Goal: Task Accomplishment & Management: Manage account settings

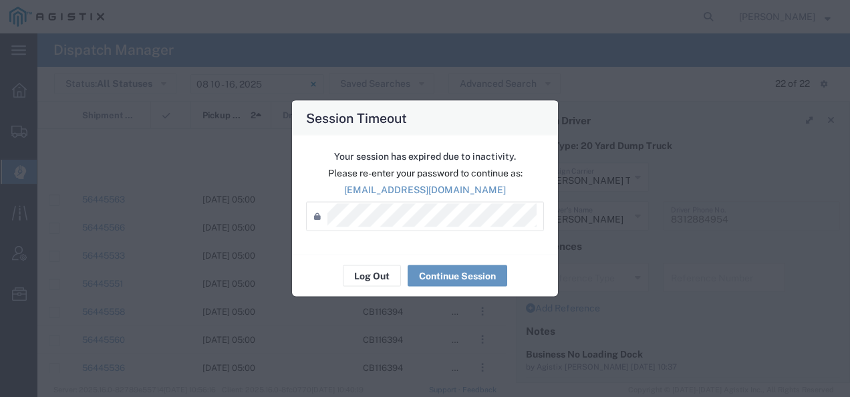
scroll to position [346, 0]
click at [362, 273] on button "Log Out" at bounding box center [372, 275] width 58 height 21
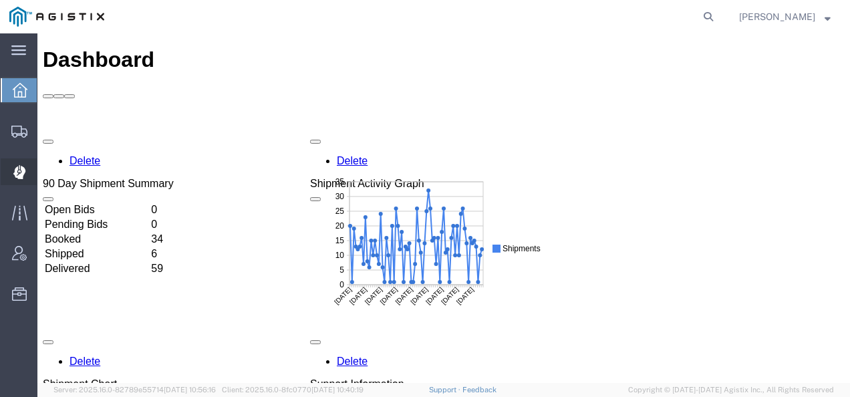
click at [26, 170] on div at bounding box center [19, 171] width 37 height 27
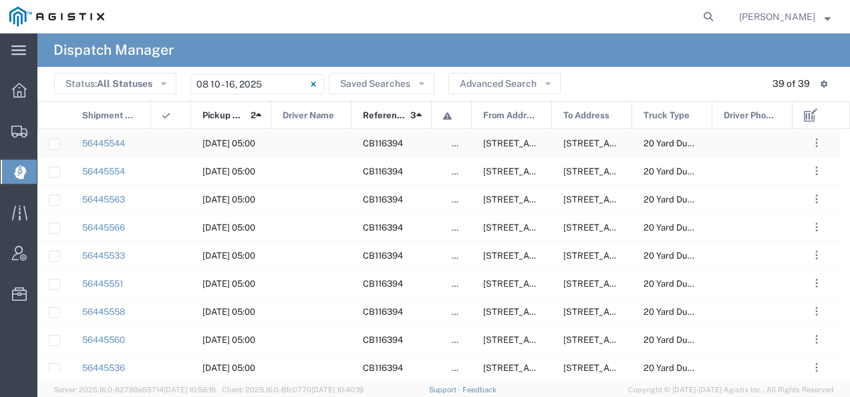
click at [511, 147] on span "[STREET_ADDRESS][US_STATE]" at bounding box center [549, 143] width 133 height 10
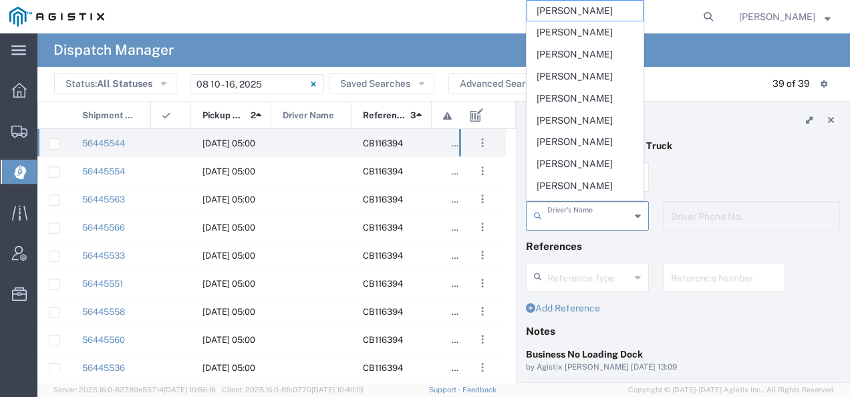
click at [568, 209] on input "text" at bounding box center [588, 214] width 83 height 23
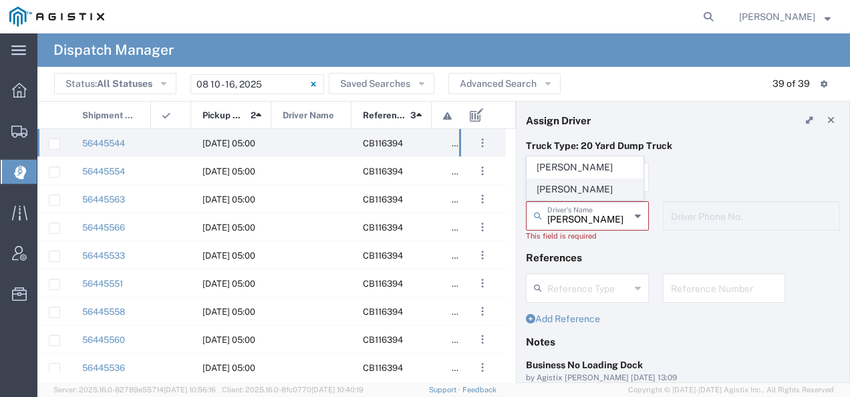
click at [572, 193] on span "[PERSON_NAME]" at bounding box center [585, 189] width 116 height 21
type input "[PERSON_NAME]"
type input "9257869714"
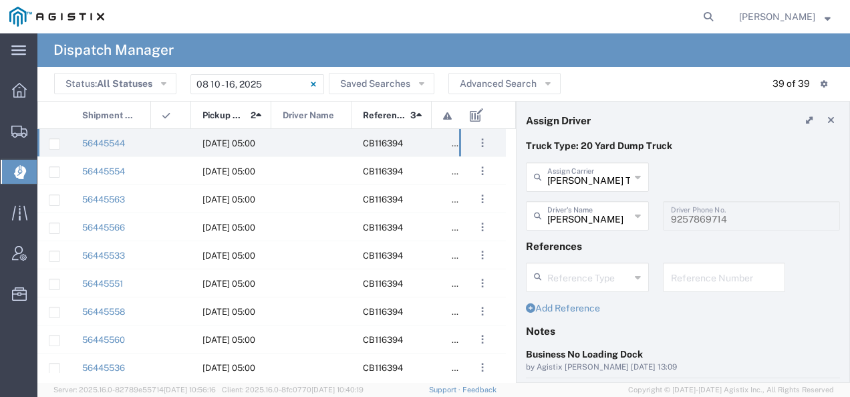
scroll to position [134, 0]
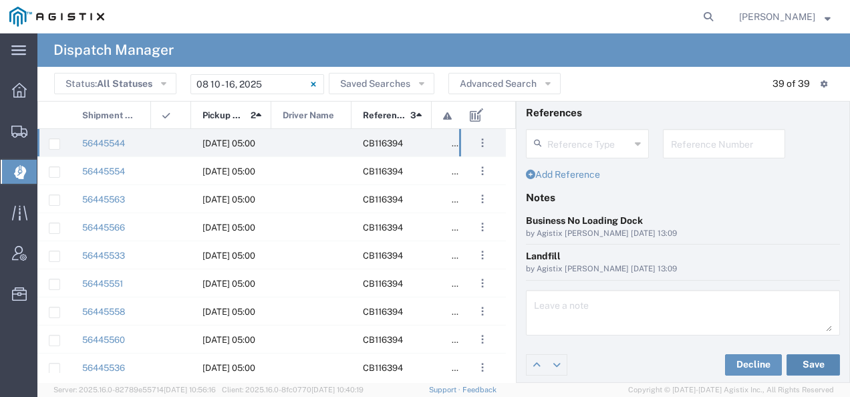
click at [808, 358] on button "Save" at bounding box center [812, 364] width 53 height 21
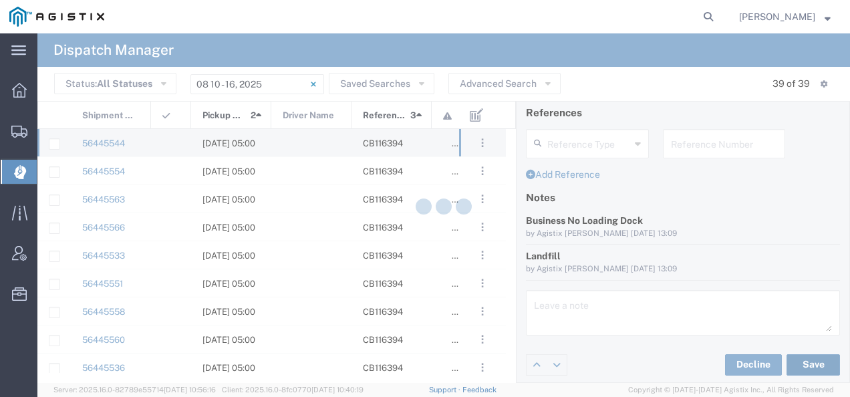
type input "Juan Gutierrez"
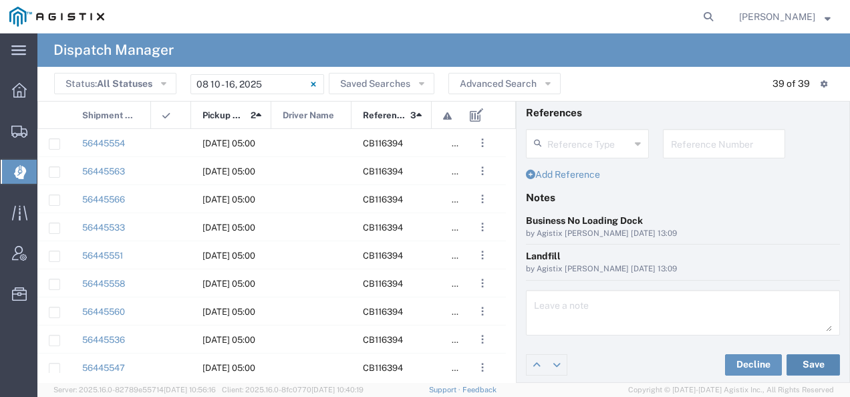
scroll to position [0, 0]
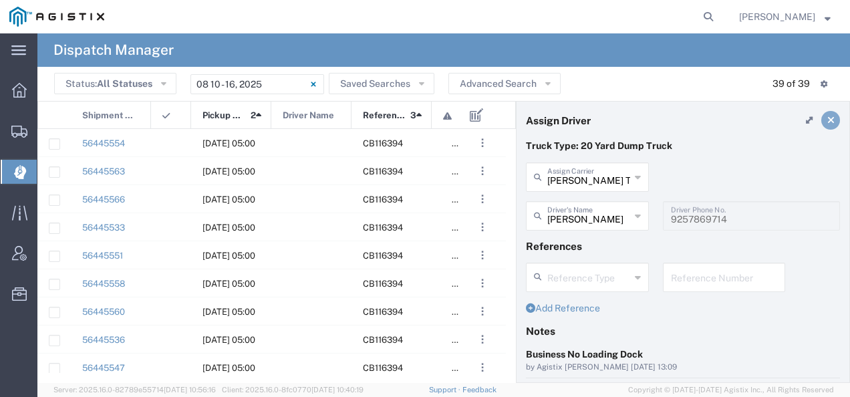
click at [827, 116] on icon at bounding box center [830, 120] width 7 height 9
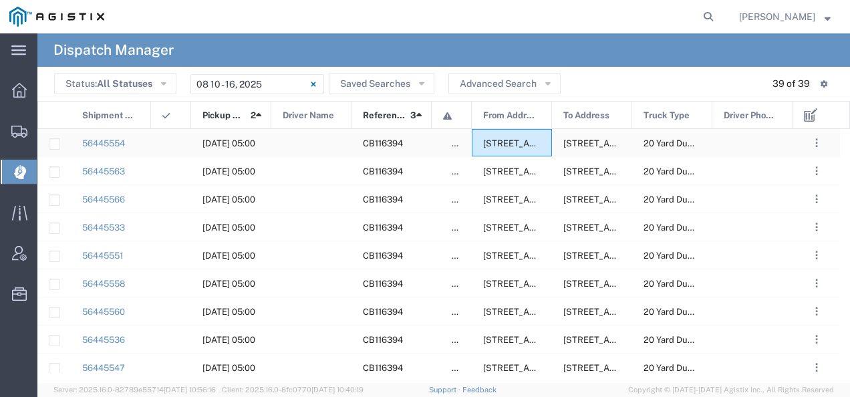
click at [512, 138] on span "2401 Coffee Rd, Bakersfield, California, 93308, United States" at bounding box center [549, 143] width 133 height 10
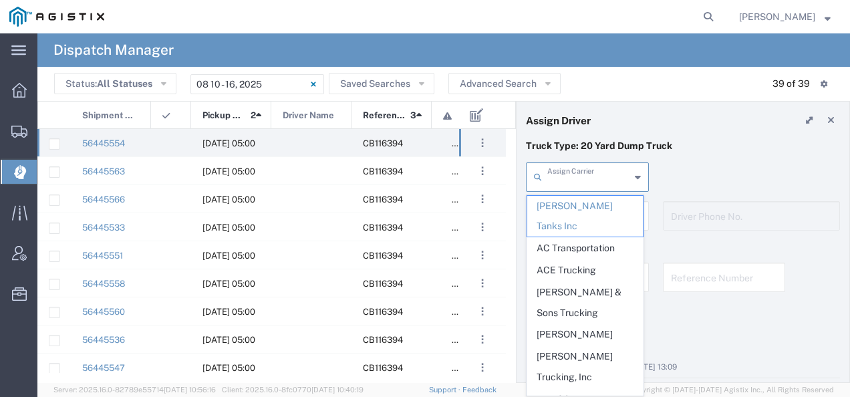
click at [566, 167] on input "text" at bounding box center [588, 175] width 83 height 23
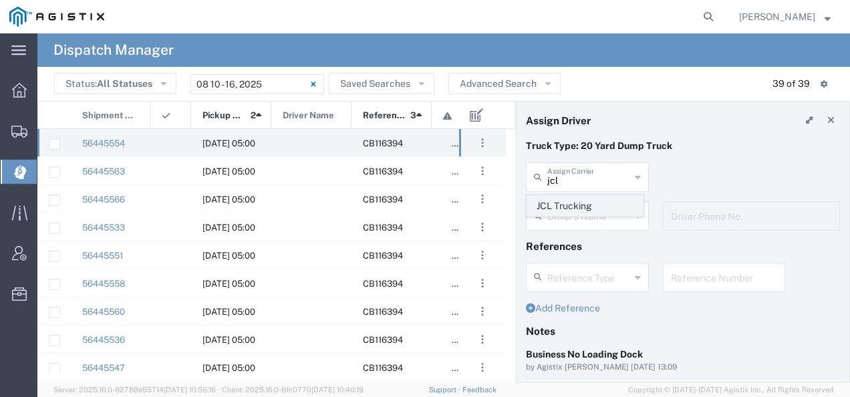
click at [560, 200] on span "JCL Trucking" at bounding box center [585, 206] width 116 height 21
click at [560, 206] on input "text" at bounding box center [589, 214] width 84 height 23
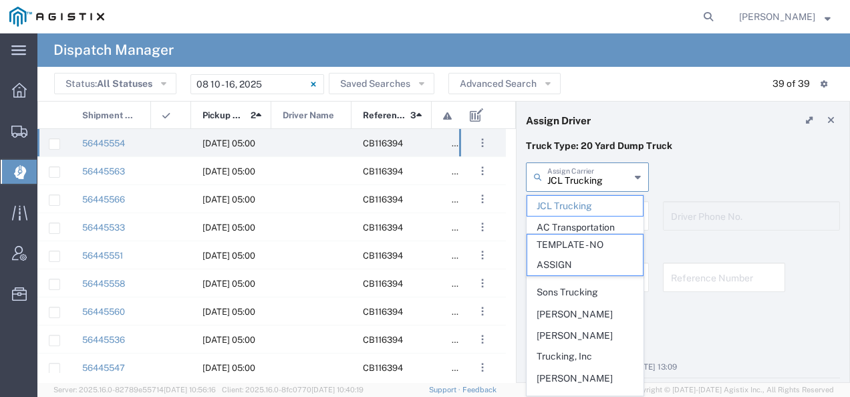
click at [607, 180] on input "JCL Trucking" at bounding box center [588, 175] width 83 height 23
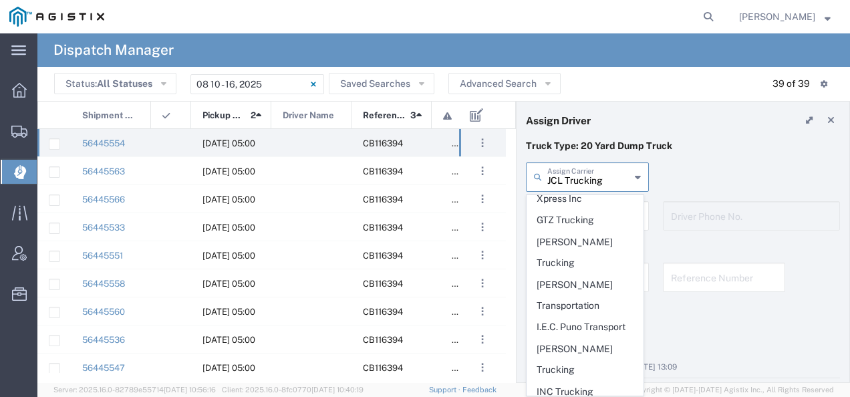
scroll to position [634, 0]
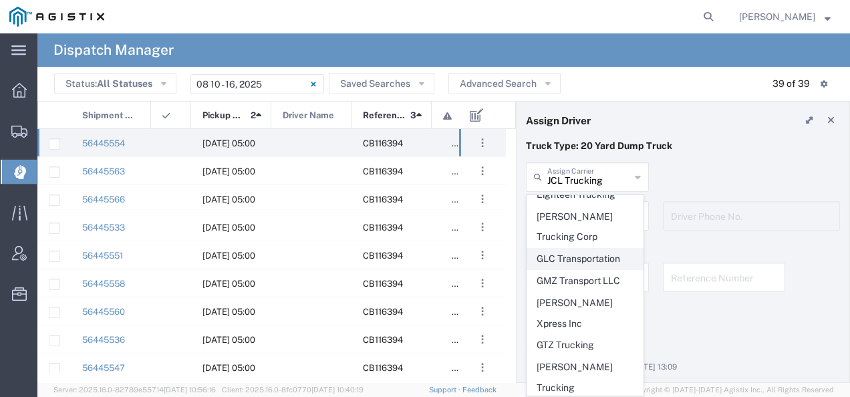
click at [594, 248] on span "GLC Transportation" at bounding box center [585, 258] width 116 height 21
type input "GLC Transportation"
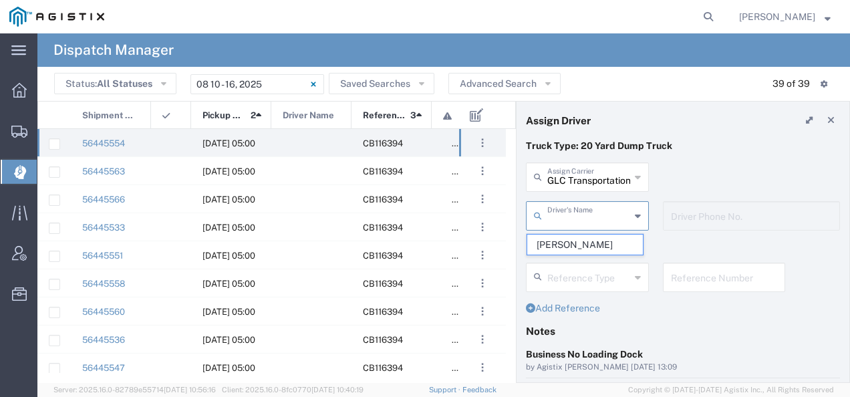
click at [588, 209] on input "text" at bounding box center [588, 214] width 83 height 23
click at [574, 242] on span "Jaime Chavez" at bounding box center [585, 244] width 116 height 21
type input "Jaime Chavez"
type input "5623606335"
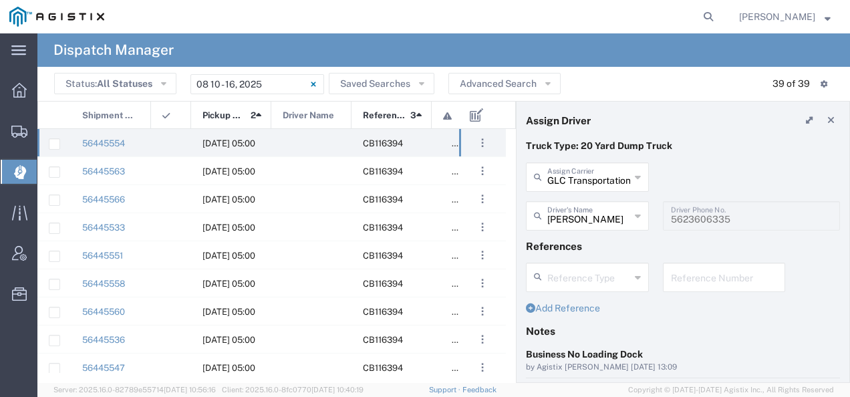
scroll to position [134, 0]
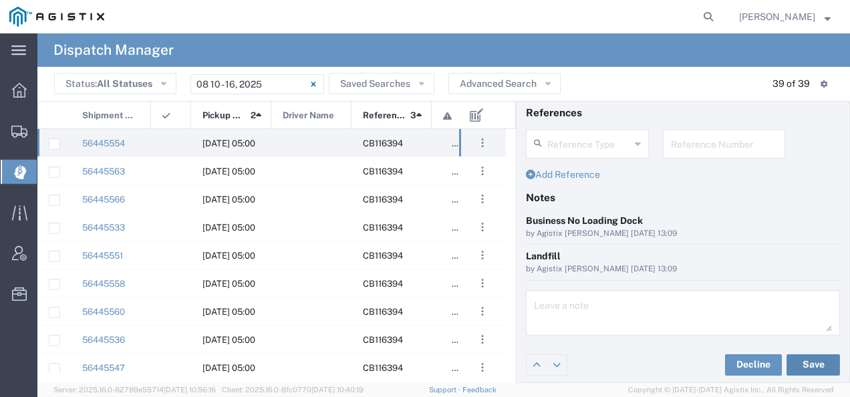
click at [813, 363] on button "Save" at bounding box center [812, 364] width 53 height 21
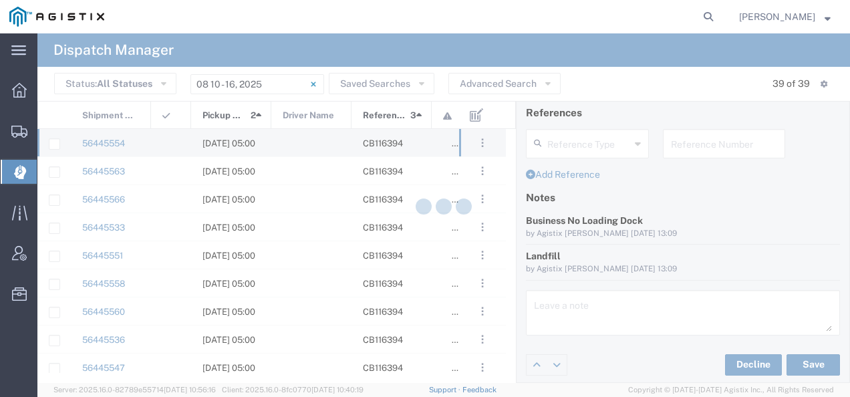
type input "Jaime Chavez"
type input "GLC Transportation"
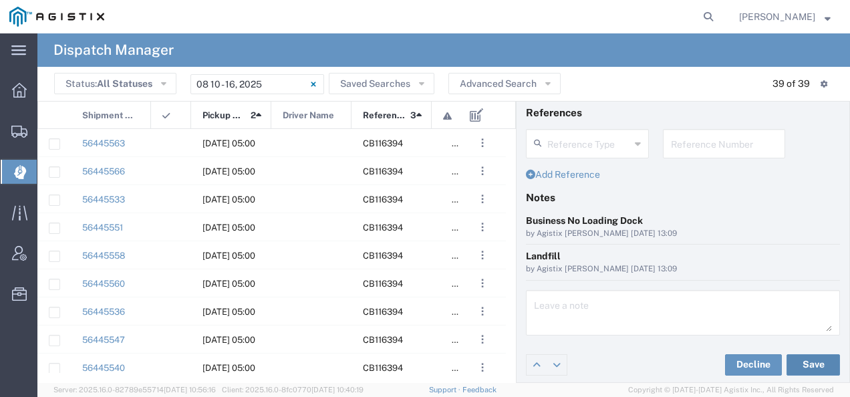
scroll to position [0, 0]
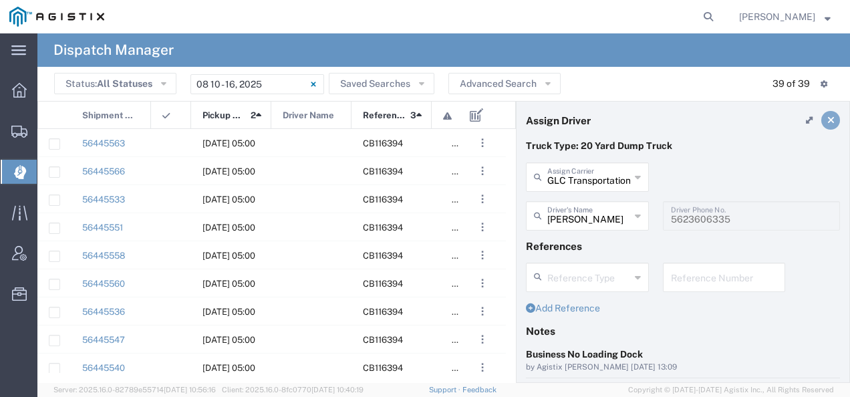
click at [825, 118] on link at bounding box center [830, 120] width 19 height 19
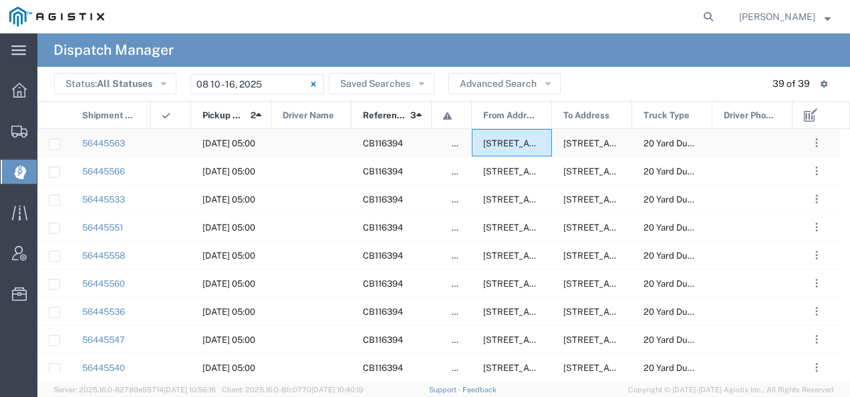
click at [505, 149] on div "2401 Coffee Rd, Bakersfield, California, 93308, United States" at bounding box center [512, 142] width 80 height 27
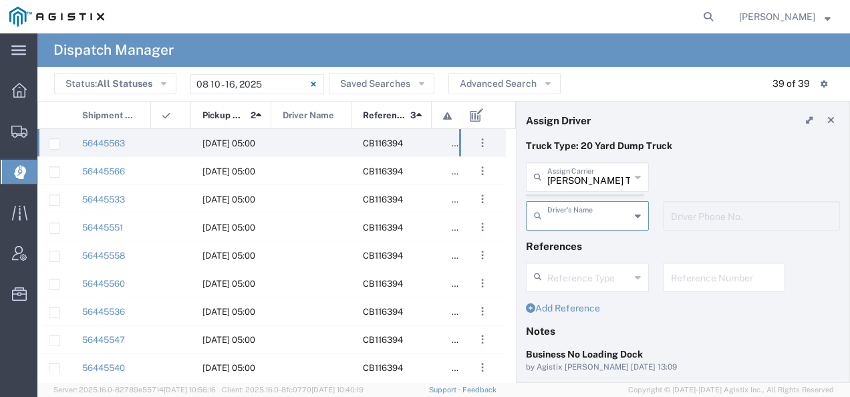
click at [564, 167] on agx-dispatcher-assign-widget "Bradley Tanks Inc Assign Carrier Bradley Tanks Inc AC Transportation ACE Trucki…" at bounding box center [683, 200] width 314 height 77
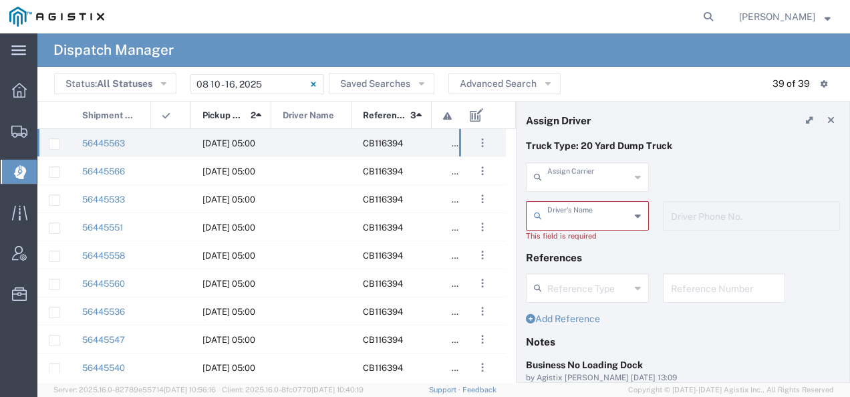
click at [565, 170] on input "text" at bounding box center [588, 175] width 83 height 23
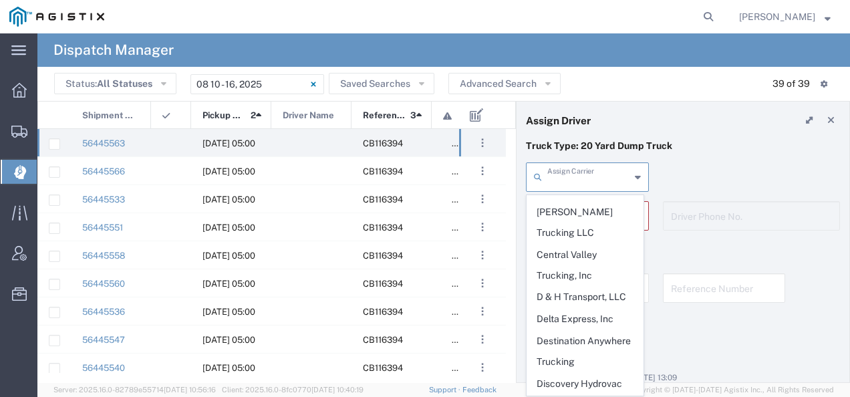
scroll to position [369, 0]
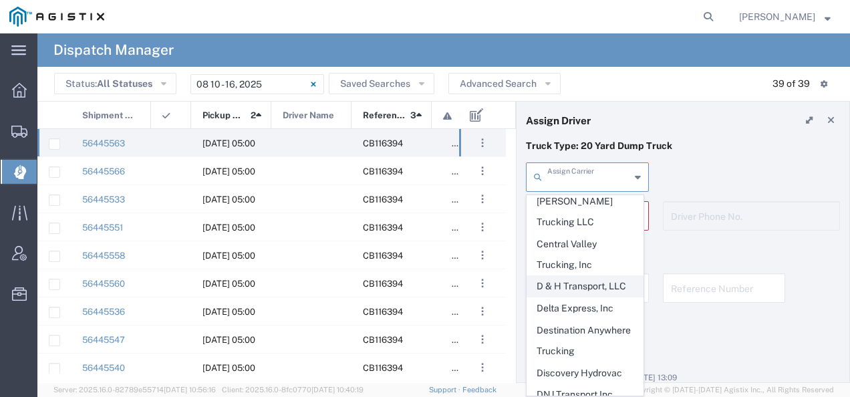
click at [606, 276] on span "D & H Transport, LLC" at bounding box center [585, 286] width 116 height 21
type input "D & H Transport, LLC"
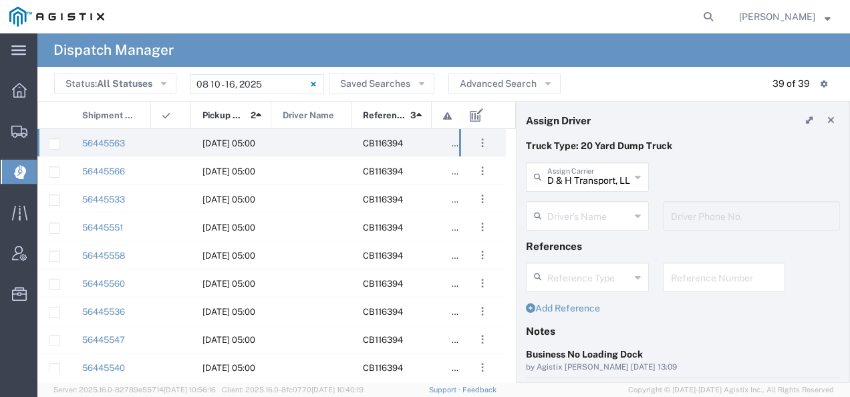
click at [589, 209] on input "text" at bounding box center [588, 214] width 83 height 23
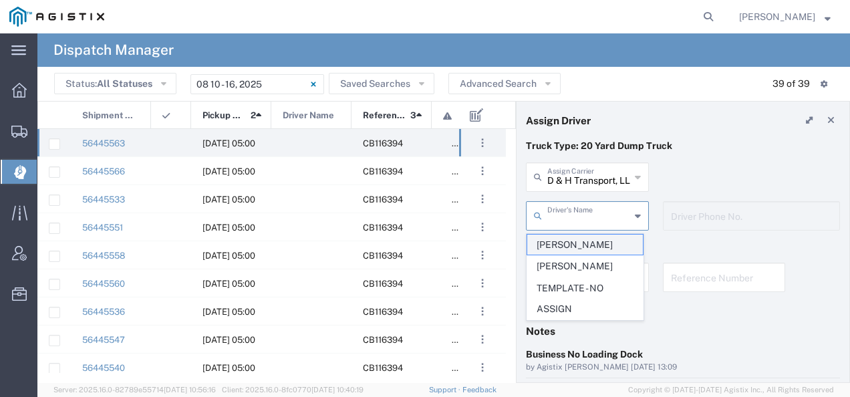
click at [578, 244] on span "Daniel Gomez Jr" at bounding box center [585, 244] width 116 height 21
type input "Daniel Gomez Jr"
type input "5593289160"
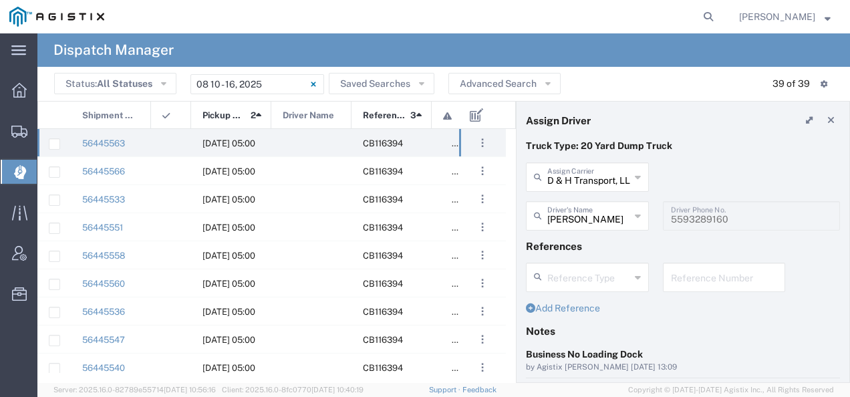
type input "D & H Transport, LLC"
click at [593, 180] on input "D & H Transport, LLC" at bounding box center [588, 175] width 83 height 23
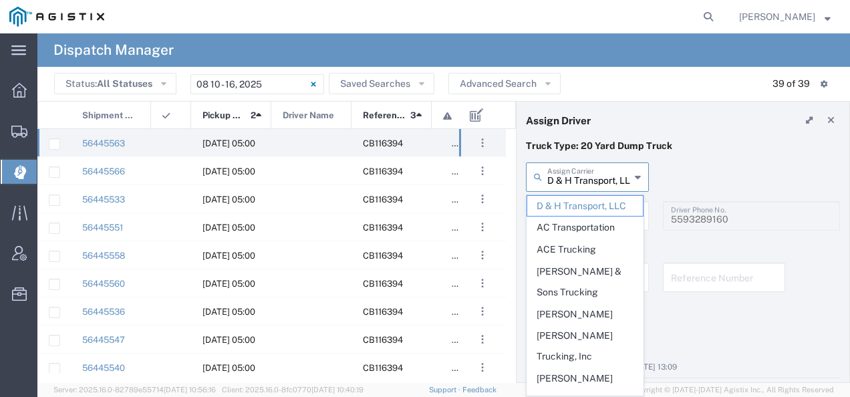
click at [683, 167] on div "D & H Transport, LLC Assign Carrier D & H Transport, LLC AC Transportation ACE …" at bounding box center [683, 181] width 328 height 39
click at [591, 168] on input "text" at bounding box center [588, 175] width 83 height 23
drag, startPoint x: 591, startPoint y: 168, endPoint x: 622, endPoint y: 403, distance: 237.2
click at [622, 396] on html "main_menu Created with Sketch. Collapse Menu Dashboard Shipments Create Shipmen…" at bounding box center [425, 198] width 850 height 397
type input "D & H Transport, LLC"
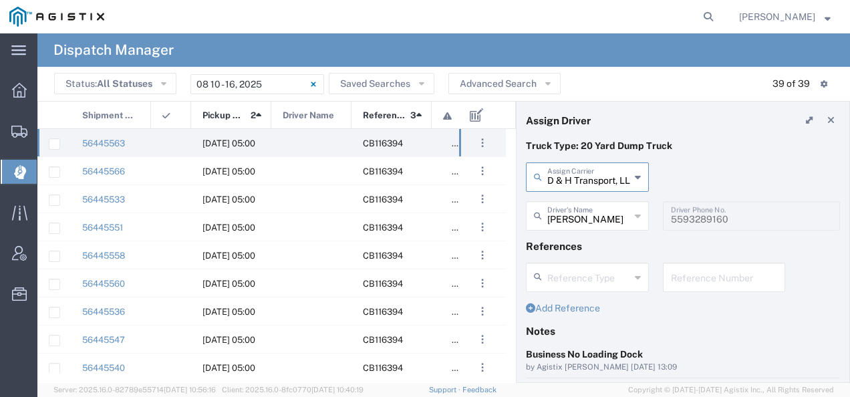
click at [596, 186] on input "D & H Transport, LLC" at bounding box center [588, 175] width 83 height 23
click at [702, 166] on div "D & H Transport, LLC Assign Carrier D & H Transport, LLC AC Transportation ACE …" at bounding box center [683, 181] width 328 height 39
click at [637, 175] on div "D & H Transport, LLC Assign Carrier" at bounding box center [587, 176] width 123 height 29
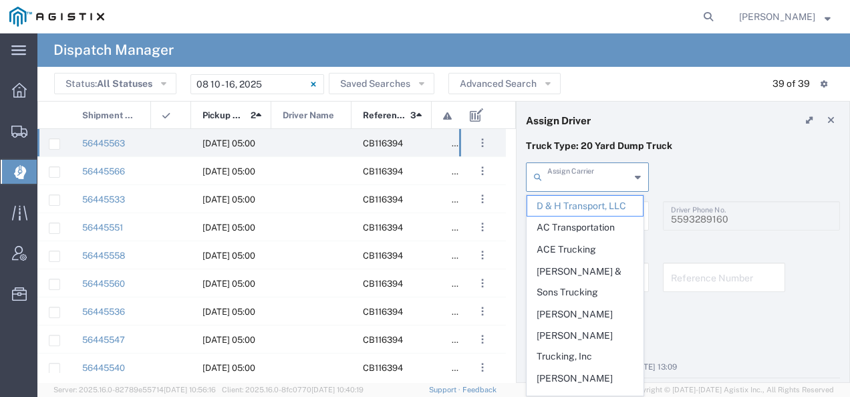
scroll to position [1861, 0]
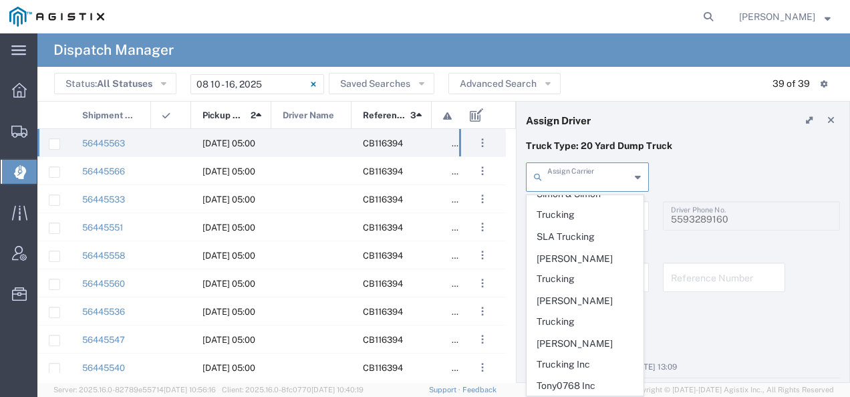
type input "WX Zavala Transportation"
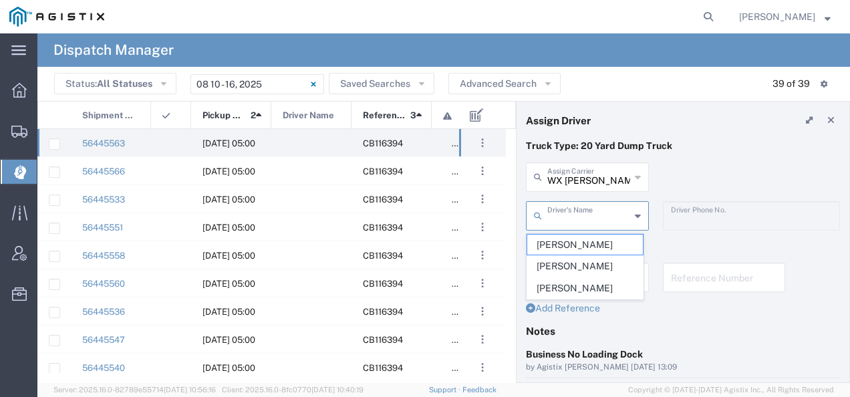
click at [596, 212] on input "text" at bounding box center [588, 214] width 83 height 23
click at [584, 243] on span "Juan Ayala" at bounding box center [585, 244] width 116 height 21
type input "Juan Ayala"
type input "661-706-7084"
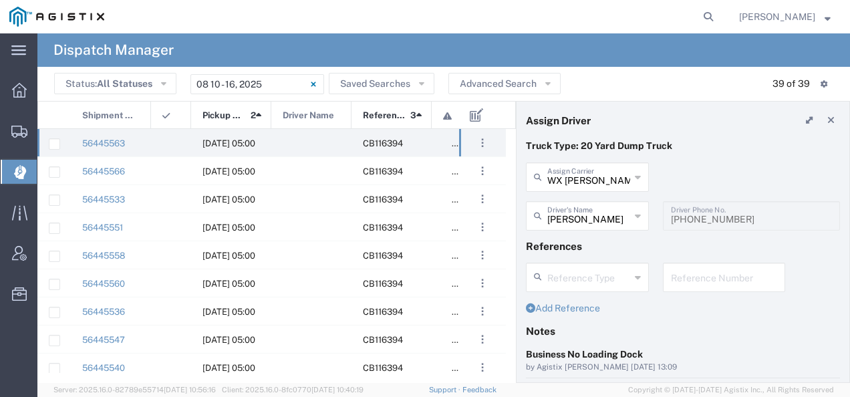
scroll to position [134, 0]
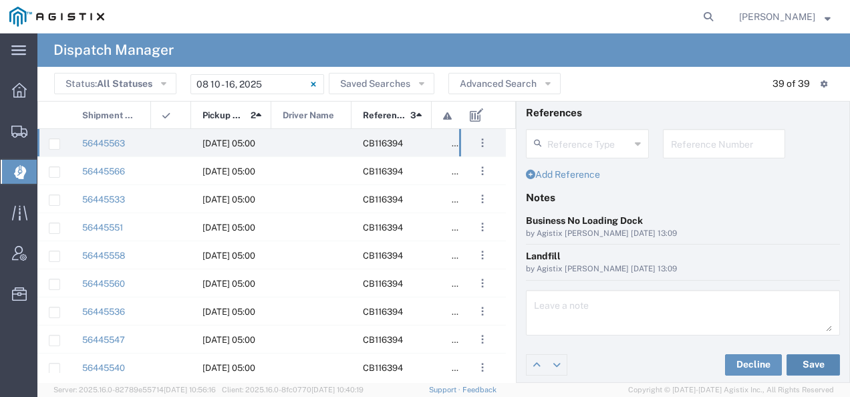
click at [803, 369] on button "Save" at bounding box center [812, 364] width 53 height 21
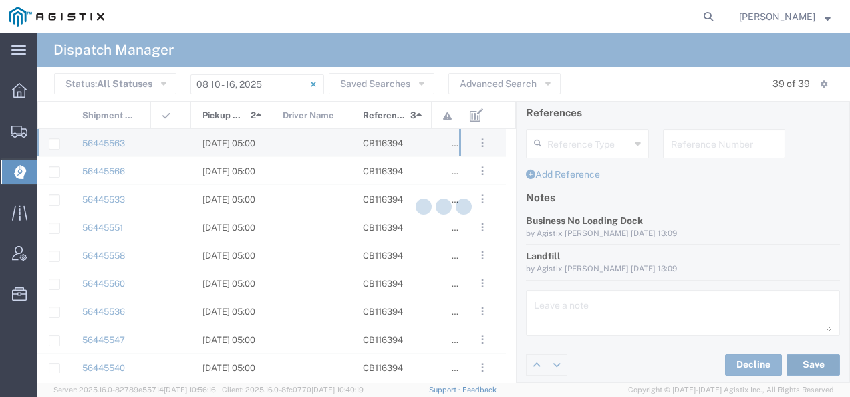
type input "Juan Ayala"
type input "WX Zavala Transportation"
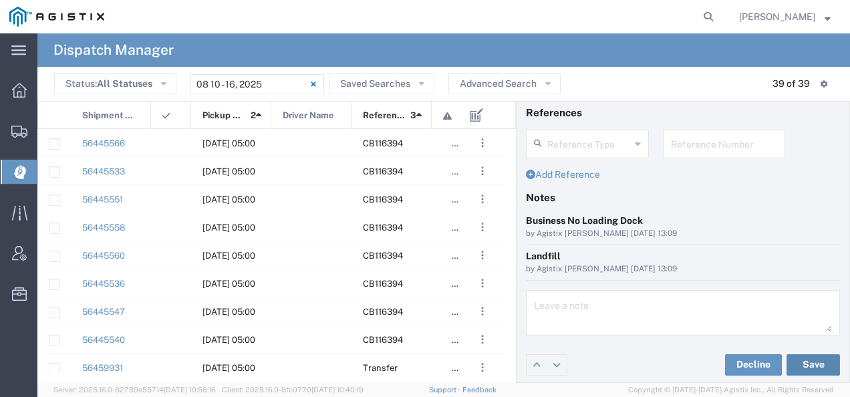
scroll to position [0, 0]
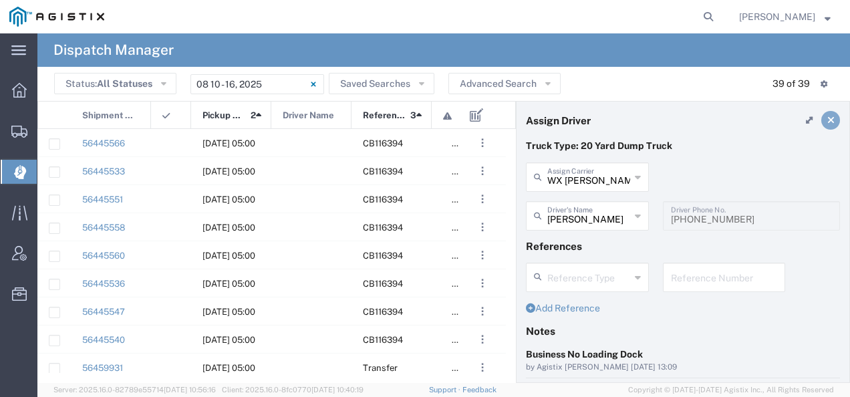
click at [827, 119] on icon at bounding box center [830, 120] width 7 height 9
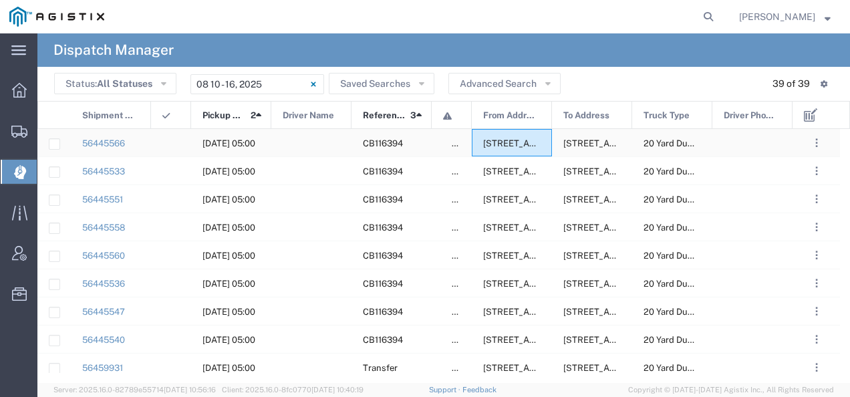
click at [513, 144] on span "2401 Coffee Rd, Bakersfield, California, 93308, United States" at bounding box center [549, 143] width 133 height 10
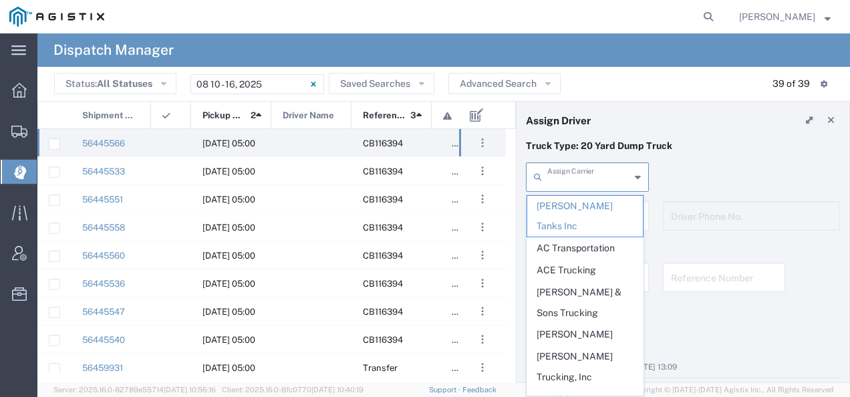
click at [596, 182] on input "text" at bounding box center [588, 175] width 83 height 23
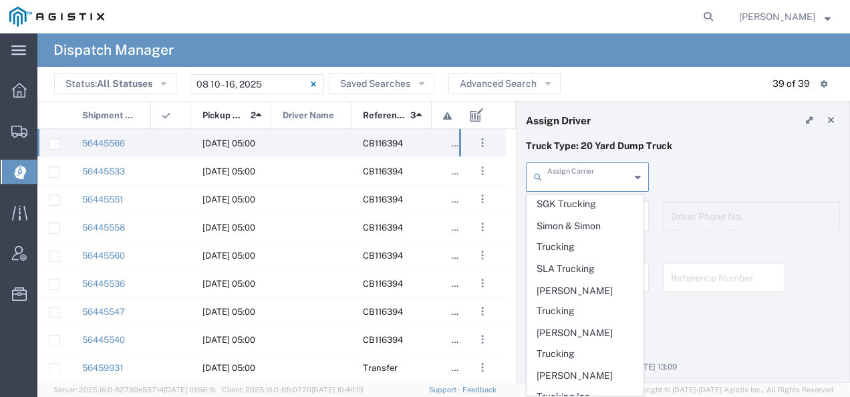
scroll to position [1861, 0]
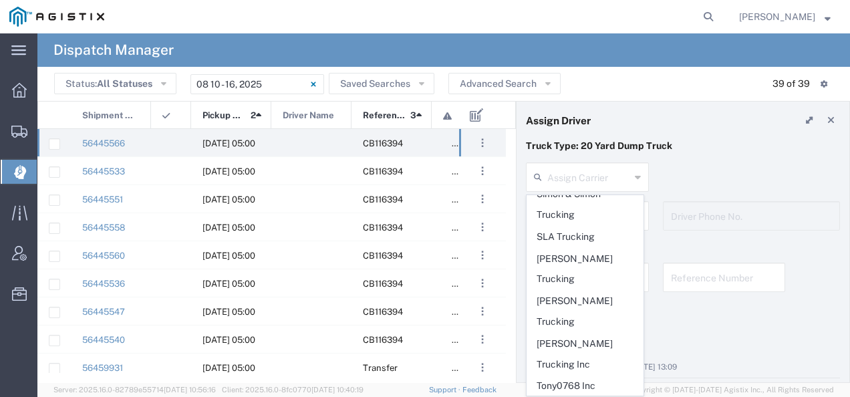
type input "WX Zavala Transportation"
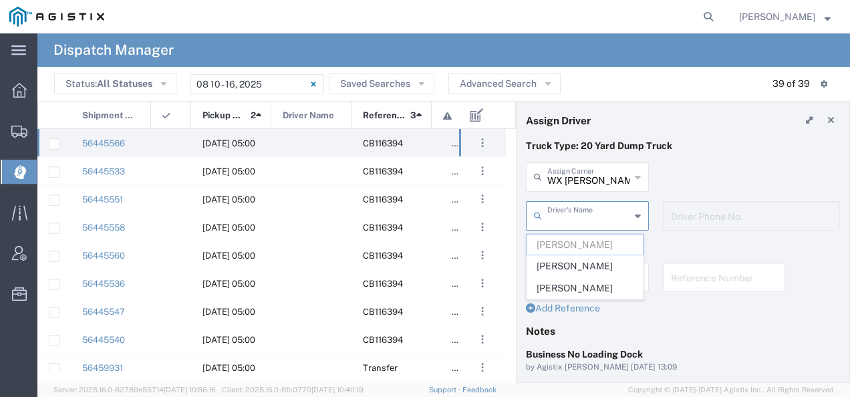
click at [578, 210] on input "text" at bounding box center [588, 214] width 83 height 23
click at [562, 267] on span "Luis Ayala" at bounding box center [585, 266] width 116 height 21
type input "Luis Ayala"
type input "661-369-2840"
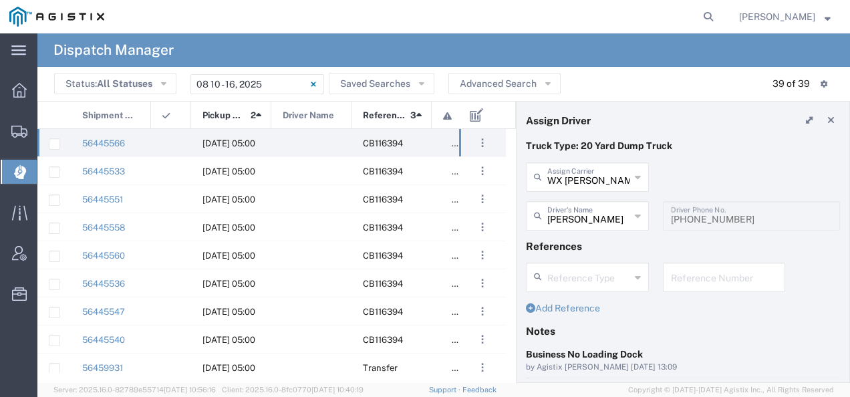
scroll to position [134, 0]
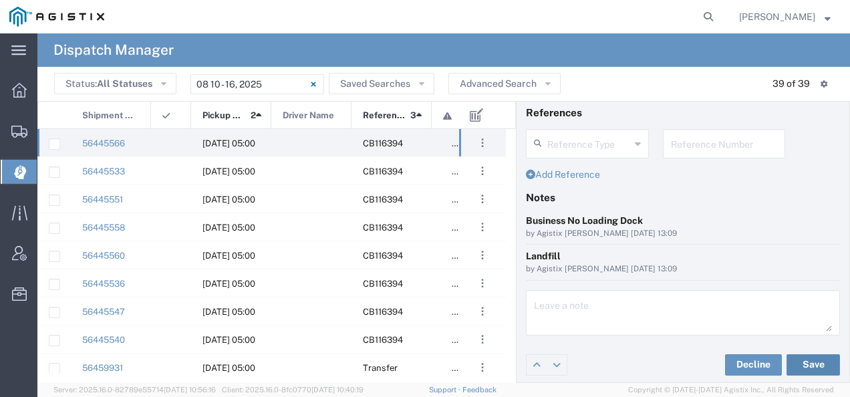
click at [811, 363] on button "Save" at bounding box center [812, 364] width 53 height 21
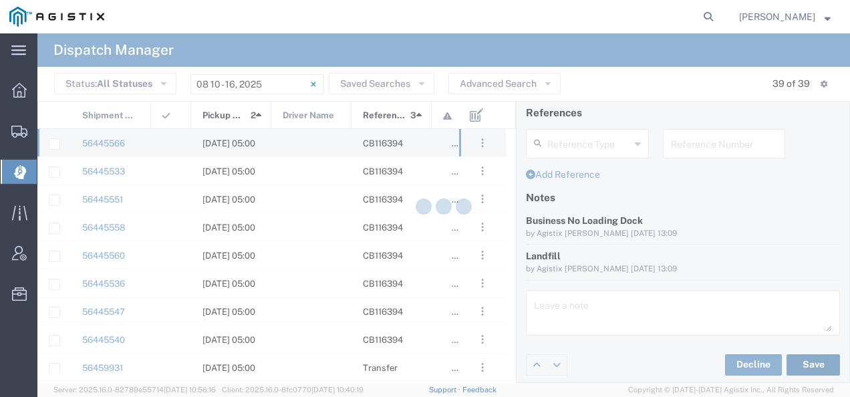
type input "Luis Ayala"
type input "WX Zavala Transportation"
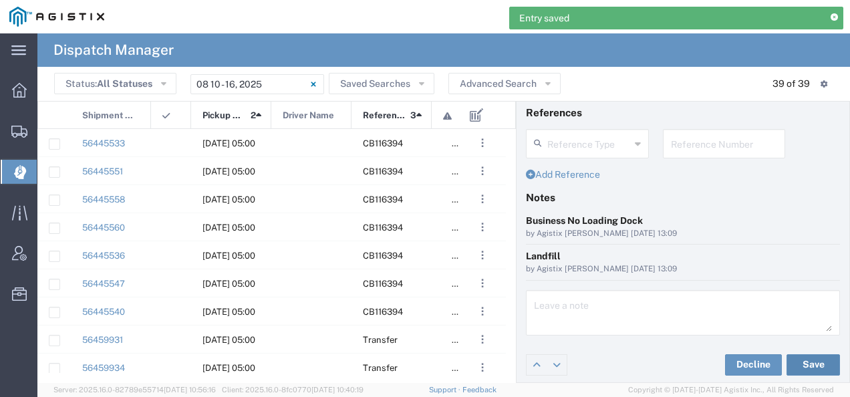
scroll to position [0, 0]
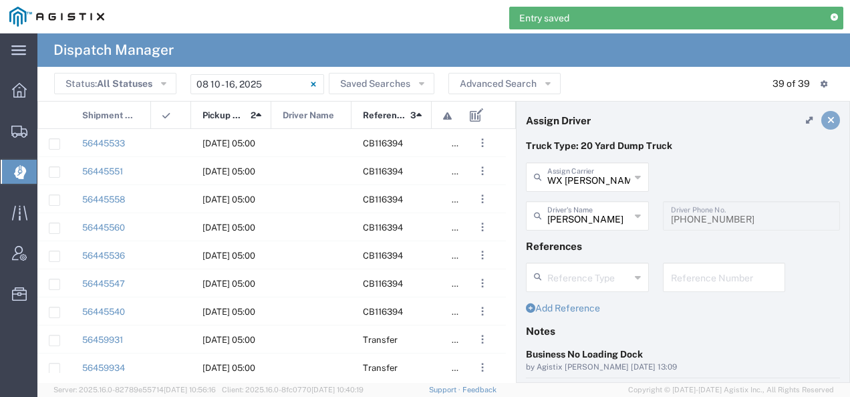
click at [827, 117] on icon at bounding box center [830, 120] width 7 height 9
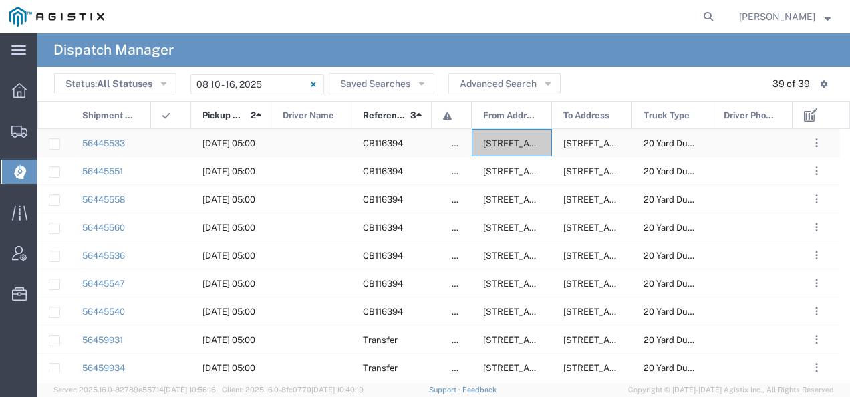
click at [490, 148] on span "2401 Coffee Rd, Bakersfield, California, 93308, United States" at bounding box center [549, 143] width 133 height 10
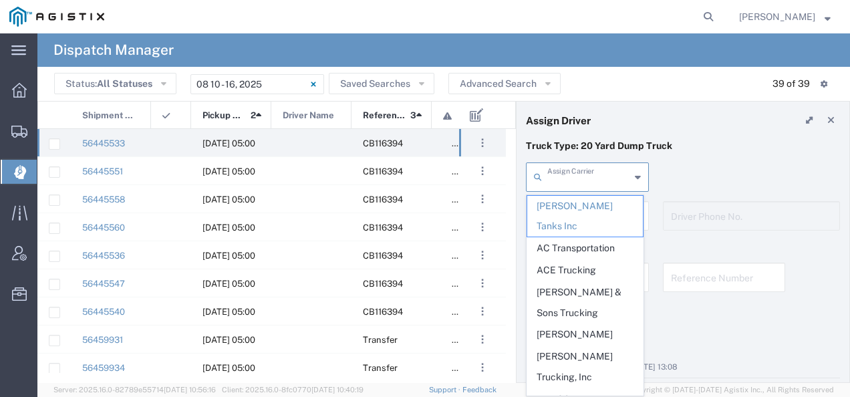
click at [612, 176] on input "text" at bounding box center [588, 175] width 83 height 23
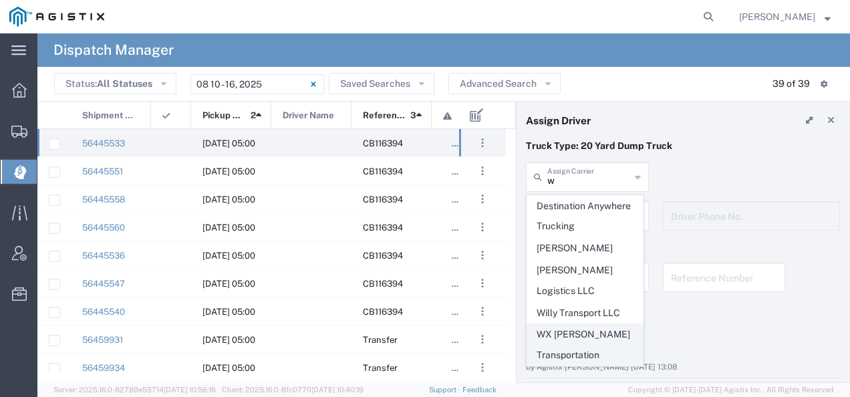
click at [576, 324] on span "WX Zavala Transportation" at bounding box center [585, 344] width 116 height 41
type input "WX Zavala Transportation"
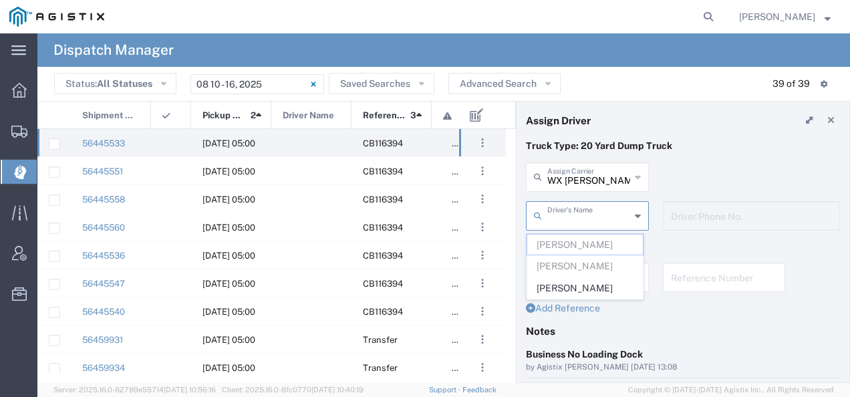
click at [593, 219] on input "text" at bounding box center [588, 214] width 83 height 23
click at [579, 280] on span "Walter Zavala" at bounding box center [585, 288] width 116 height 21
type input "Walter Zavala"
type input "661-759-9612"
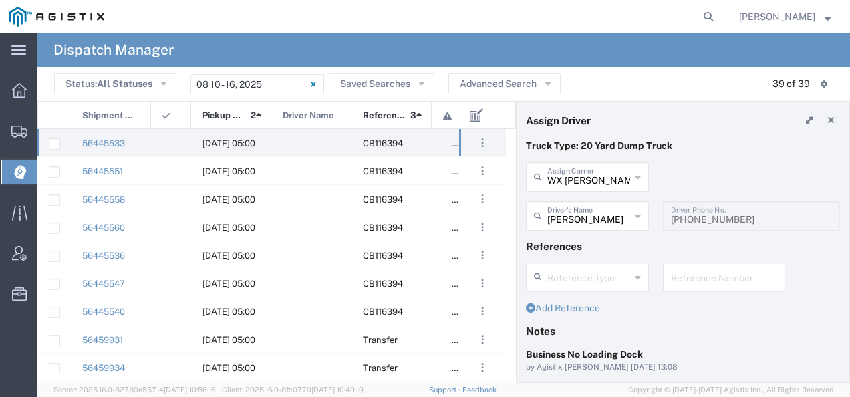
scroll to position [134, 0]
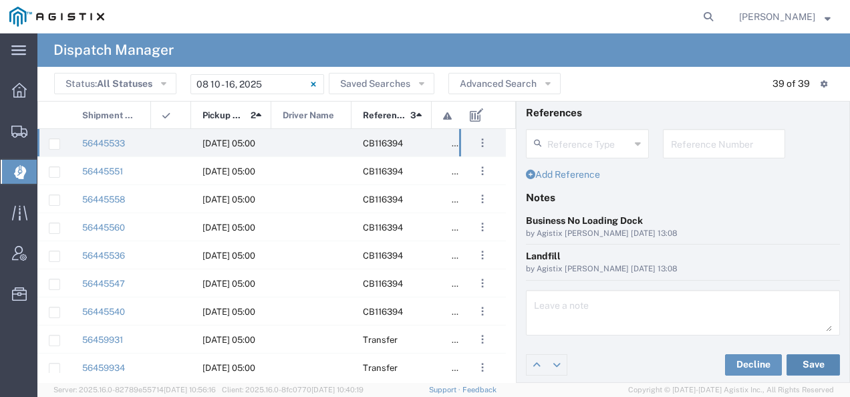
click at [797, 359] on button "Save" at bounding box center [812, 364] width 53 height 21
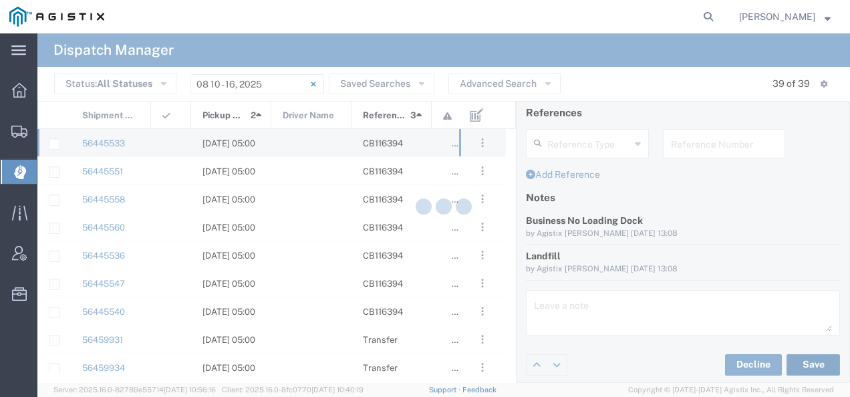
type input "Walter Zavala"
type input "WX Zavala Transportation"
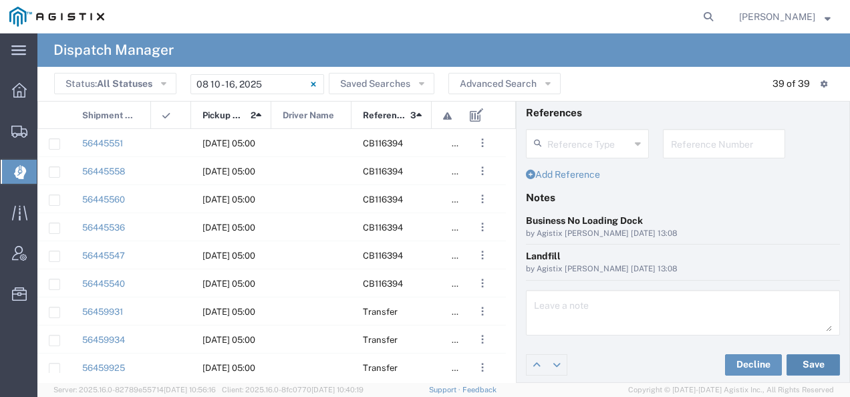
scroll to position [0, 0]
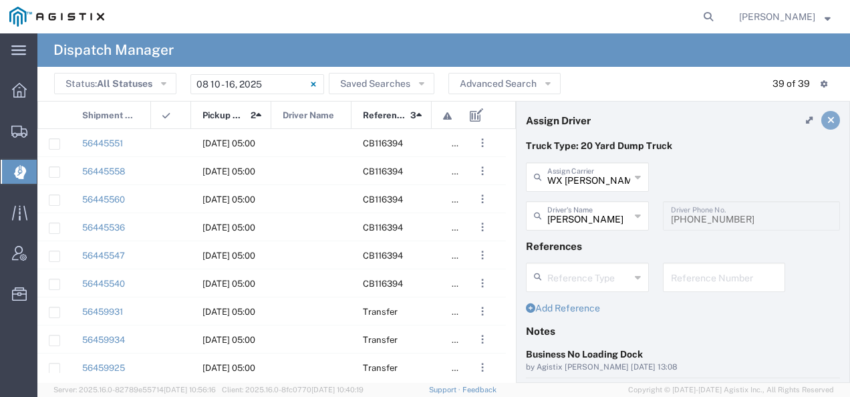
click at [827, 116] on icon at bounding box center [830, 120] width 7 height 9
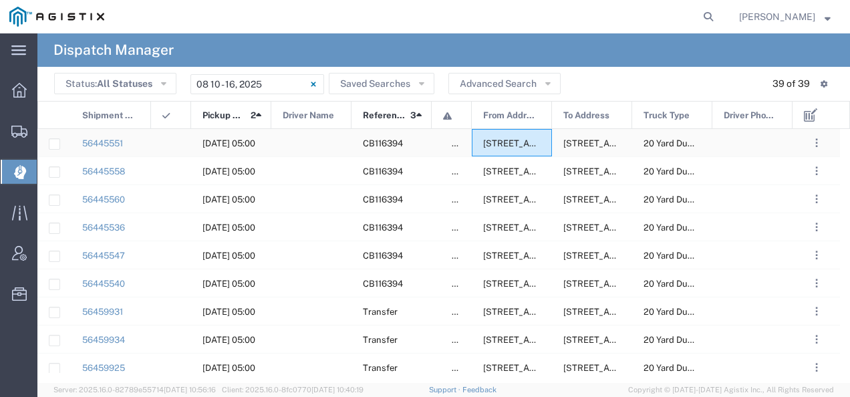
click at [522, 139] on span "2401 Coffee Rd, Bakersfield, California, 93308, United States" at bounding box center [549, 143] width 133 height 10
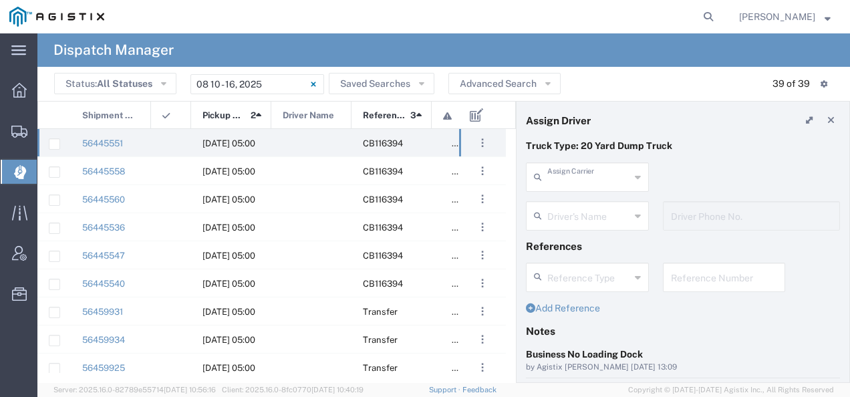
click at [575, 182] on input "text" at bounding box center [588, 175] width 83 height 23
click at [569, 203] on span "M Silva Transport Inc" at bounding box center [585, 216] width 116 height 41
click at [567, 208] on input "text" at bounding box center [588, 214] width 83 height 23
click at [660, 158] on div "Truck Type: 20 Yard Dump Truck" at bounding box center [683, 150] width 328 height 23
type input "M Silva Transport Inc"
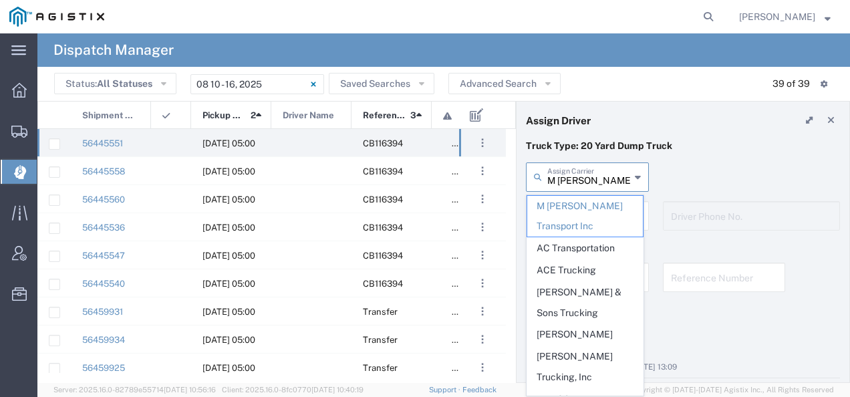
click at [603, 174] on input "M Silva Transport Inc" at bounding box center [588, 175] width 83 height 23
click at [681, 145] on p "Truck Type: 20 Yard Dump Truck" at bounding box center [683, 146] width 314 height 14
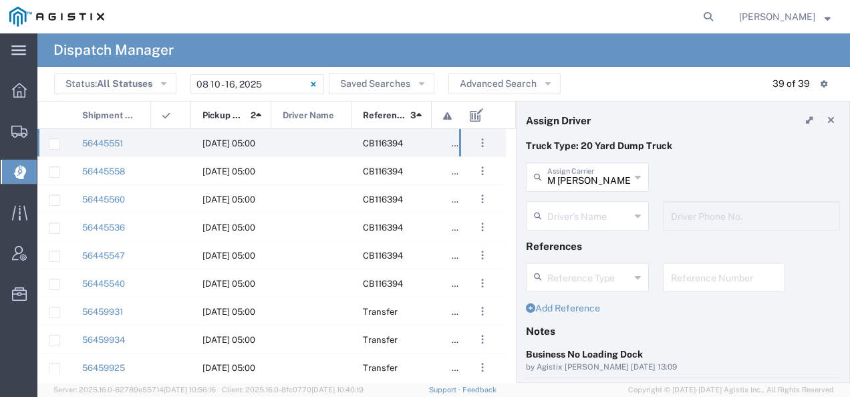
click at [585, 188] on div "M Silva Transport Inc Assign Carrier" at bounding box center [587, 176] width 123 height 29
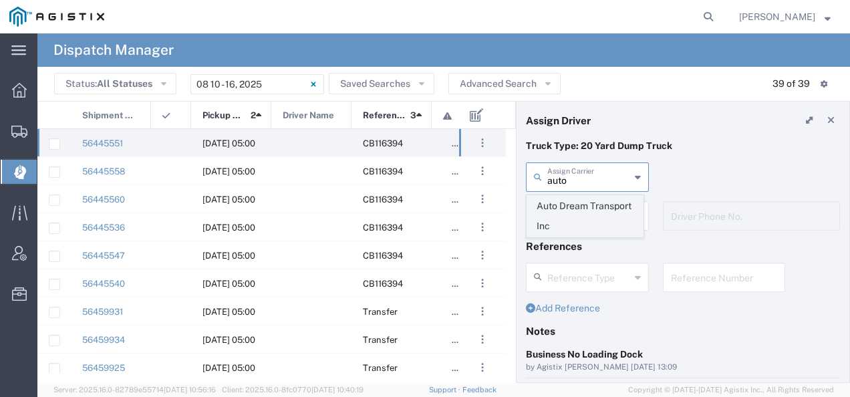
click at [574, 204] on span "Auto Dream Transport Inc" at bounding box center [585, 216] width 116 height 41
type input "Auto Dream Transport Inc"
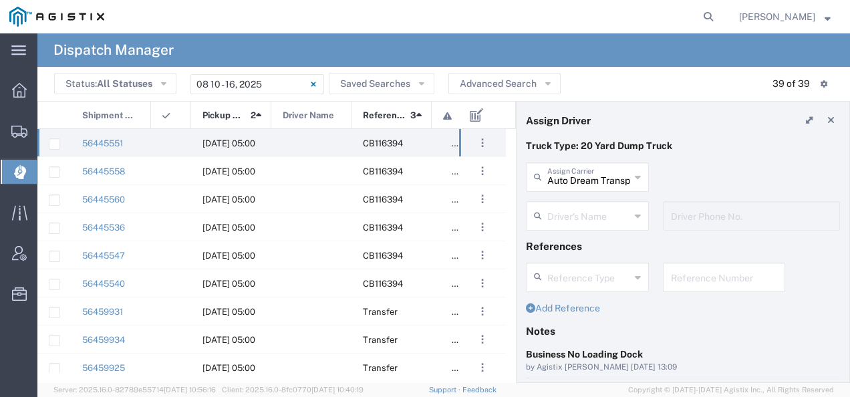
click at [570, 211] on input "text" at bounding box center [588, 214] width 83 height 23
click at [566, 245] on span "Benjamin Silva" at bounding box center [585, 244] width 116 height 21
type input "Benjamin Silva"
type input "408-833-0856"
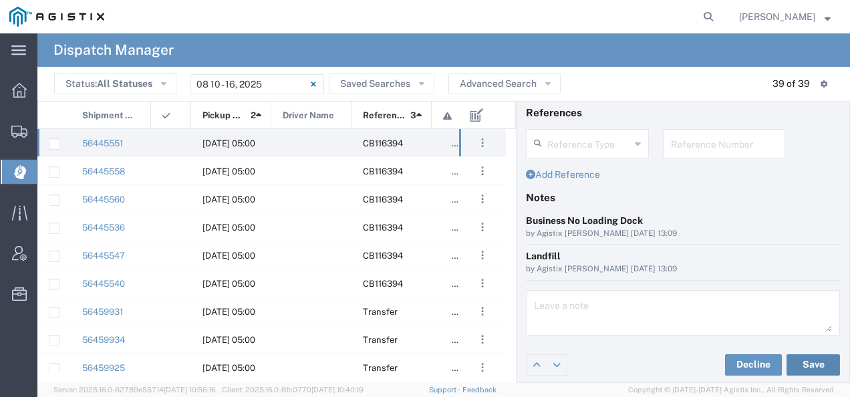
click at [811, 363] on button "Save" at bounding box center [812, 364] width 53 height 21
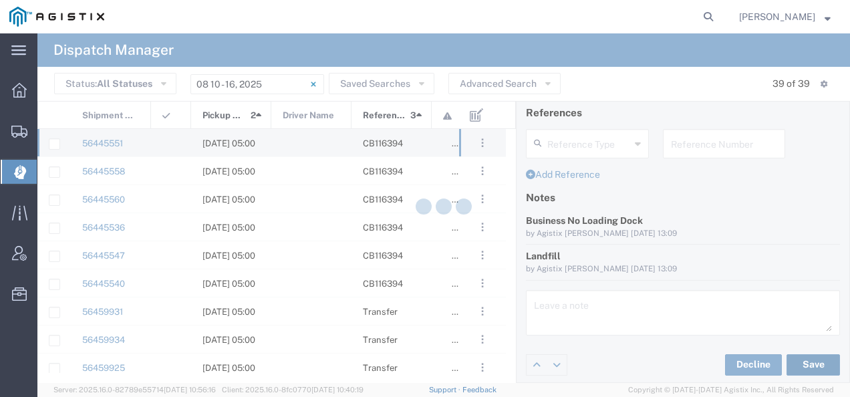
type input "Benjamin Silva"
type input "Auto Dream Transport Inc"
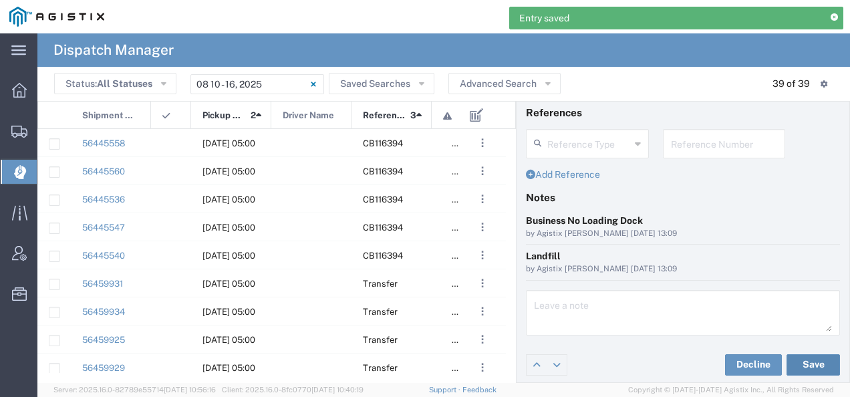
scroll to position [0, 0]
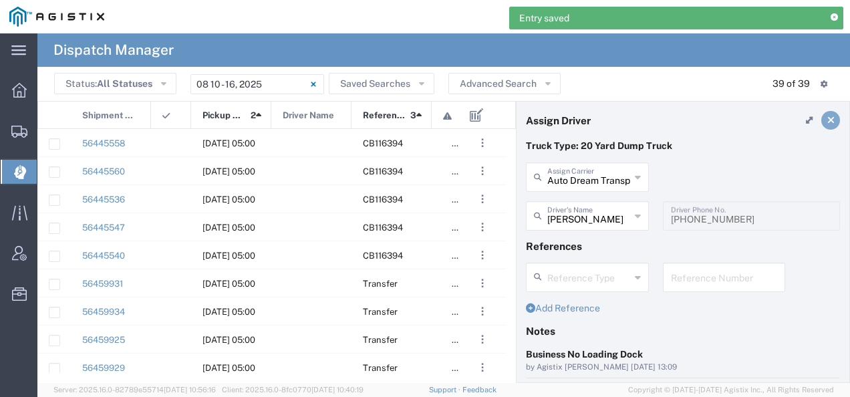
click at [827, 122] on icon at bounding box center [830, 120] width 7 height 9
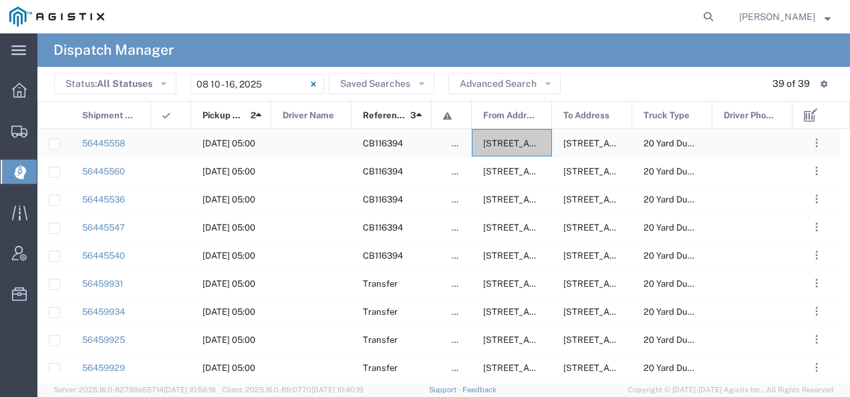
click at [502, 144] on span "2401 Coffee Rd, Bakersfield, California, 93308, United States" at bounding box center [549, 143] width 133 height 10
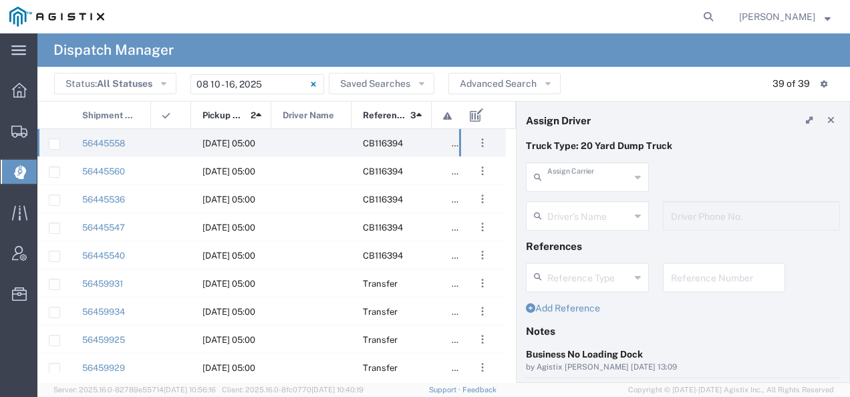
click at [616, 176] on input "text" at bounding box center [588, 175] width 83 height 23
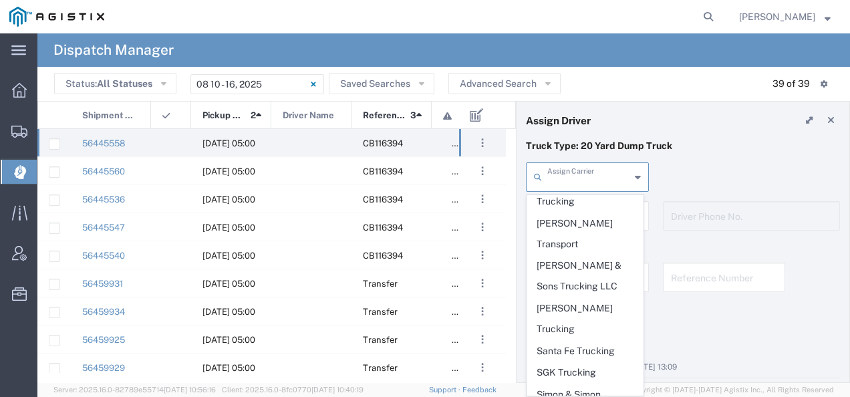
scroll to position [1796, 0]
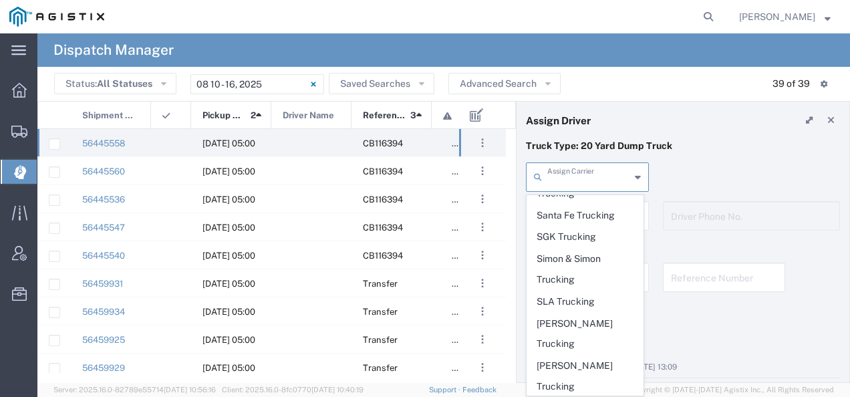
type input "Tony0768 Inc"
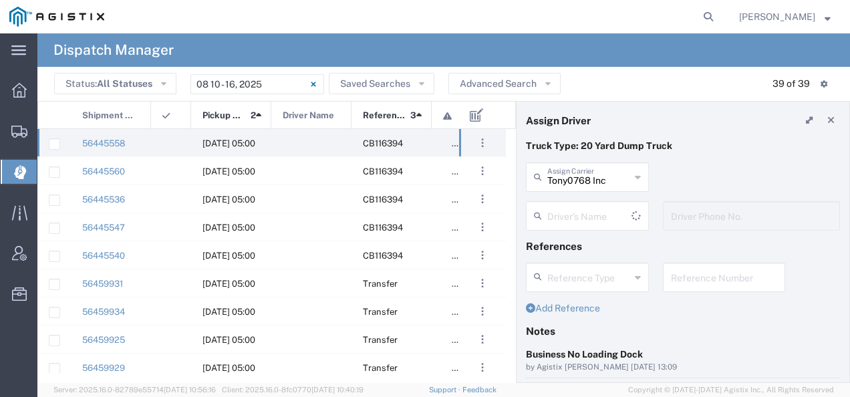
click at [565, 198] on div "Tony0768 Inc Assign Carrier Bradley Tanks Inc AC Transportation ACE Trucking Ag…" at bounding box center [587, 181] width 137 height 39
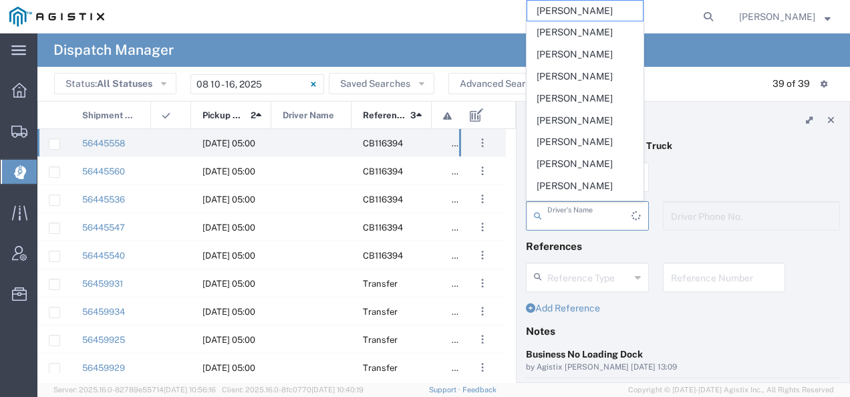
click at [557, 211] on input "text" at bounding box center [589, 214] width 84 height 23
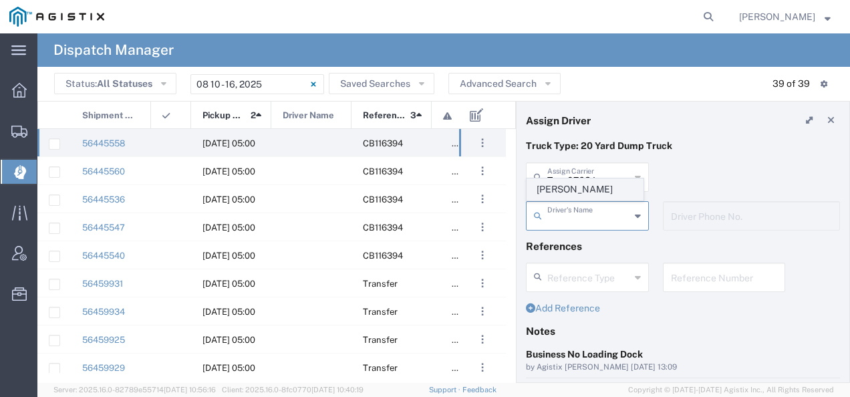
click at [553, 194] on span "Baldev Singh" at bounding box center [585, 189] width 116 height 21
type input "Baldev Singh"
type input "2098310255"
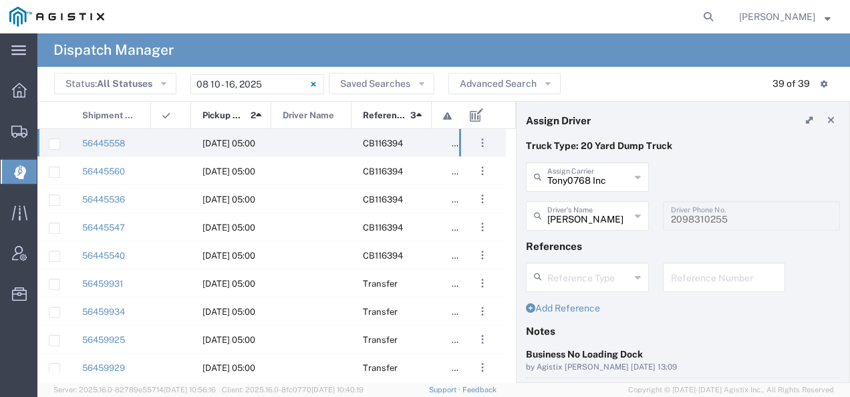
scroll to position [134, 0]
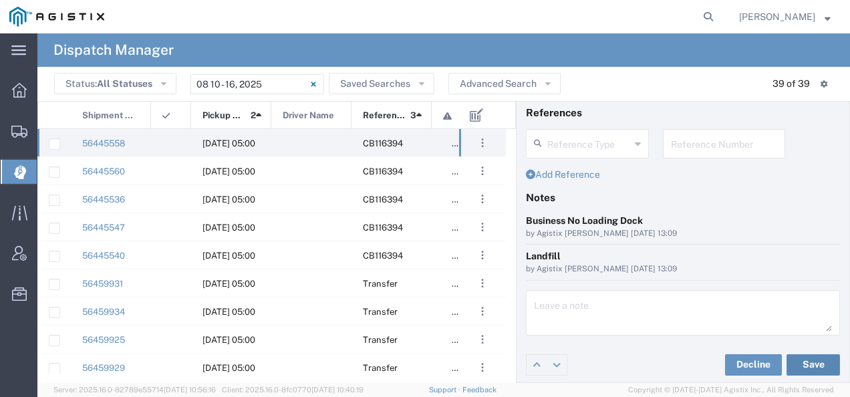
click at [797, 355] on button "Save" at bounding box center [812, 364] width 53 height 21
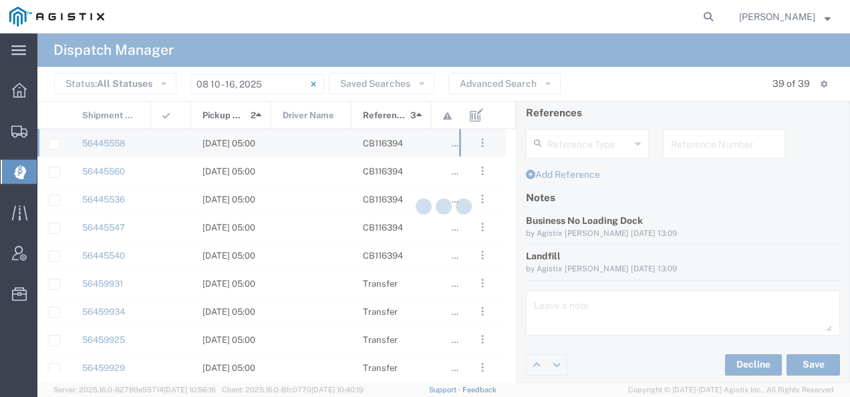
type input "Baldev Singh"
type input "Tony0768 Inc"
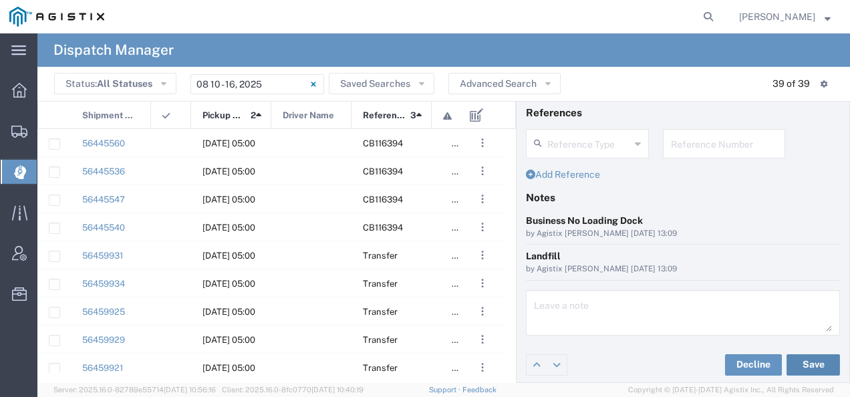
scroll to position [0, 0]
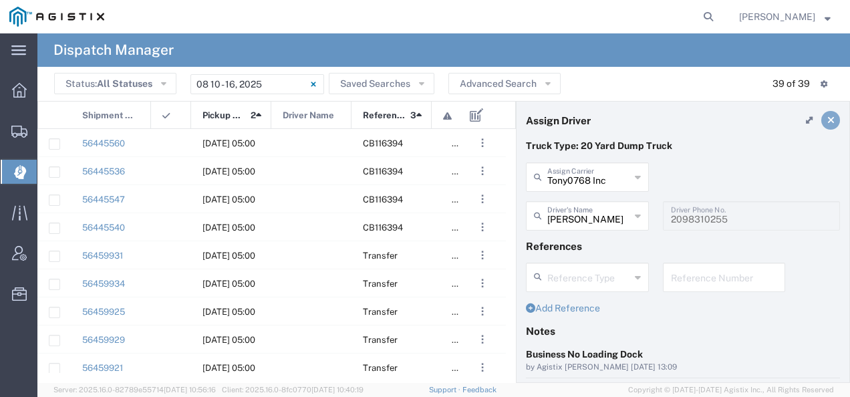
click at [825, 118] on link at bounding box center [830, 120] width 19 height 19
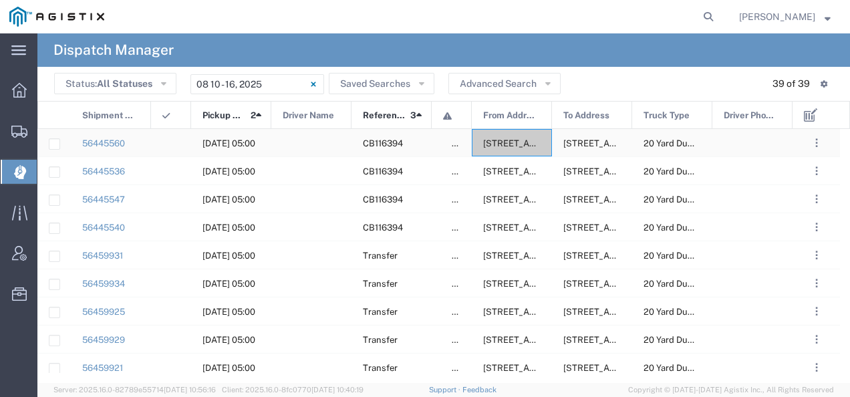
click at [518, 141] on span "2401 Coffee Rd, Bakersfield, California, 93308, United States" at bounding box center [549, 143] width 133 height 10
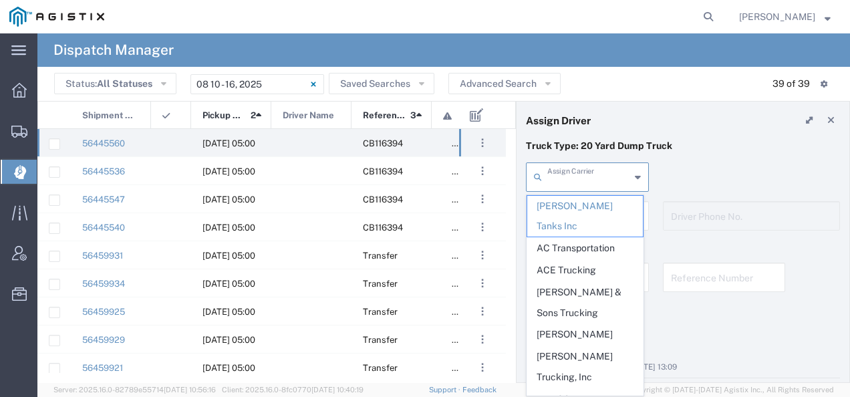
click at [552, 170] on input "text" at bounding box center [588, 175] width 83 height 23
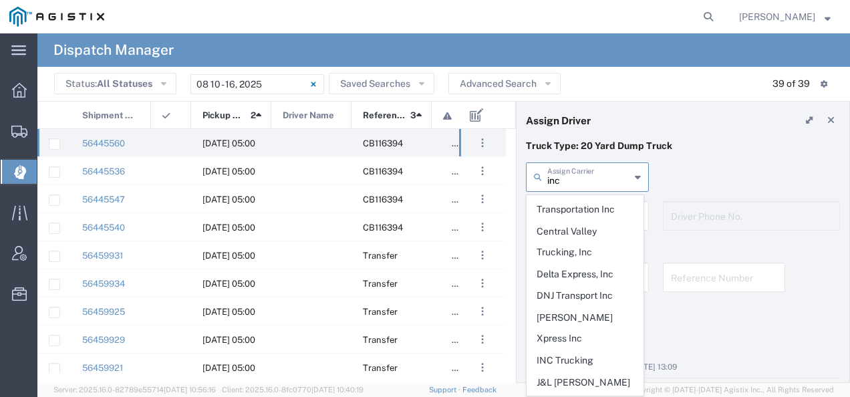
scroll to position [146, 0]
click at [582, 349] on span "INC Trucking" at bounding box center [585, 359] width 116 height 21
type input "INC Trucking"
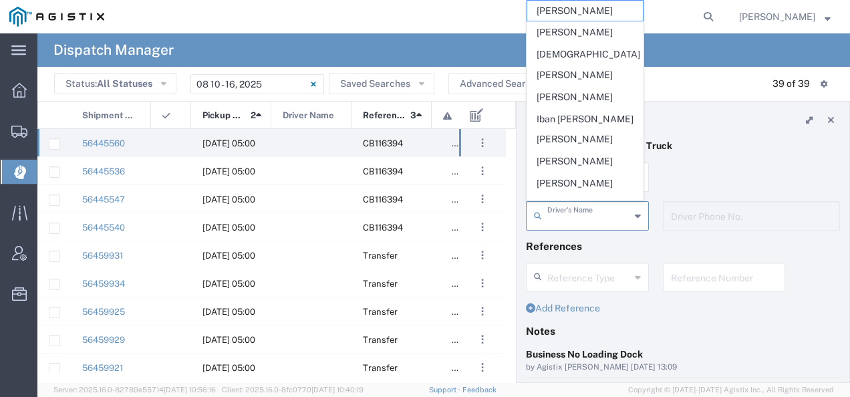
click at [577, 214] on input "text" at bounding box center [588, 214] width 83 height 23
click at [586, 13] on span "Alex Solorio" at bounding box center [585, 11] width 116 height 21
type input "Alex Solorio"
type input "559-895-2062"
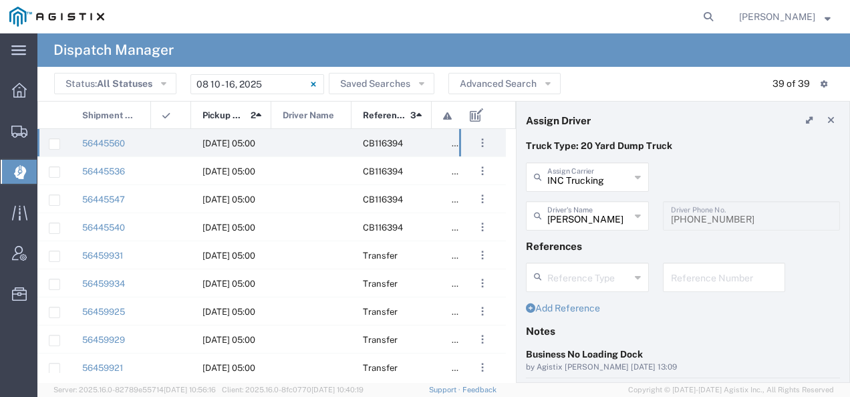
scroll to position [134, 0]
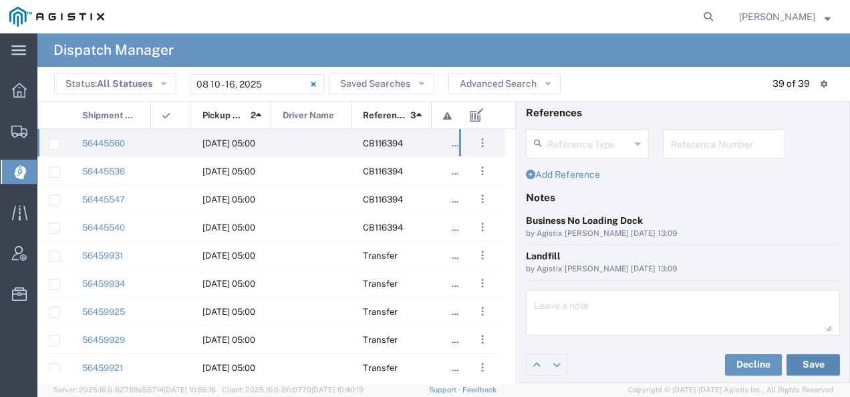
click at [811, 355] on button "Save" at bounding box center [812, 364] width 53 height 21
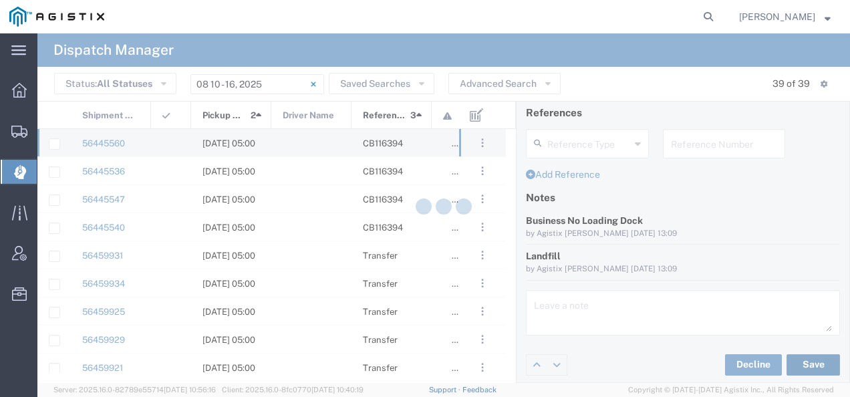
type input "Alex Solorio"
type input "INC Trucking"
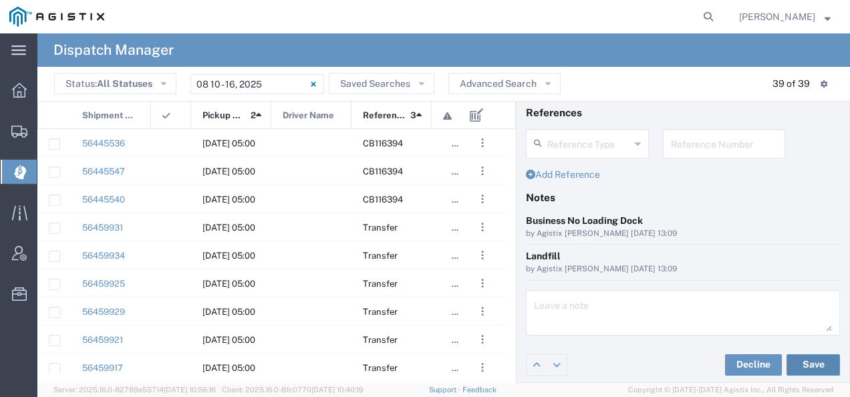
scroll to position [0, 0]
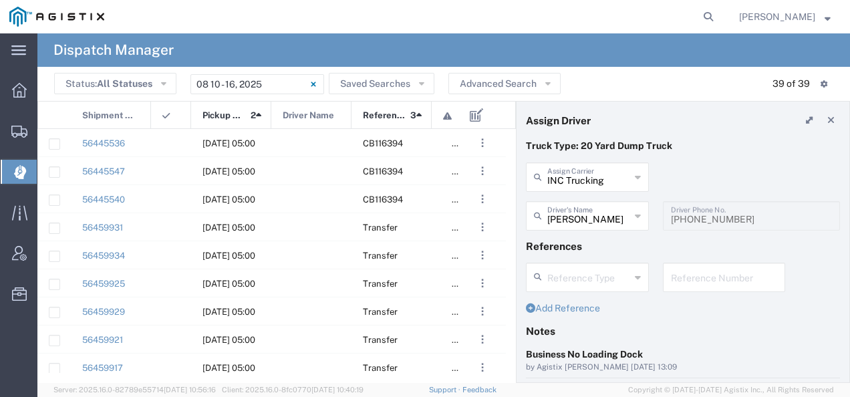
click at [828, 114] on div at bounding box center [820, 120] width 40 height 19
click at [827, 119] on icon at bounding box center [830, 120] width 7 height 9
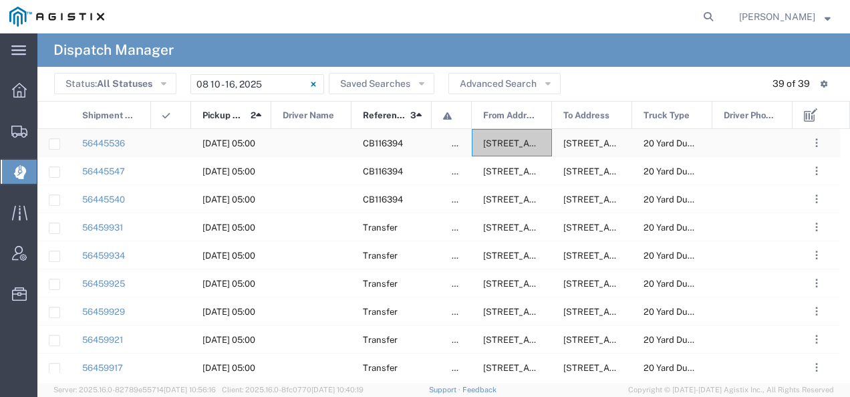
click at [512, 135] on div "2401 Coffee Rd, Bakersfield, California, 93308, United States" at bounding box center [512, 142] width 80 height 27
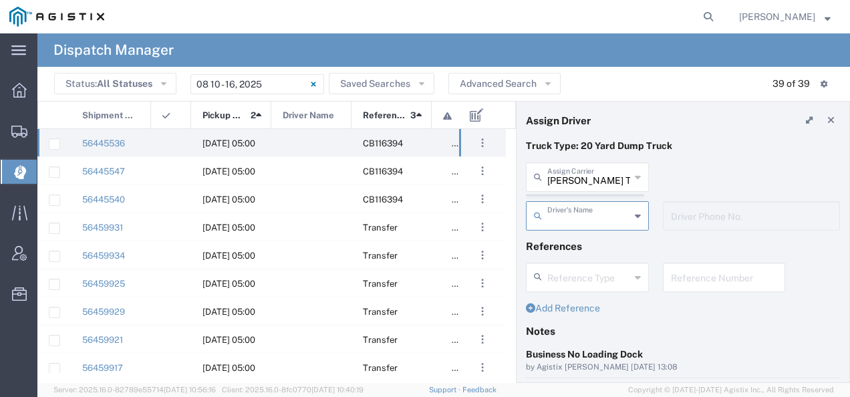
click at [575, 179] on agx-dispatcher-assign-widget "Bradley Tanks Inc Assign Carrier Bradley Tanks Inc AC Transportation ACE Trucki…" at bounding box center [683, 200] width 314 height 77
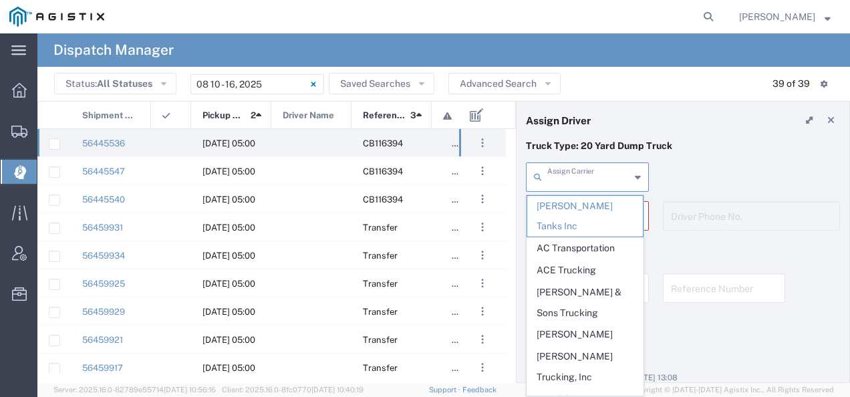
click at [575, 179] on input "text" at bounding box center [588, 175] width 83 height 23
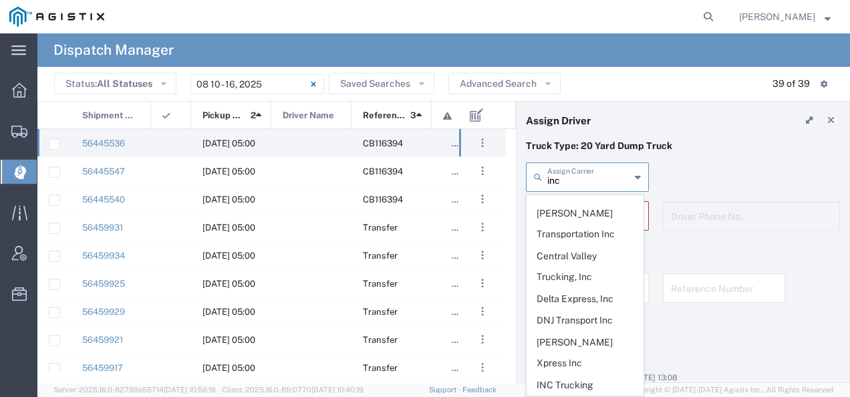
scroll to position [118, 0]
click at [588, 376] on span "INC Trucking" at bounding box center [585, 386] width 116 height 21
type input "INC Trucking"
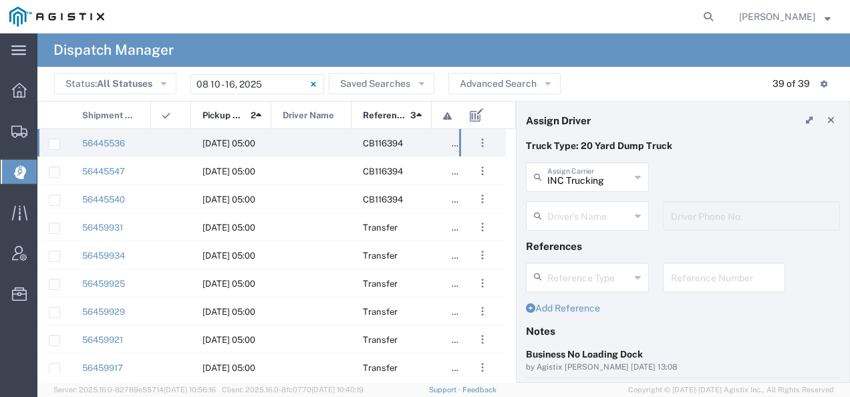
click at [584, 216] on input "text" at bounding box center [588, 214] width 83 height 23
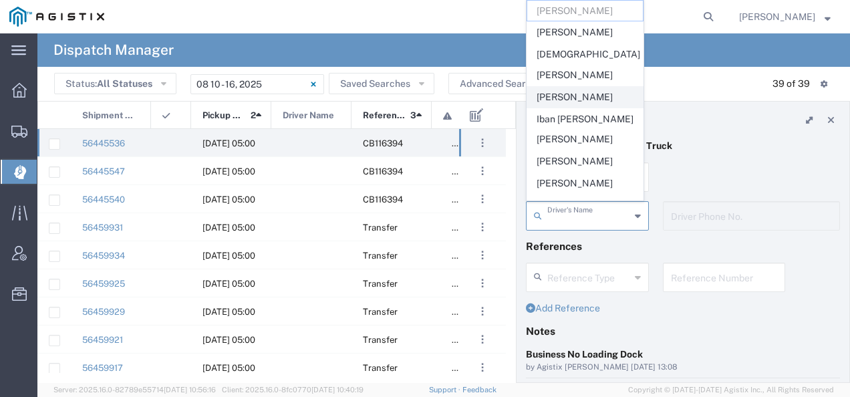
click at [572, 87] on span "Fabian Sierra" at bounding box center [585, 97] width 116 height 21
type input "Fabian Sierra"
type input "559-821-3488"
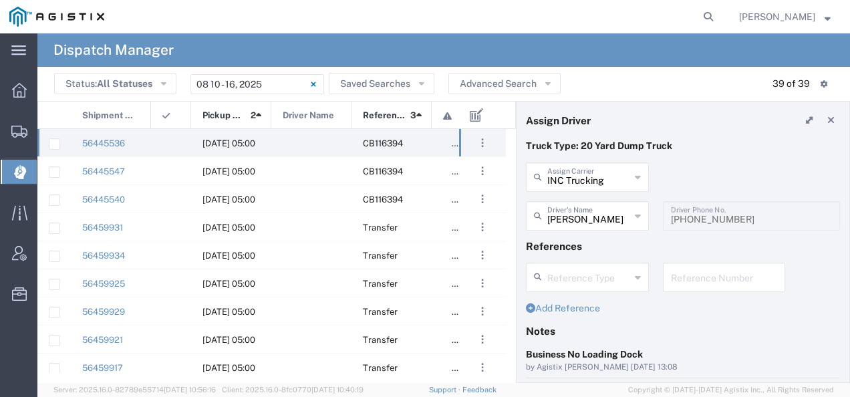
scroll to position [134, 0]
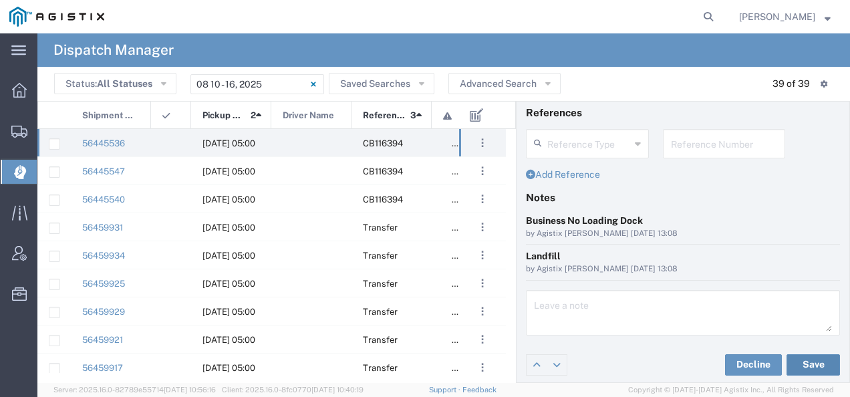
click at [794, 359] on button "Save" at bounding box center [812, 364] width 53 height 21
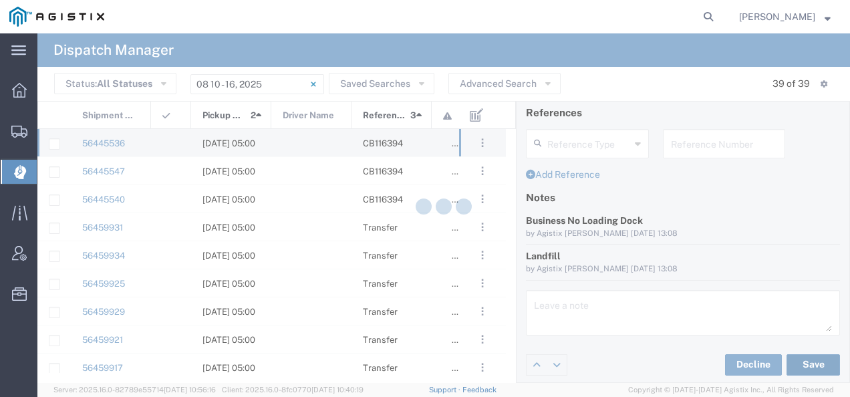
type input "Fabian Sierra"
type input "INC Trucking"
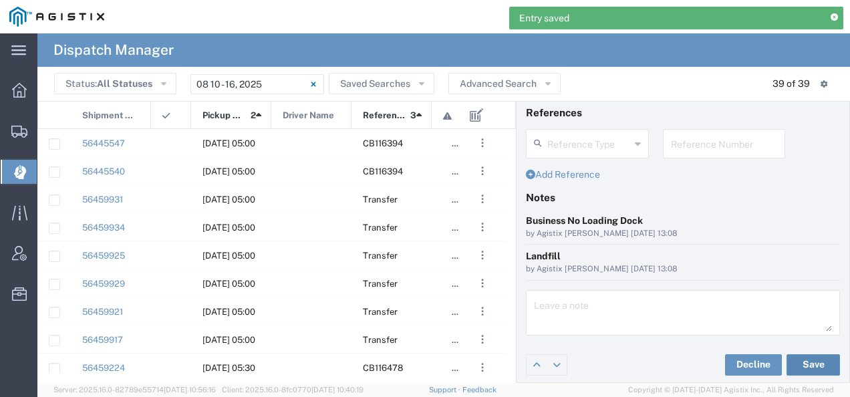
scroll to position [0, 0]
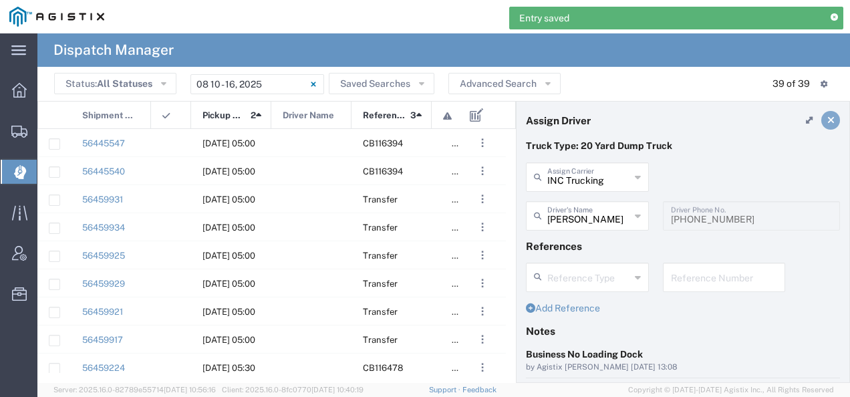
click at [823, 118] on link at bounding box center [830, 120] width 19 height 19
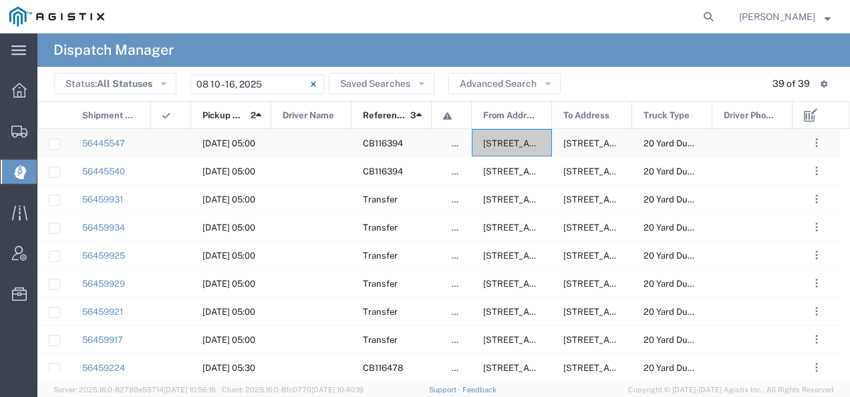
click at [520, 151] on div "2401 Coffee Rd, Bakersfield, California, 93308, United States" at bounding box center [512, 142] width 80 height 27
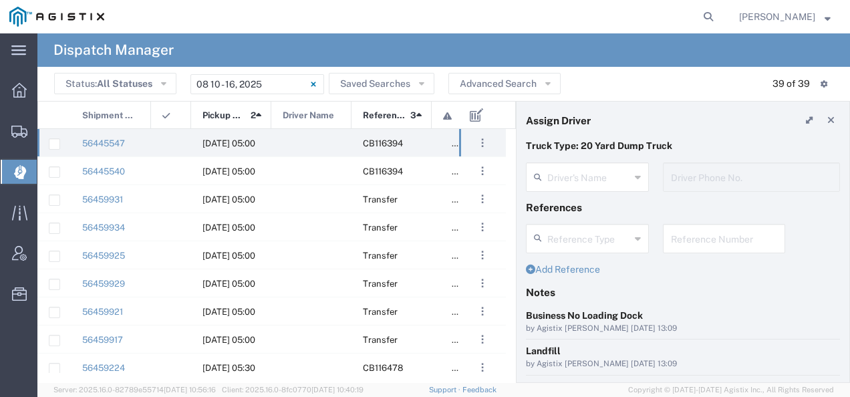
click at [572, 178] on agx-dispatcher-assign-widget "Driver's Name Driver Phone No." at bounding box center [683, 181] width 314 height 39
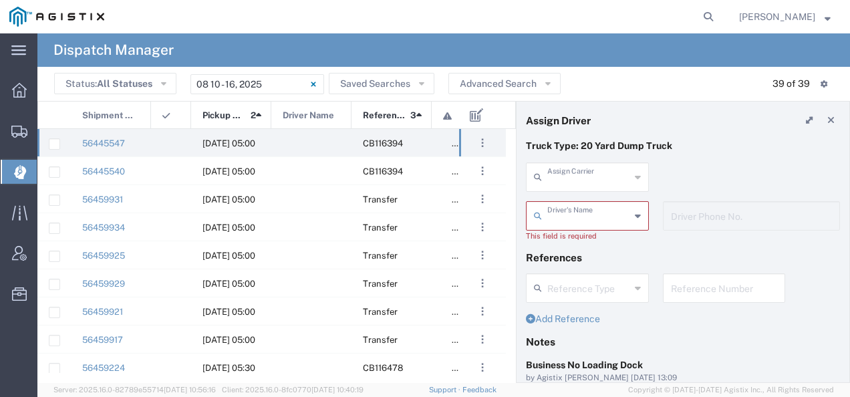
click at [572, 178] on input "text" at bounding box center [588, 175] width 83 height 23
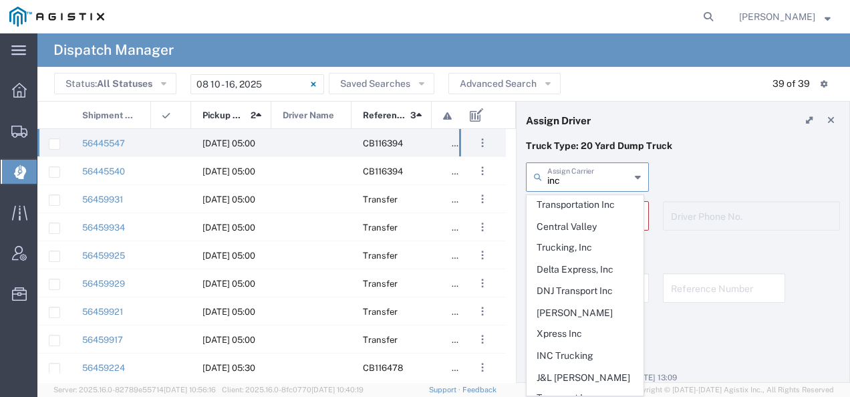
scroll to position [147, 0]
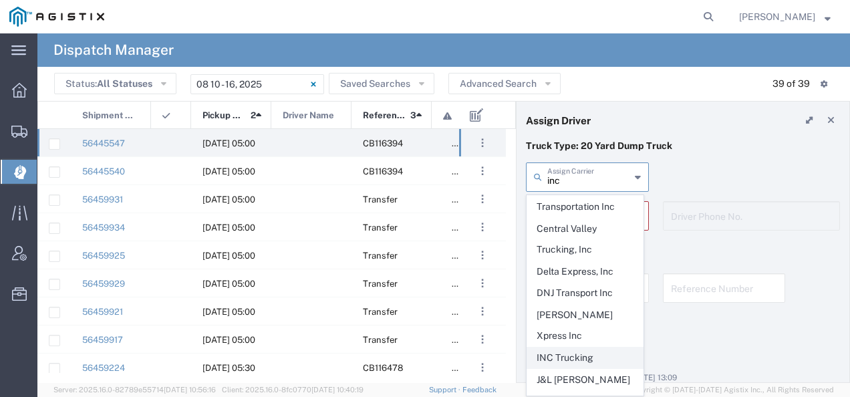
click at [584, 347] on span "INC Trucking" at bounding box center [585, 357] width 116 height 21
type input "INC Trucking"
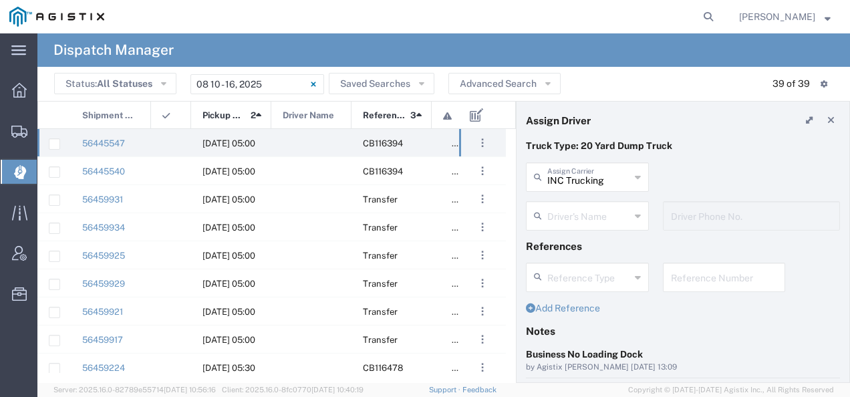
click at [576, 198] on div "INC Trucking Assign Carrier Bradley Tanks Inc Araiza Trucking, Inc Auto Dream T…" at bounding box center [587, 181] width 137 height 39
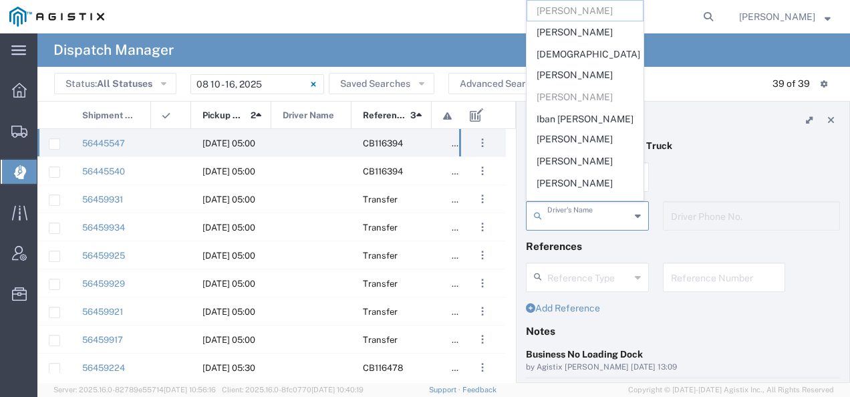
click at [571, 210] on input "text" at bounding box center [588, 214] width 83 height 23
click at [578, 151] on span "Ivan Godinez" at bounding box center [585, 161] width 116 height 21
type input "Ivan Godinez"
type input "5594104903"
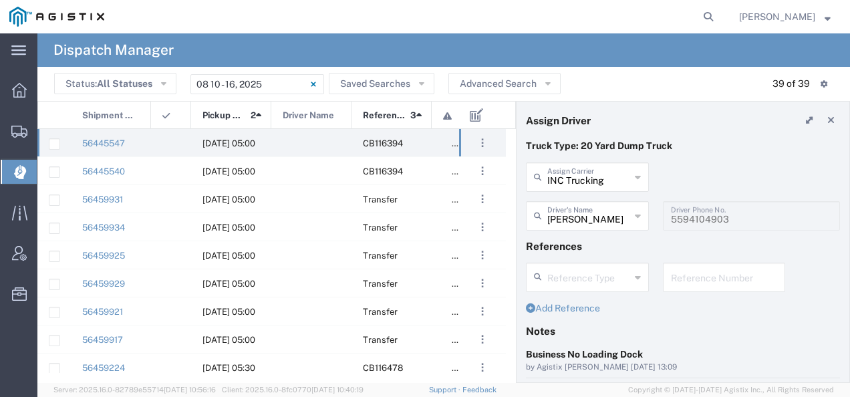
scroll to position [134, 0]
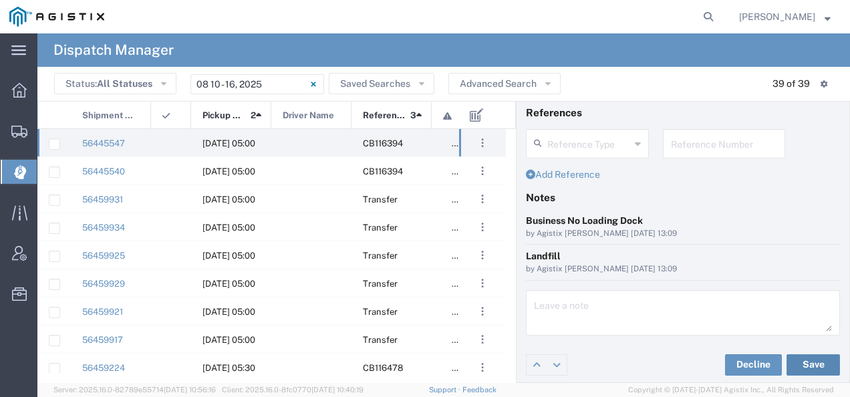
click at [793, 357] on button "Save" at bounding box center [812, 364] width 53 height 21
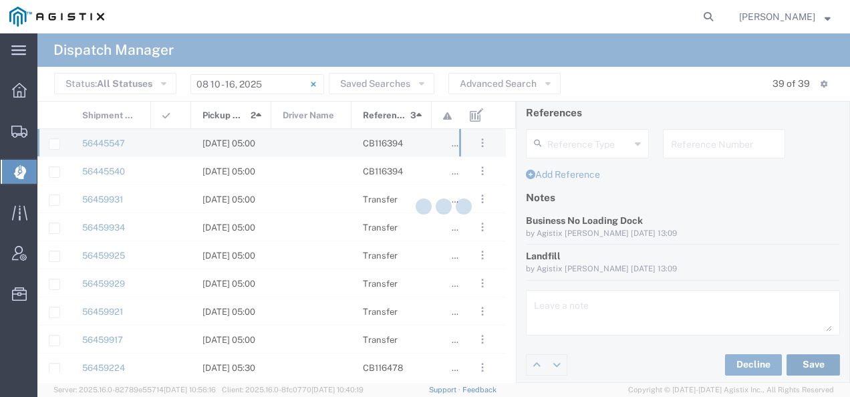
type input "Ivan Godinez"
type input "INC Trucking"
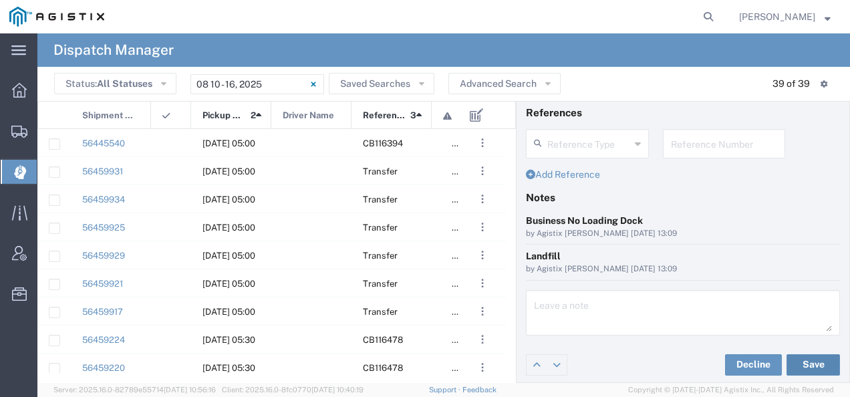
scroll to position [0, 0]
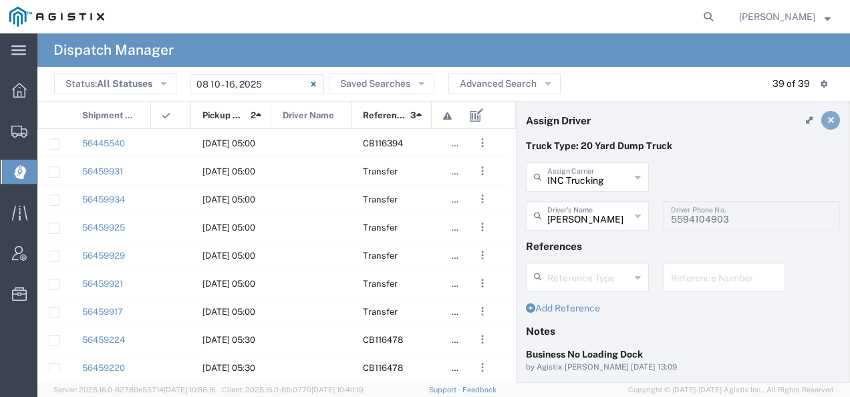
click at [827, 116] on icon at bounding box center [830, 120] width 7 height 9
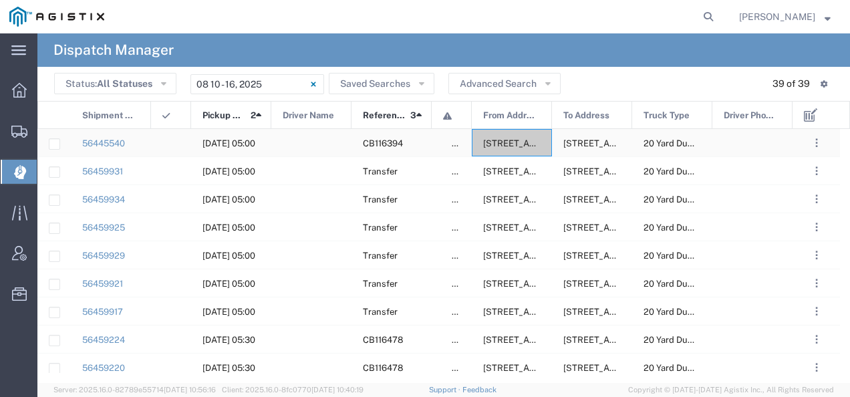
click at [509, 133] on div "2401 Coffee Rd, Bakersfield, California, 93308, United States" at bounding box center [512, 142] width 80 height 27
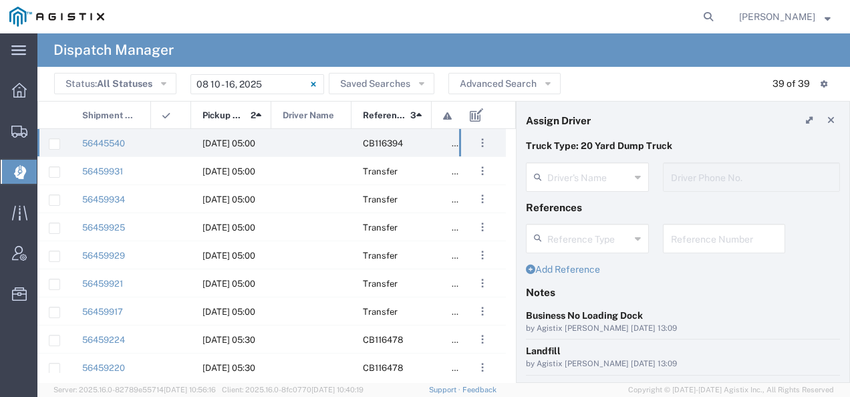
click at [580, 180] on agx-dispatcher-assign-widget "Driver's Name Driver Phone No." at bounding box center [683, 181] width 314 height 39
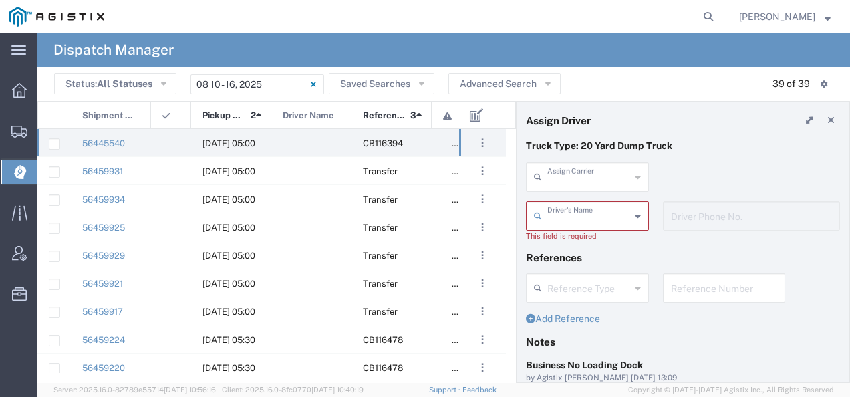
click at [580, 180] on input "text" at bounding box center [588, 175] width 83 height 23
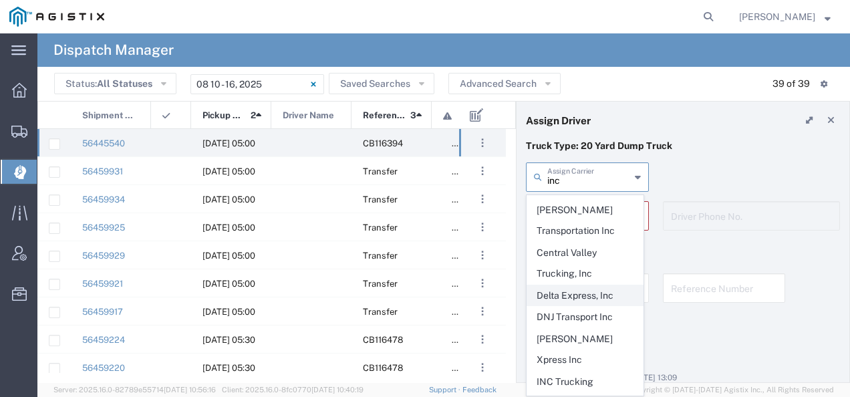
scroll to position [122, 0]
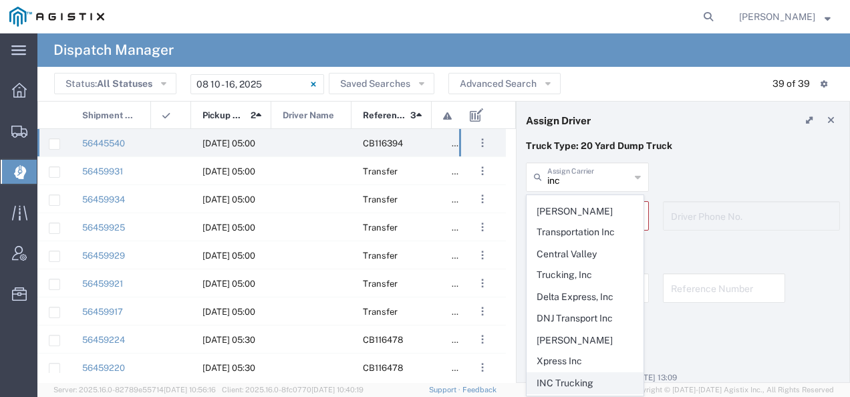
click at [592, 373] on span "INC Trucking" at bounding box center [585, 383] width 116 height 21
type input "INC Trucking"
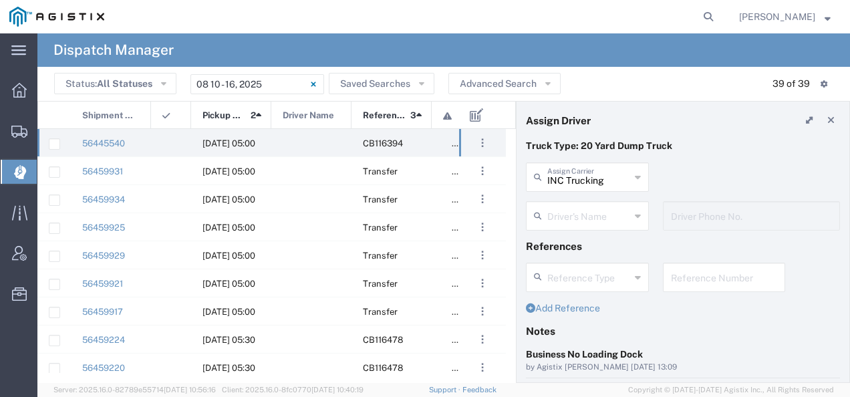
click at [594, 218] on input "text" at bounding box center [588, 214] width 83 height 23
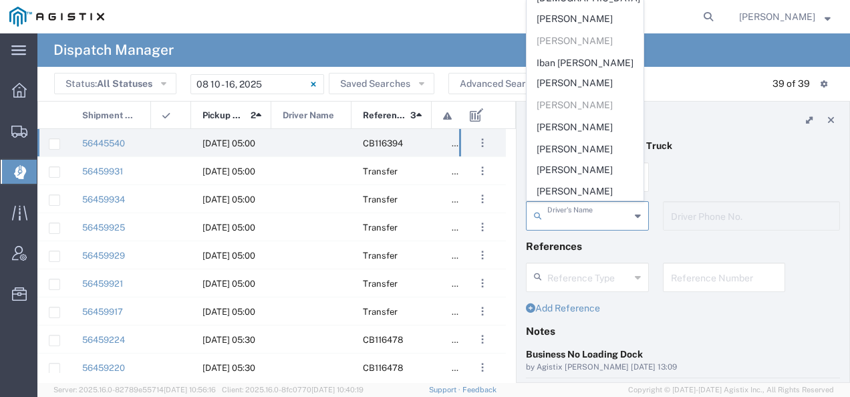
scroll to position [0, 0]
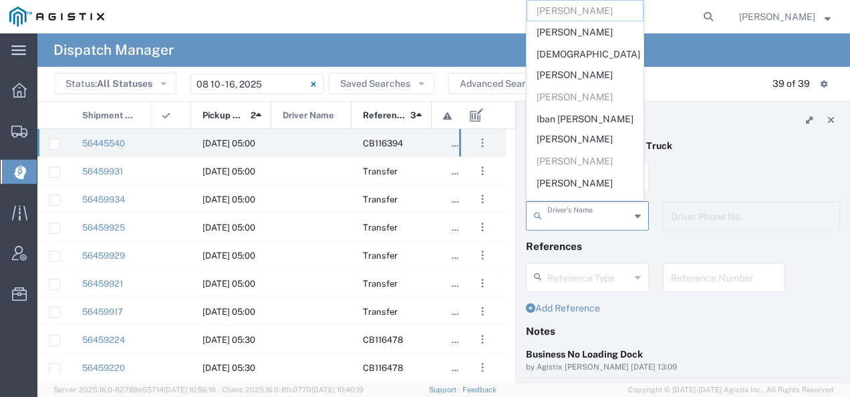
click at [699, 108] on header "Assign Driver" at bounding box center [682, 120] width 333 height 37
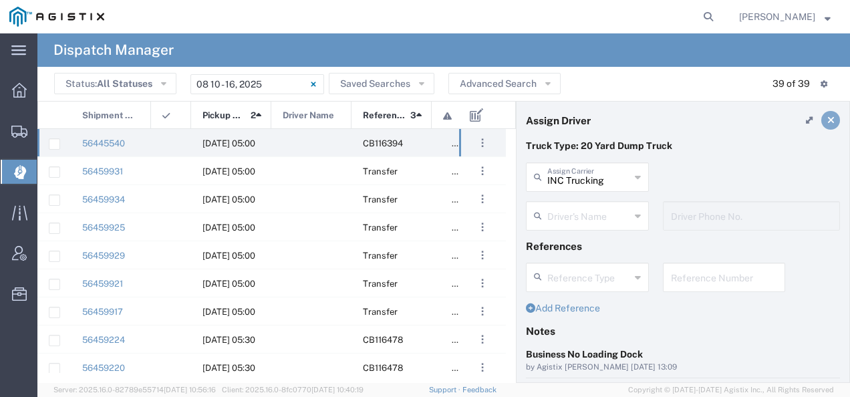
click at [827, 119] on icon at bounding box center [830, 120] width 7 height 9
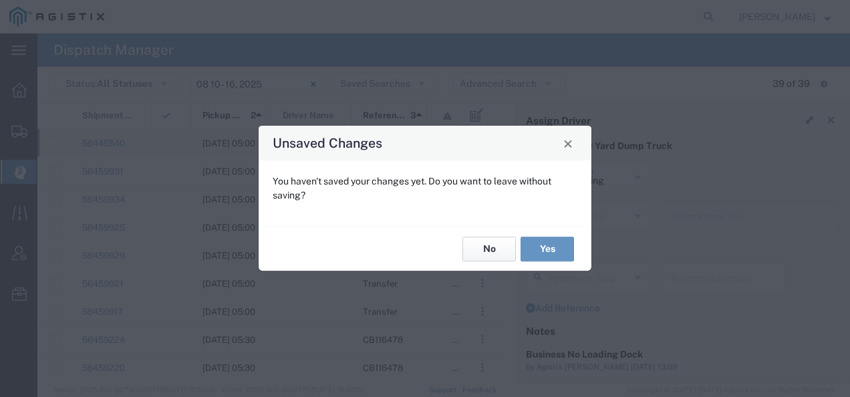
click at [490, 250] on button "No" at bounding box center [488, 248] width 53 height 25
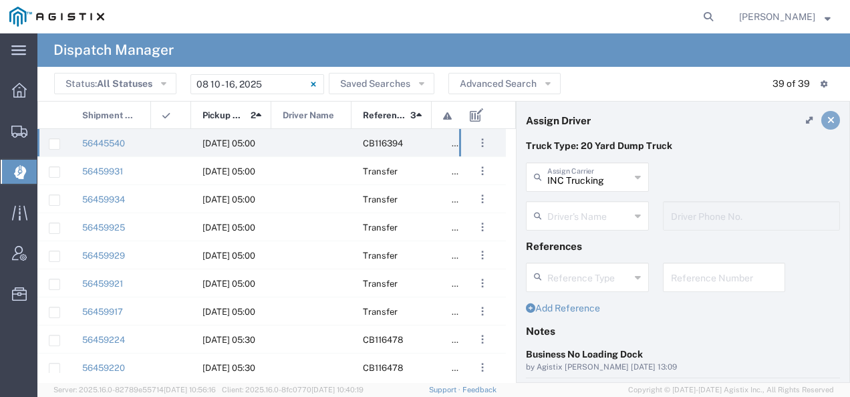
click at [827, 120] on icon at bounding box center [830, 120] width 7 height 9
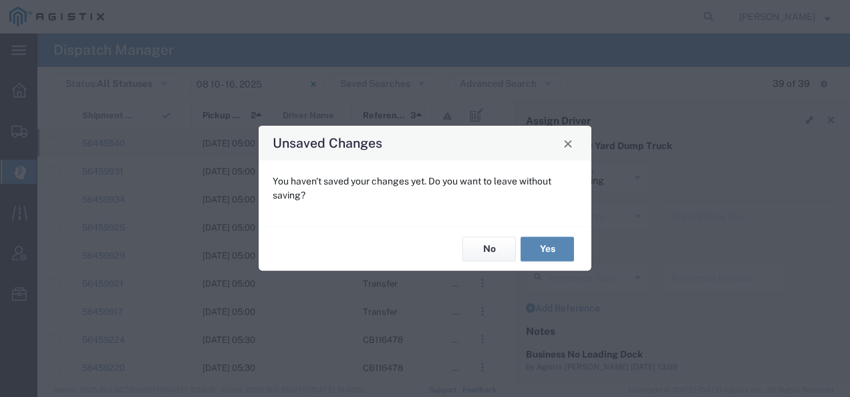
click at [561, 251] on button "Yes" at bounding box center [546, 248] width 53 height 25
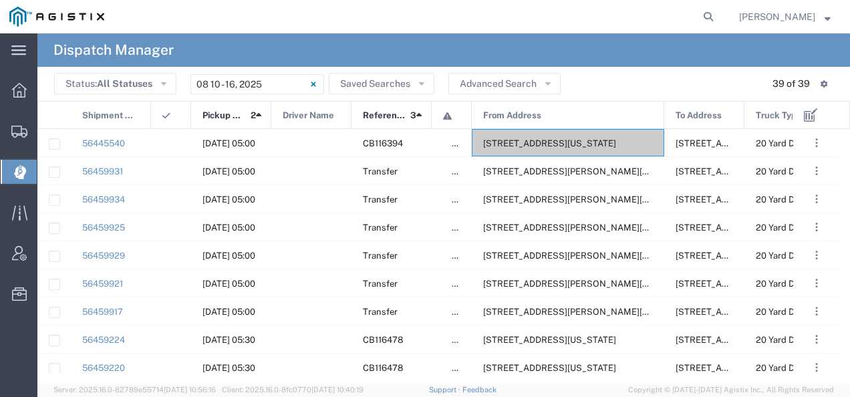
drag, startPoint x: 550, startPoint y: 109, endPoint x: 662, endPoint y: 136, distance: 114.8
click at [662, 136] on div "Shipment No. Pickup Date and Time 2 Driver Name Reference 3 From Address To Add…" at bounding box center [443, 242] width 812 height 282
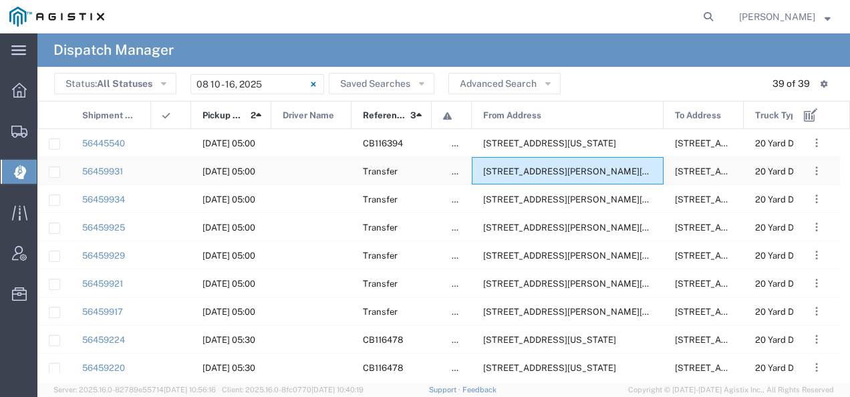
click at [616, 168] on span "6402 Santa Teresa Blvd, San Jose, California, 95119, United States" at bounding box center [585, 171] width 205 height 10
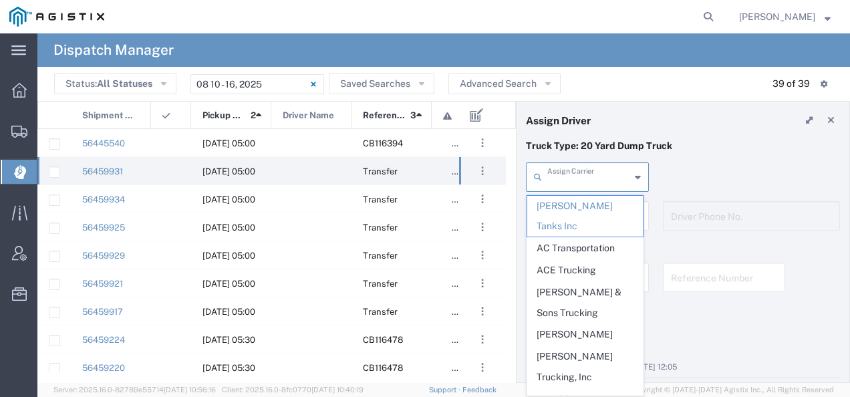
click at [616, 168] on input "text" at bounding box center [588, 175] width 83 height 23
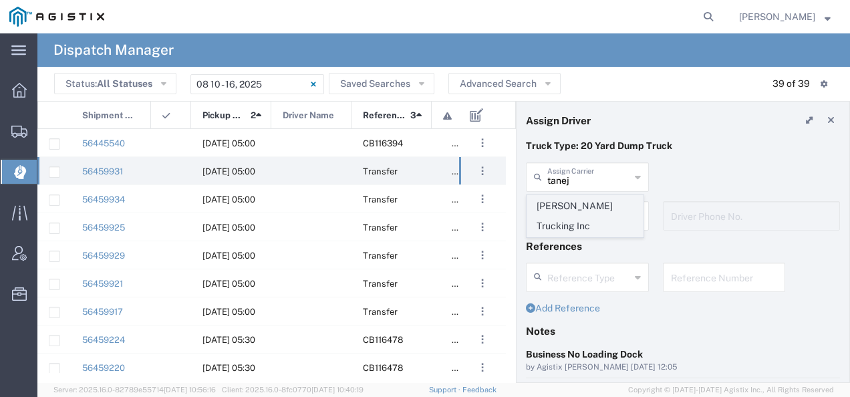
click at [592, 205] on span "Taneja Trucking Inc" at bounding box center [585, 216] width 116 height 41
type input "Taneja Trucking Inc"
click at [588, 208] on input "text" at bounding box center [589, 214] width 84 height 23
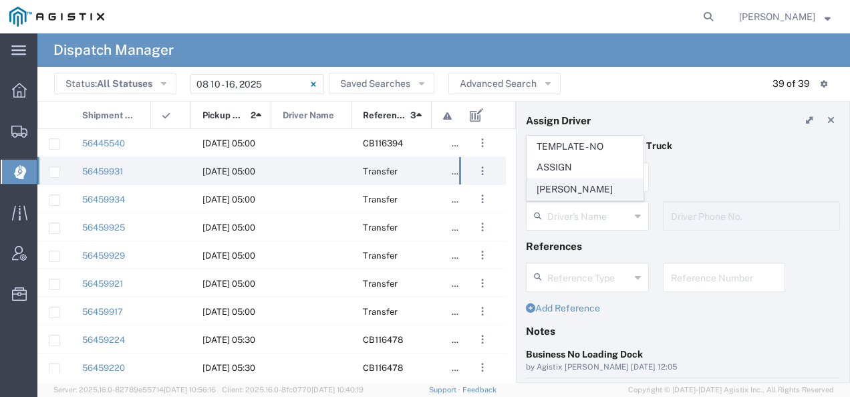
click at [585, 192] on span "Varun Taneja" at bounding box center [585, 189] width 116 height 21
type input "Varun Taneja"
type input "408-744-2057"
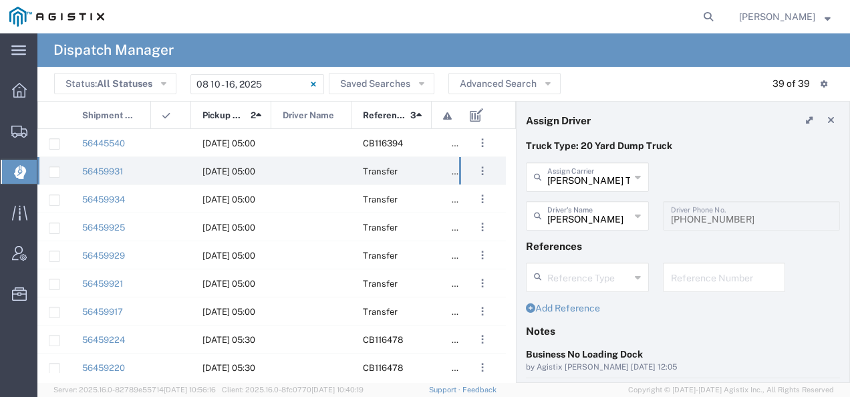
scroll to position [134, 0]
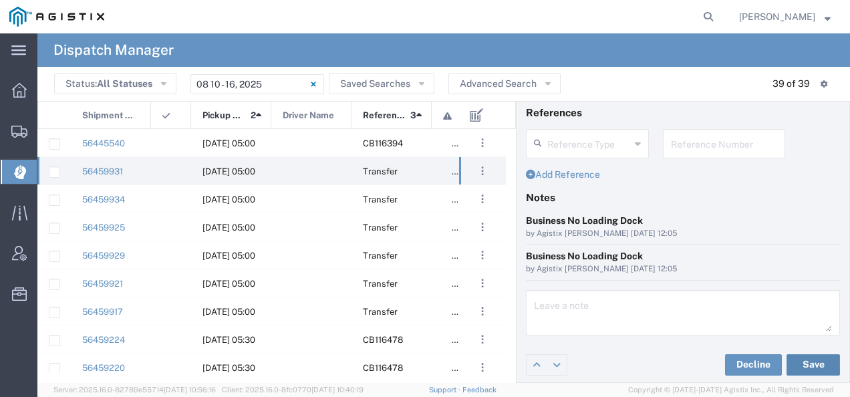
click at [819, 359] on button "Save" at bounding box center [812, 364] width 53 height 21
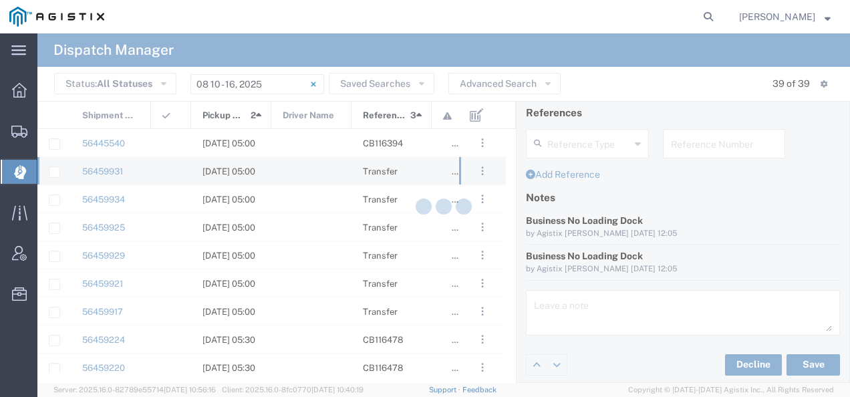
type input "Varun Taneja"
type input "Taneja Trucking Inc"
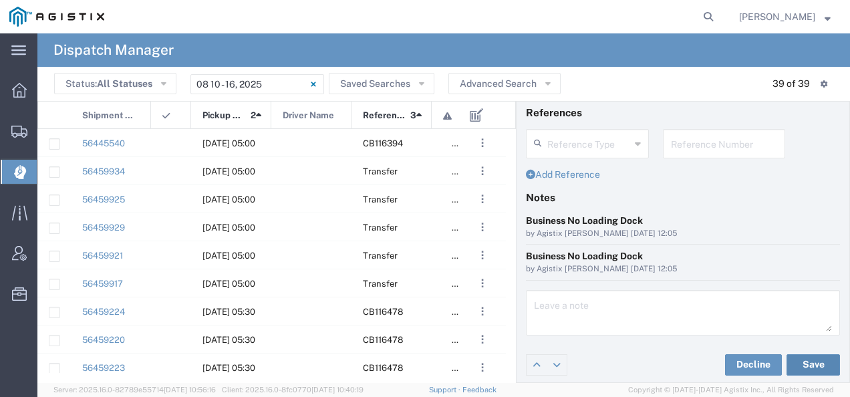
scroll to position [0, 0]
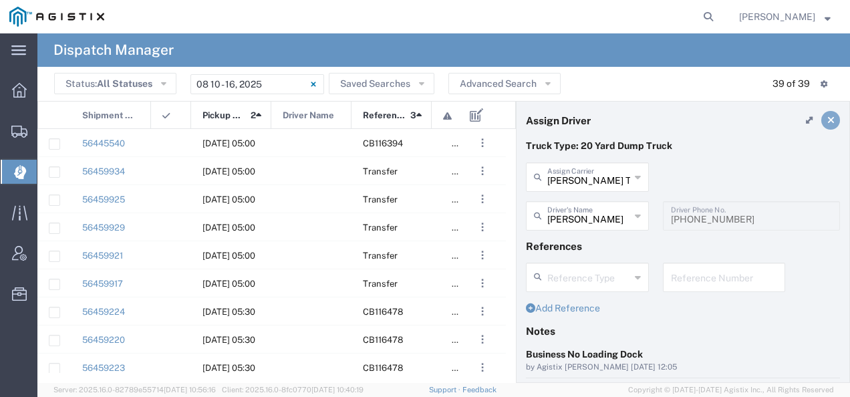
click at [821, 123] on link at bounding box center [830, 120] width 19 height 19
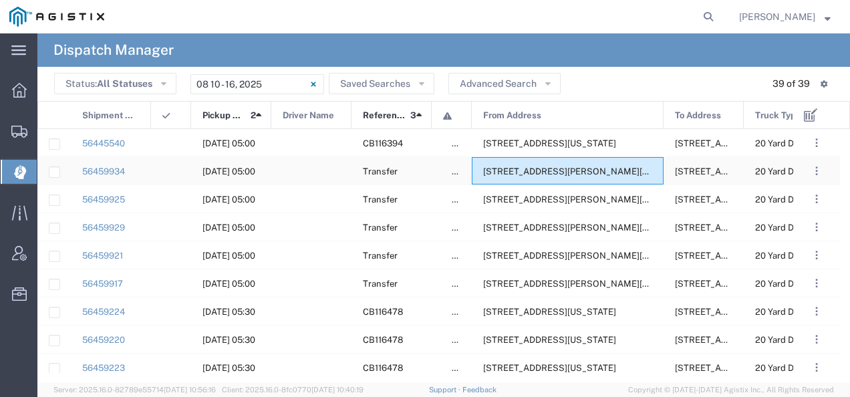
click at [600, 162] on div "6402 Santa Teresa Blvd, San Jose, California, 95119, United States" at bounding box center [568, 170] width 192 height 27
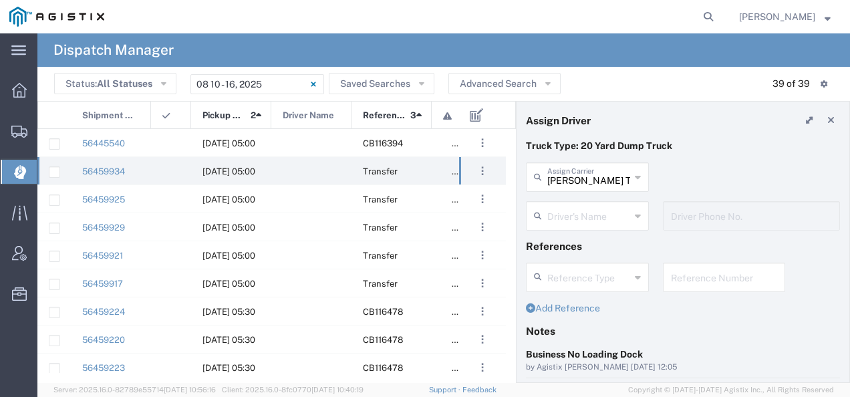
click at [581, 205] on input "text" at bounding box center [588, 214] width 83 height 23
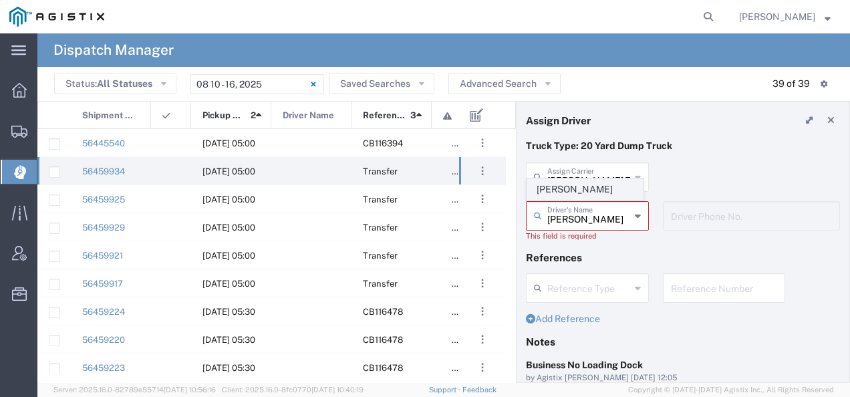
click at [578, 190] on span "Cesar Castillo" at bounding box center [585, 189] width 116 height 21
type input "Cesar Castillo"
type input "7072466295"
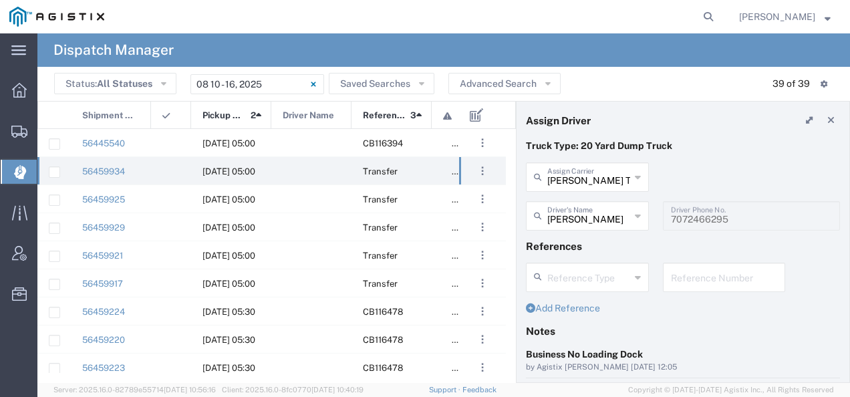
scroll to position [134, 0]
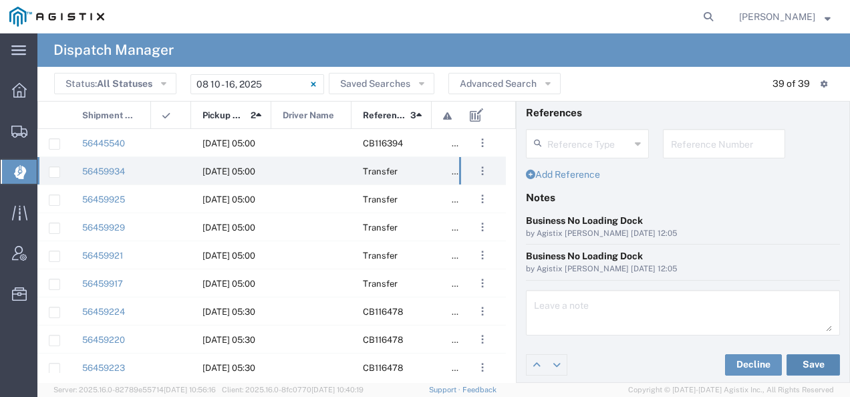
click at [813, 359] on button "Save" at bounding box center [812, 364] width 53 height 21
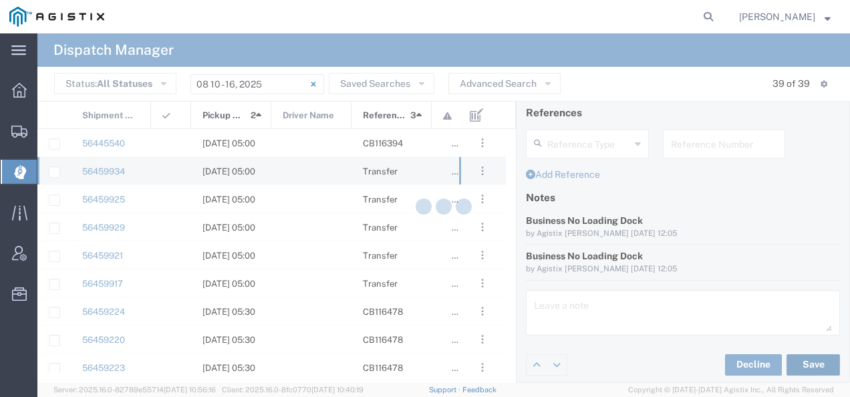
type input "Cesar Castillo"
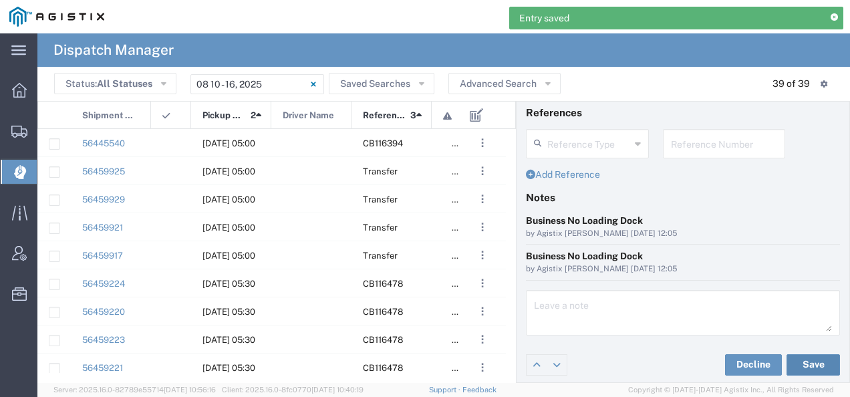
scroll to position [0, 0]
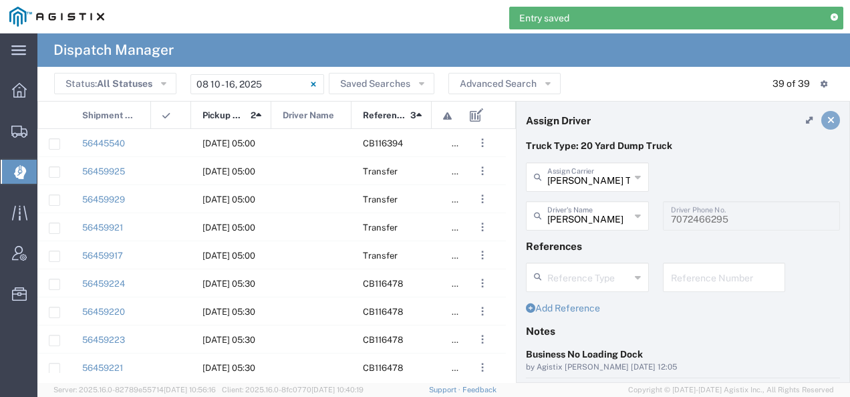
click at [827, 122] on icon at bounding box center [830, 120] width 7 height 9
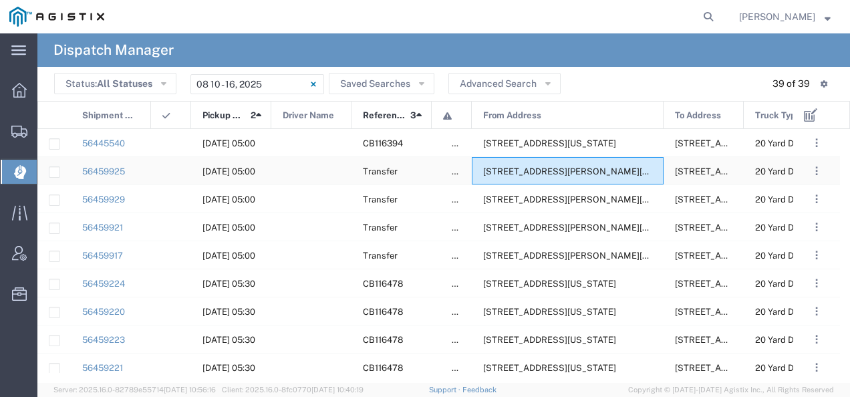
click at [584, 171] on span "6402 Santa Teresa Blvd, San Jose, California, 95119, United States" at bounding box center [585, 171] width 205 height 10
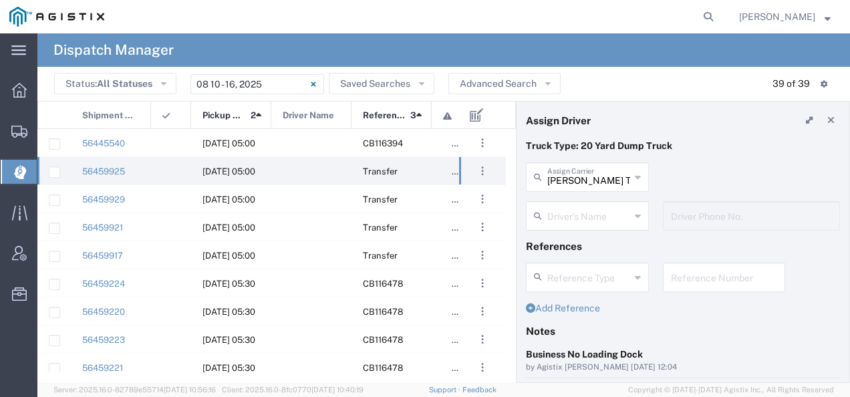
click at [592, 219] on input "text" at bounding box center [588, 214] width 83 height 23
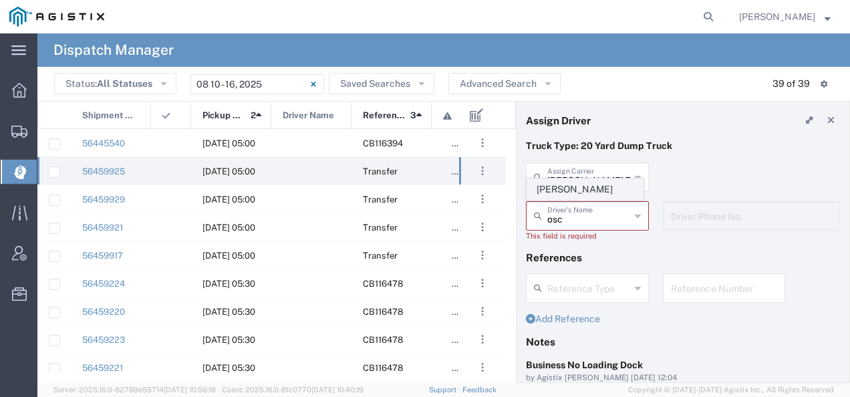
click at [588, 194] on span "Oscar Cisneros" at bounding box center [585, 189] width 116 height 21
type input "Oscar Cisneros"
type input "2093004091"
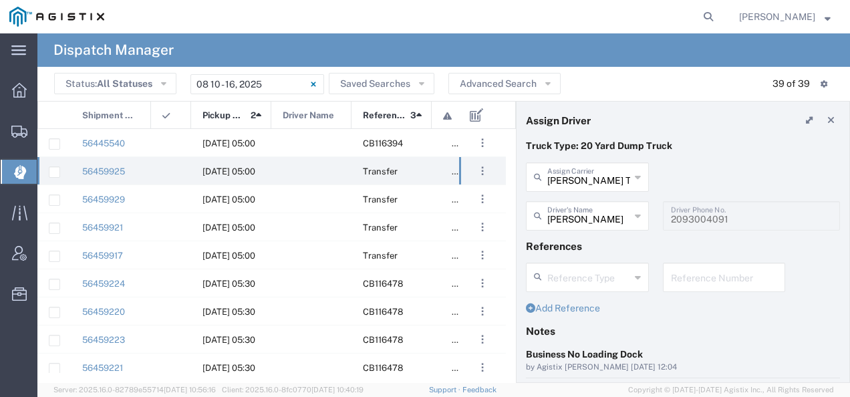
scroll to position [134, 0]
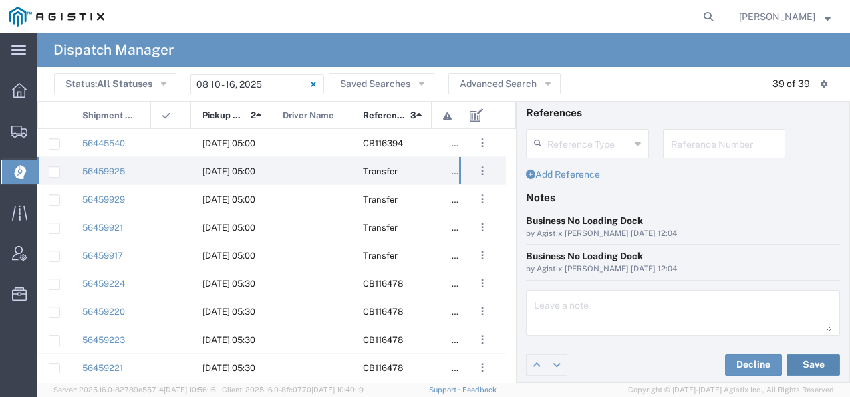
click at [794, 360] on button "Save" at bounding box center [812, 364] width 53 height 21
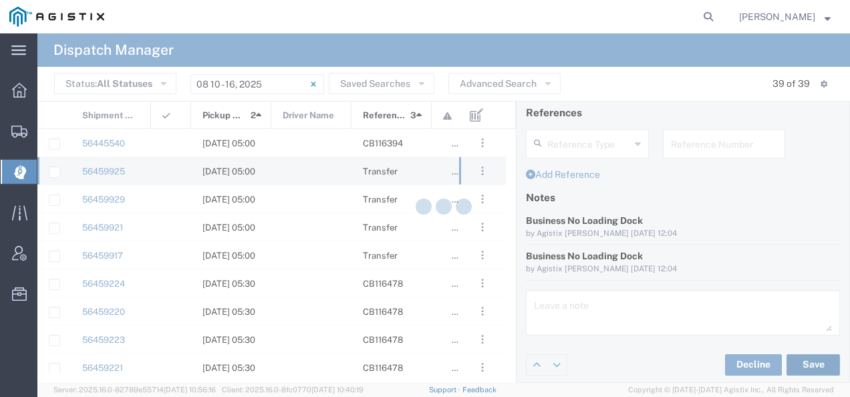
type input "Oscar Cisneros"
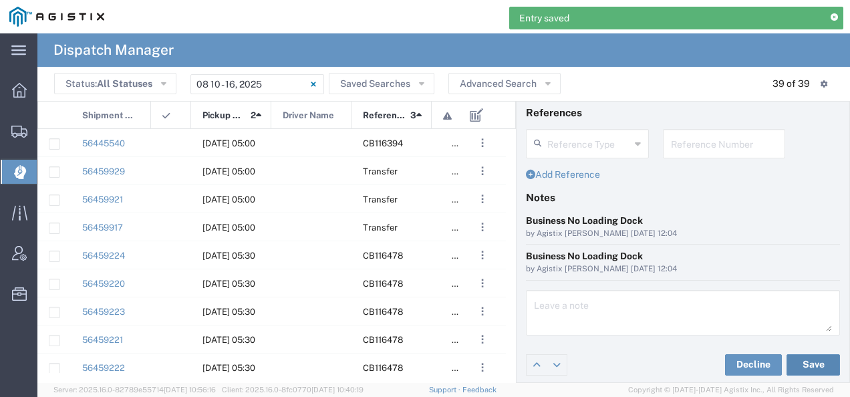
scroll to position [0, 0]
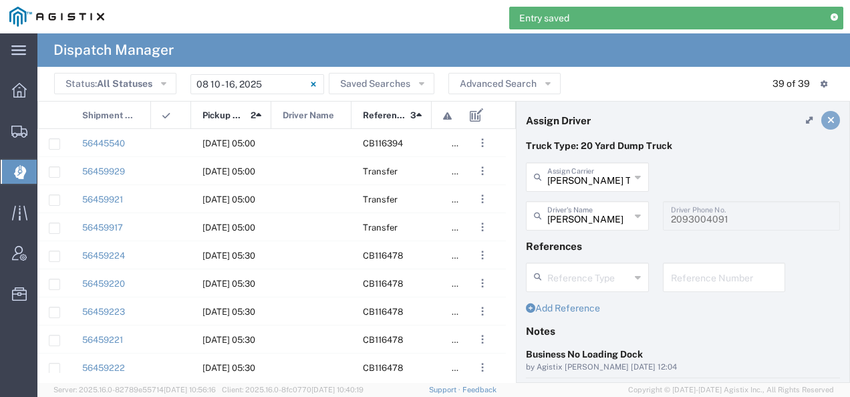
click at [827, 118] on icon at bounding box center [830, 120] width 7 height 9
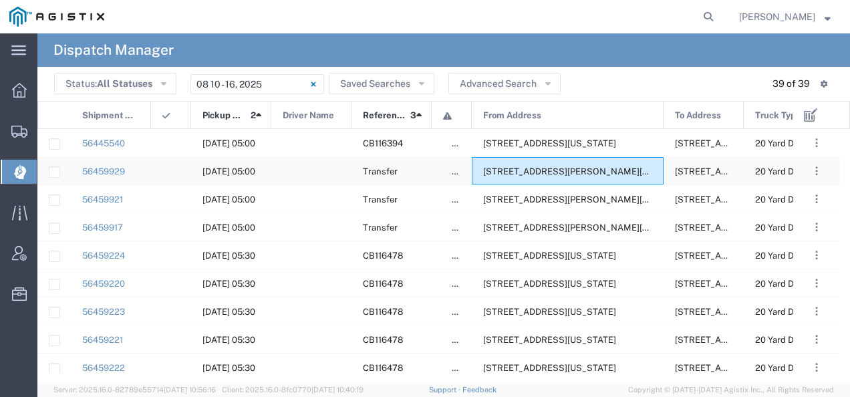
click at [562, 172] on span "6402 Santa Teresa Blvd, San Jose, California, 95119, United States" at bounding box center [585, 171] width 205 height 10
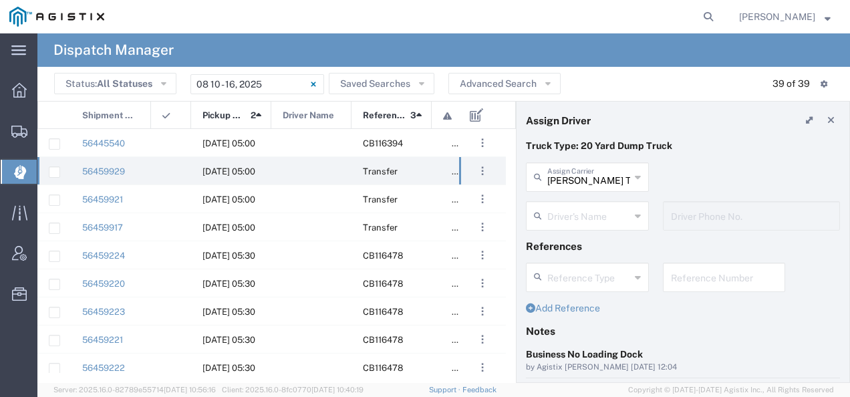
click at [560, 218] on input "text" at bounding box center [588, 214] width 83 height 23
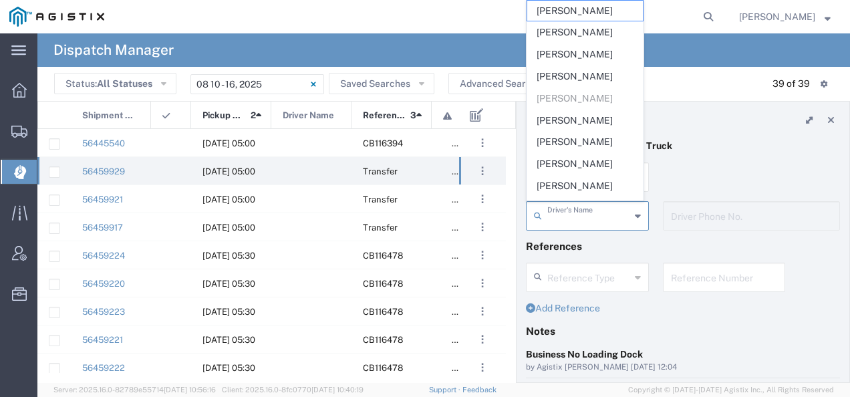
click at [695, 172] on div "Bradley Tanks Inc Assign Carrier Bradley Tanks Inc AC Transportation ACE Trucki…" at bounding box center [683, 181] width 328 height 39
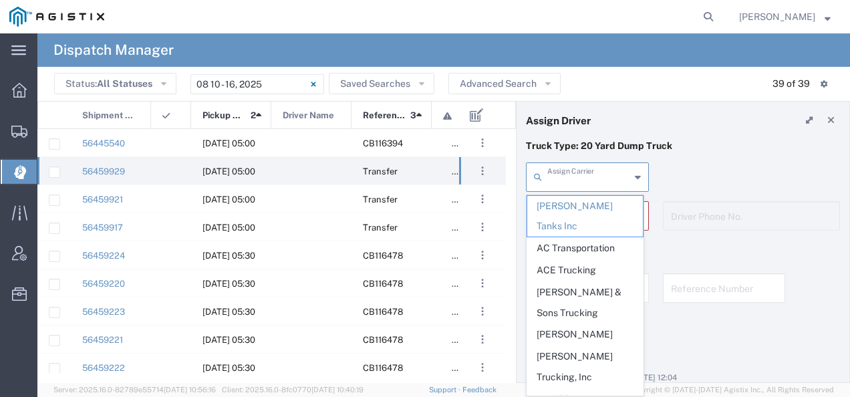
click at [592, 182] on input "text" at bounding box center [588, 175] width 83 height 23
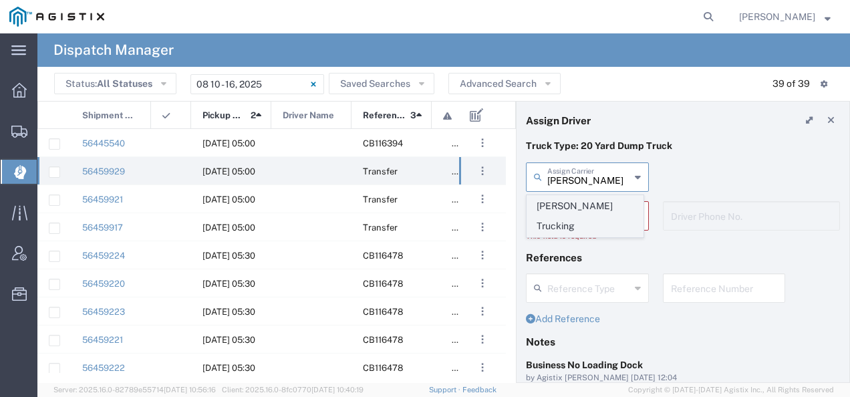
click at [578, 204] on span "Millan Trucking" at bounding box center [585, 216] width 116 height 41
type input "Millan Trucking"
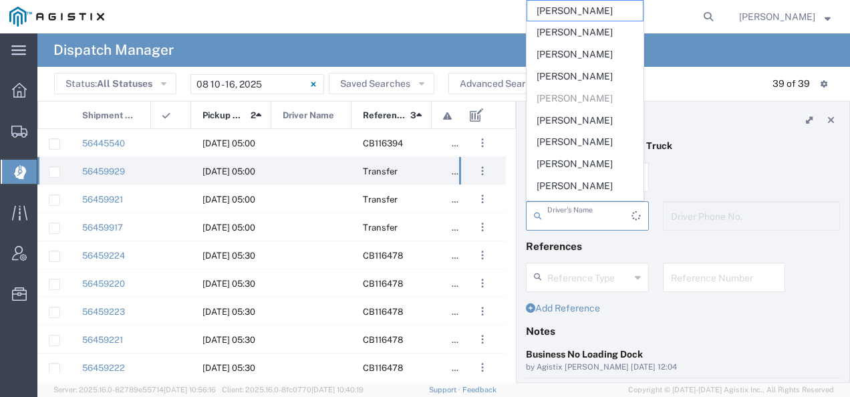
click at [574, 214] on input "text" at bounding box center [589, 214] width 84 height 23
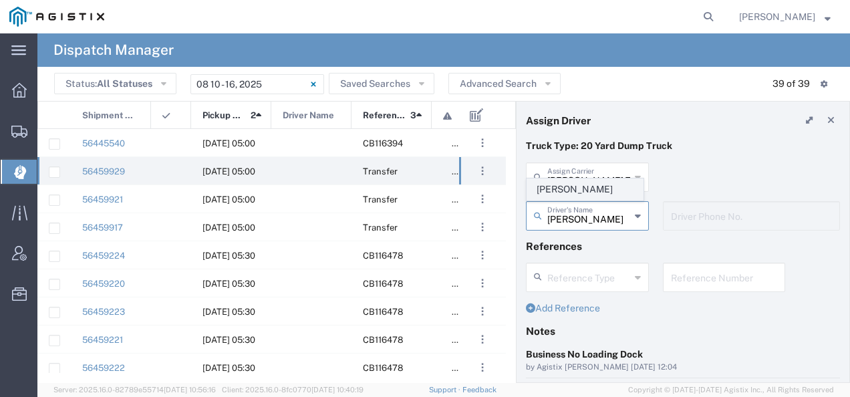
click at [568, 194] on span "Juan Jara" at bounding box center [585, 189] width 116 height 21
type input "Juan Jara"
type input "4084380716"
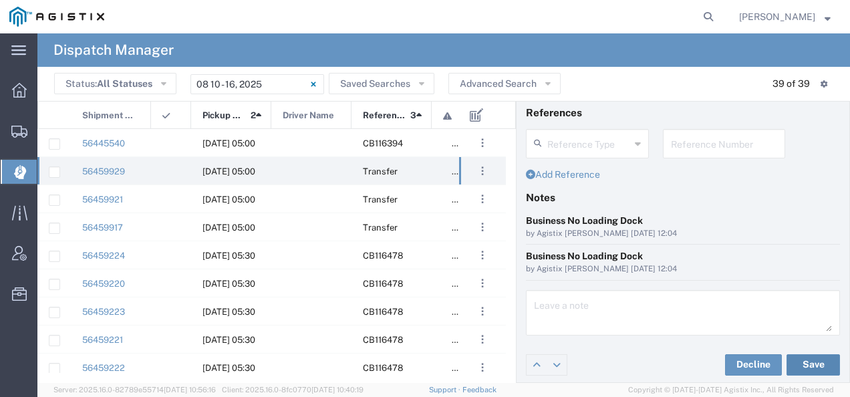
click at [803, 359] on button "Save" at bounding box center [812, 364] width 53 height 21
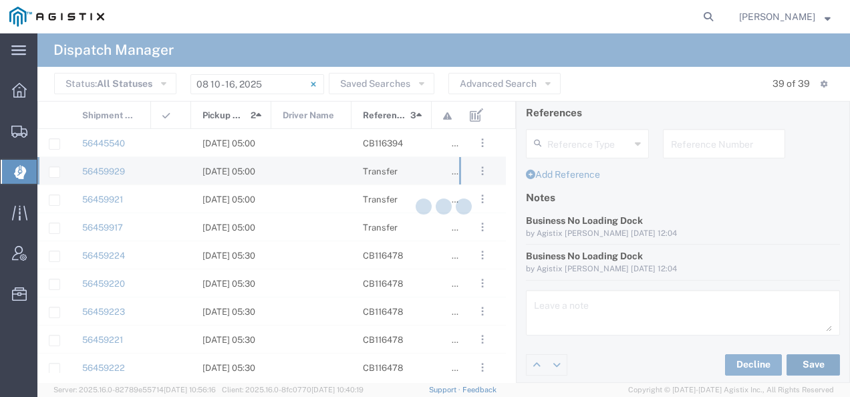
type input "Juan Jara"
type input "Millan Trucking"
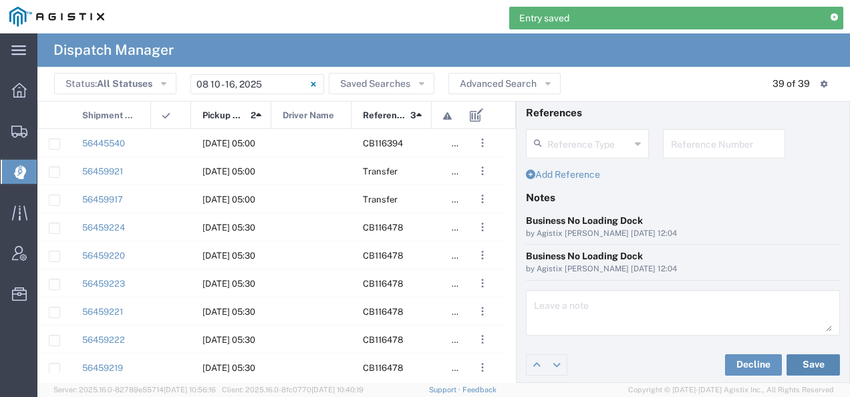
scroll to position [0, 0]
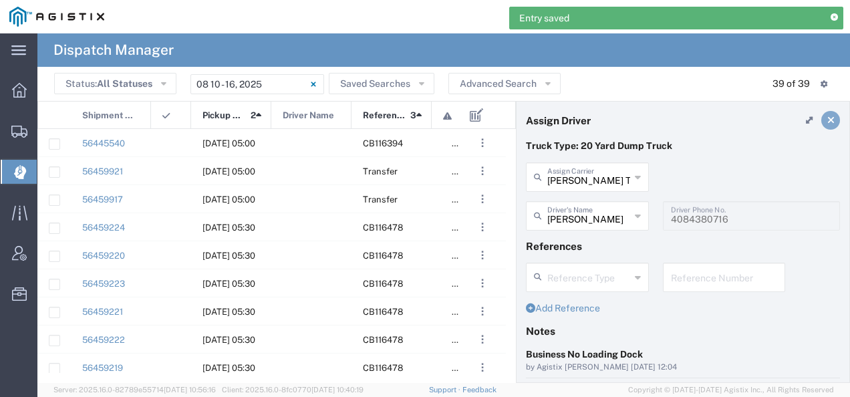
click at [825, 118] on link at bounding box center [830, 120] width 19 height 19
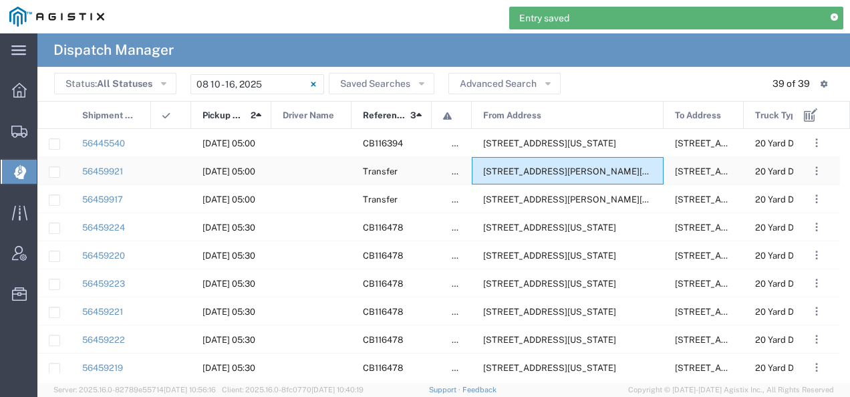
click at [575, 166] on div "6402 Santa Teresa Blvd, San Jose, California, 95119, United States" at bounding box center [568, 170] width 192 height 27
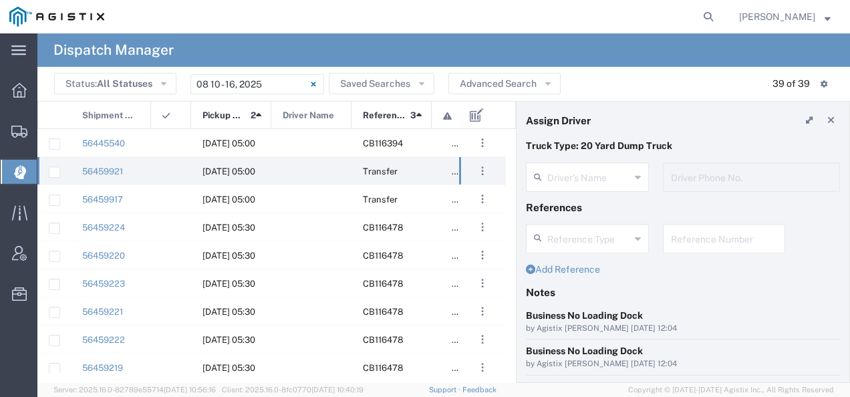
click at [566, 176] on agx-dispatcher-assign-widget "Driver's Name Driver Phone No." at bounding box center [683, 181] width 314 height 39
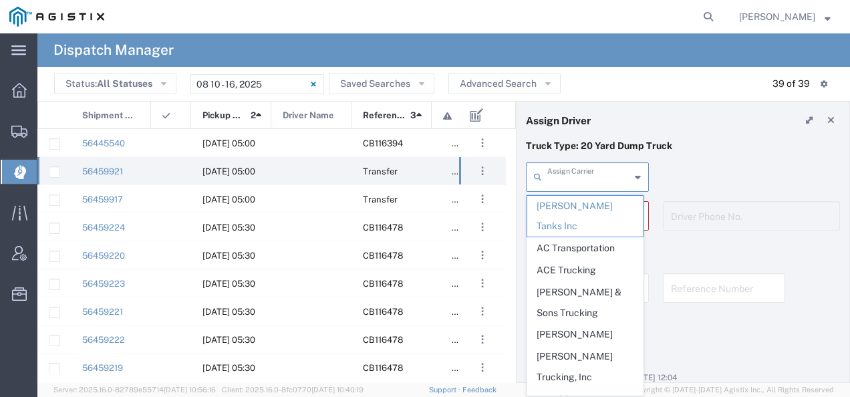
click at [566, 176] on input "text" at bounding box center [588, 175] width 83 height 23
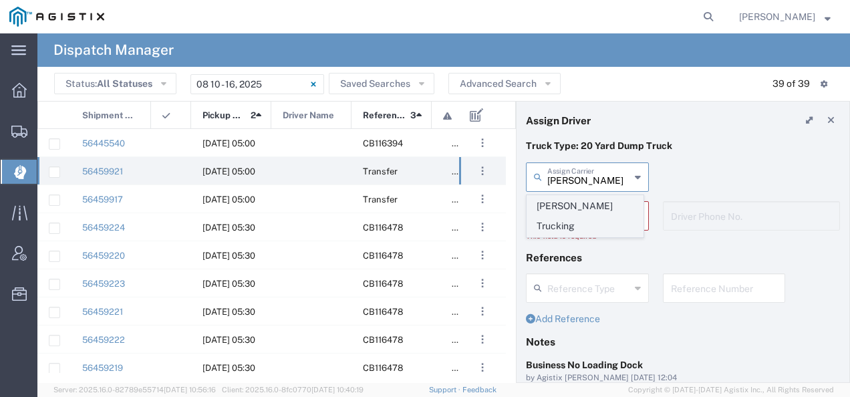
click at [549, 210] on span "Millan Trucking" at bounding box center [585, 216] width 116 height 41
type input "Millan Trucking"
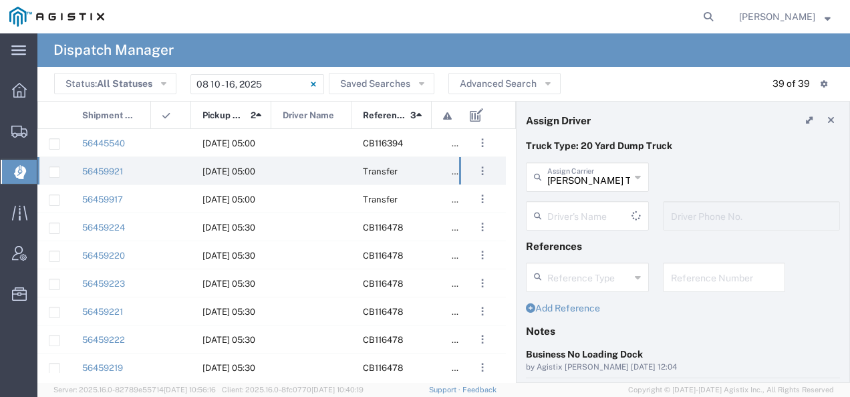
click at [549, 210] on input "text" at bounding box center [589, 214] width 84 height 23
click at [552, 191] on span "Gabriel Huante" at bounding box center [585, 189] width 116 height 21
type input "Gabriel Huante"
type input "8312884954"
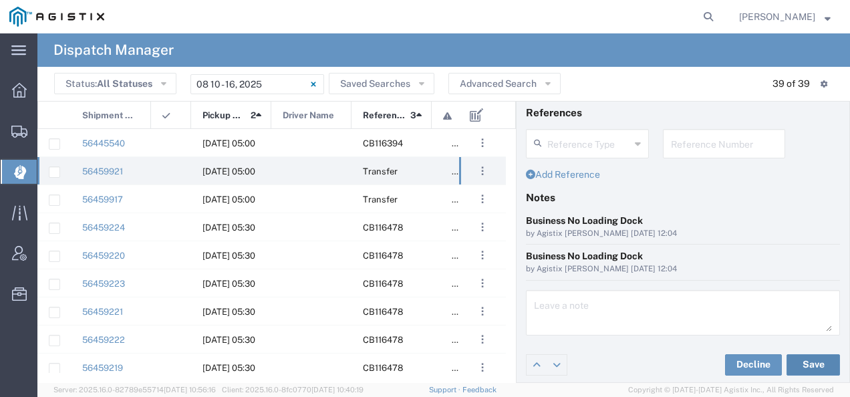
click at [809, 361] on button "Save" at bounding box center [812, 364] width 53 height 21
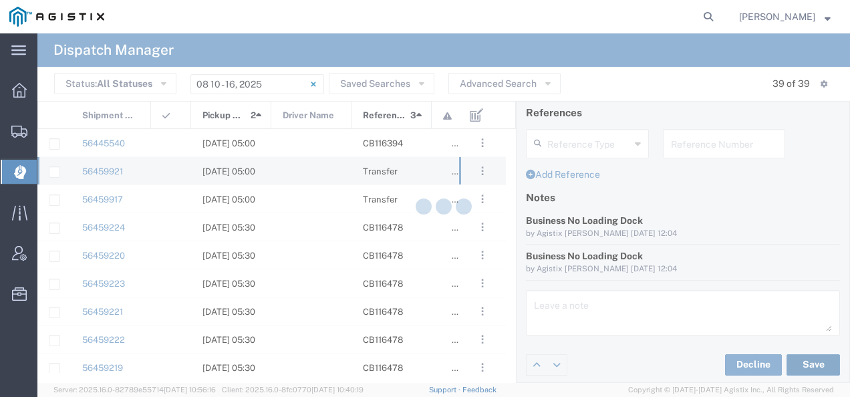
type input "Gabriel Huante"
type input "Millan Trucking"
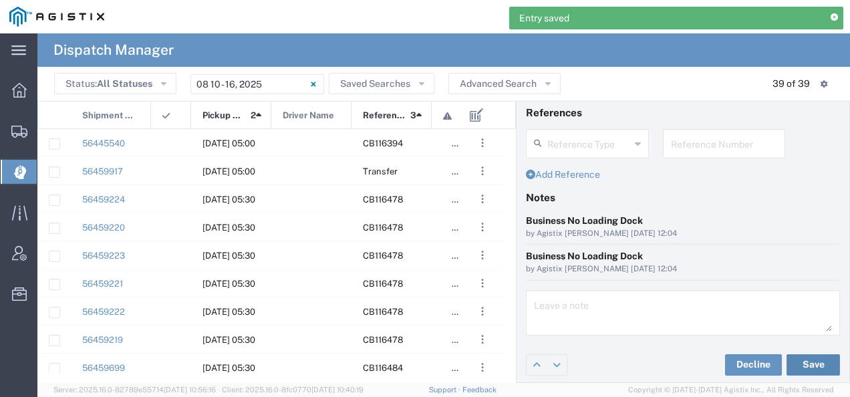
scroll to position [0, 0]
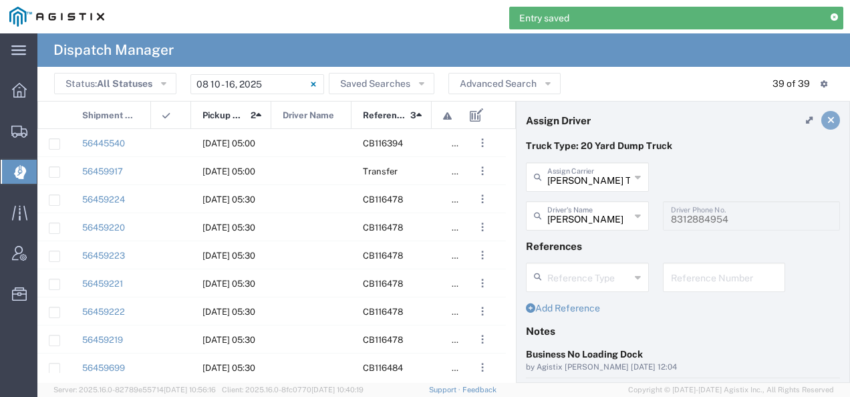
click at [827, 120] on icon at bounding box center [830, 120] width 7 height 9
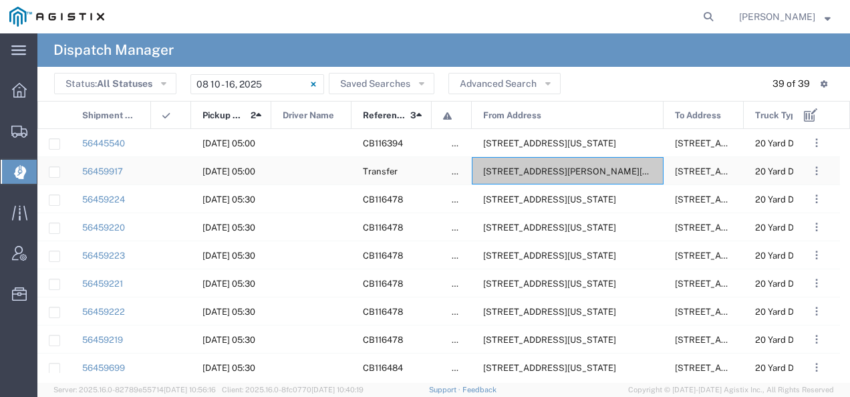
click at [550, 170] on span "6402 Santa Teresa Blvd, San Jose, California, 95119, United States" at bounding box center [585, 171] width 205 height 10
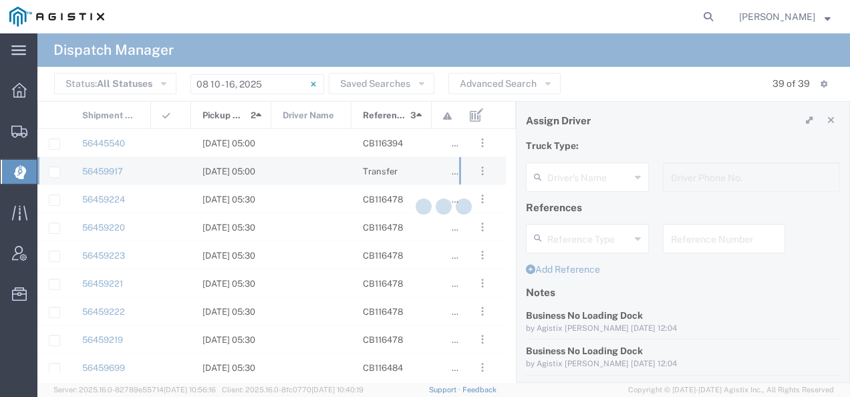
click at [576, 176] on div at bounding box center [443, 207] width 812 height 349
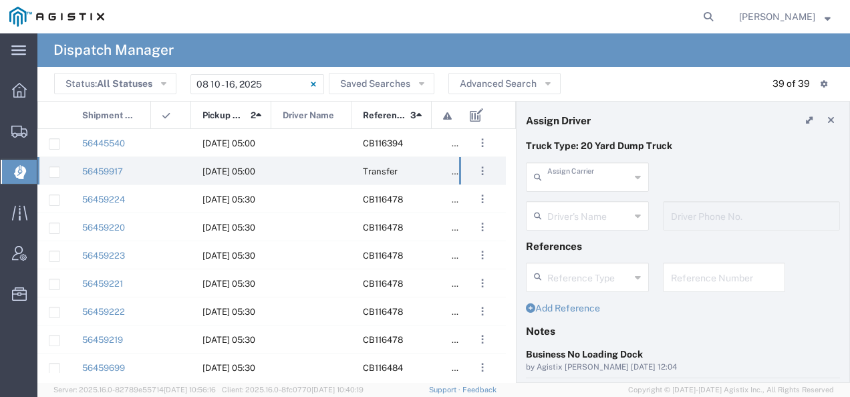
click at [576, 176] on input "text" at bounding box center [588, 175] width 83 height 23
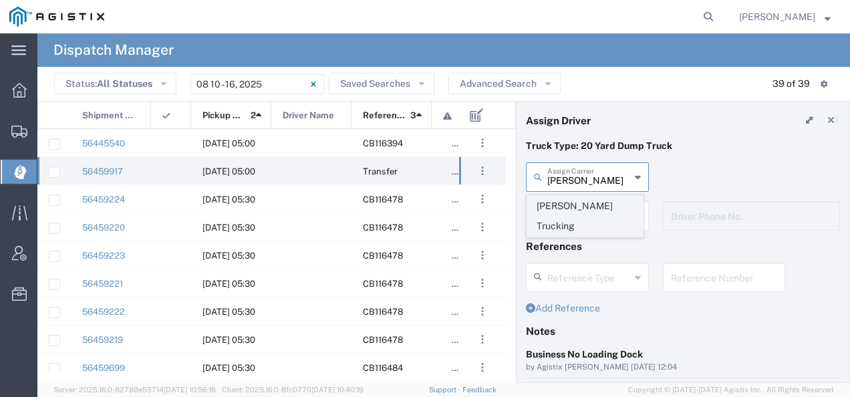
click at [554, 210] on span "Millan Trucking" at bounding box center [585, 216] width 116 height 41
type input "Millan Trucking"
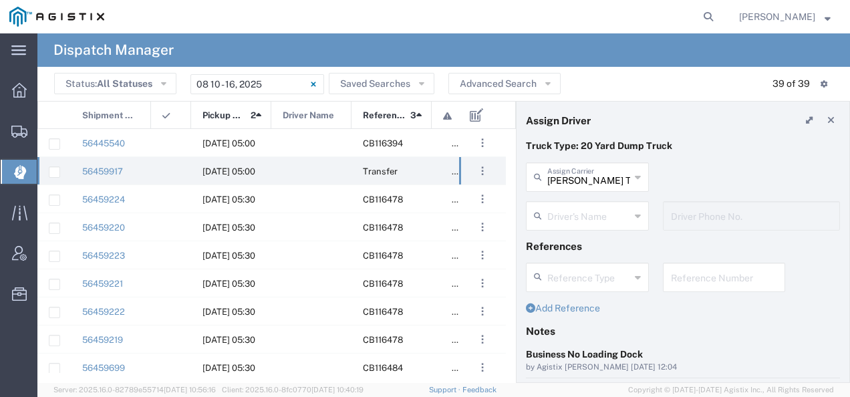
click at [554, 210] on input "text" at bounding box center [588, 214] width 83 height 23
click at [553, 190] on span "Julio Millan" at bounding box center [585, 189] width 116 height 21
type input "Julio Millan"
type input "4085954195"
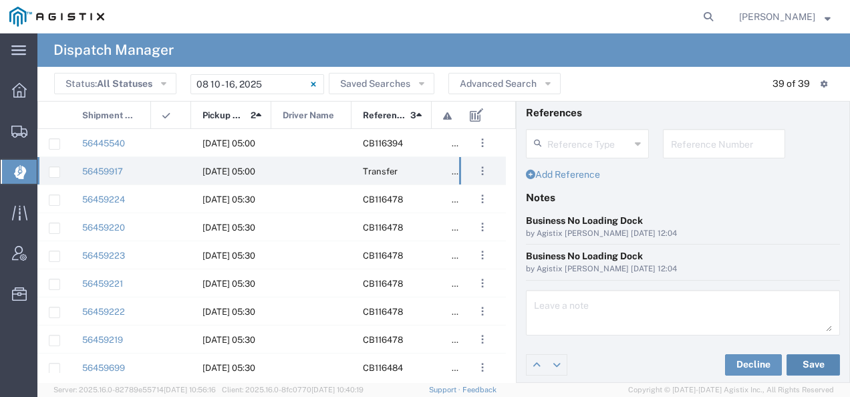
click at [799, 363] on button "Save" at bounding box center [812, 364] width 53 height 21
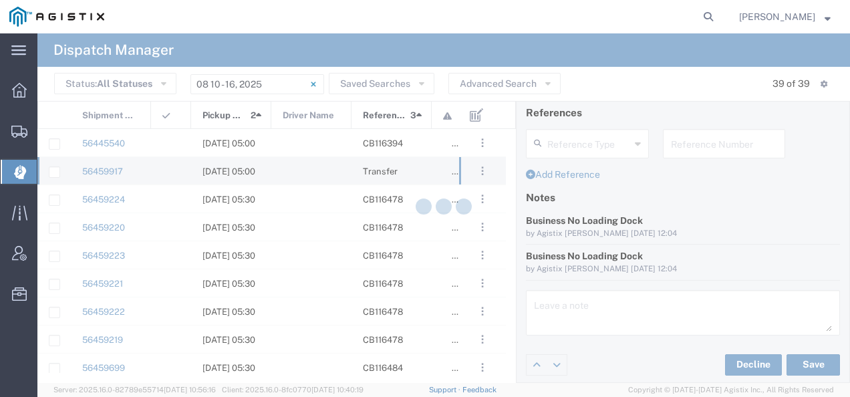
type input "Julio Millan"
type input "Millan Trucking"
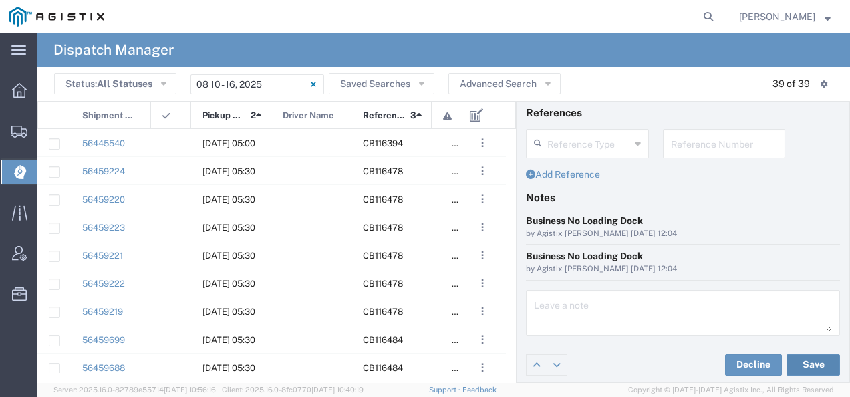
scroll to position [0, 0]
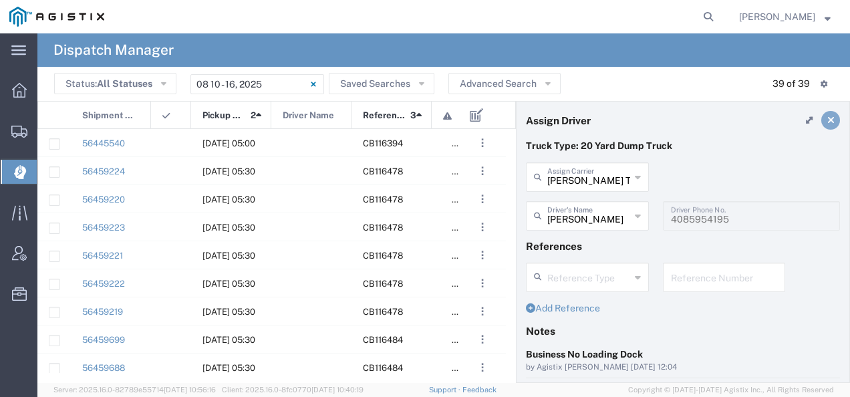
click at [827, 118] on icon at bounding box center [830, 120] width 7 height 9
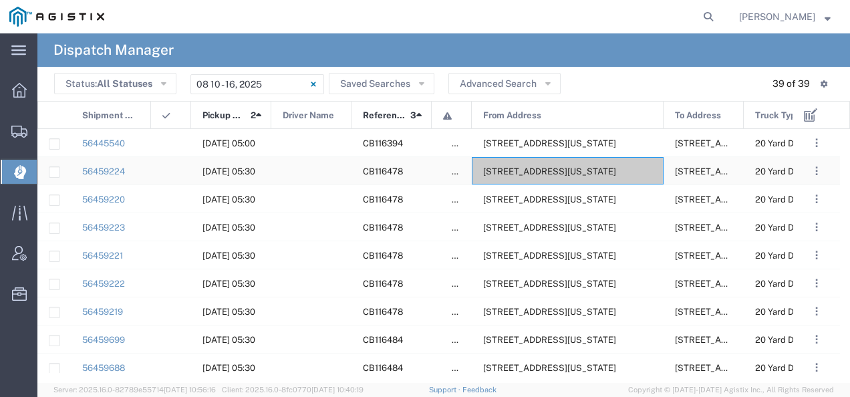
click at [566, 171] on span "2111 Hillcrest Ave, Antioch, California, 94509, United States" at bounding box center [549, 171] width 133 height 10
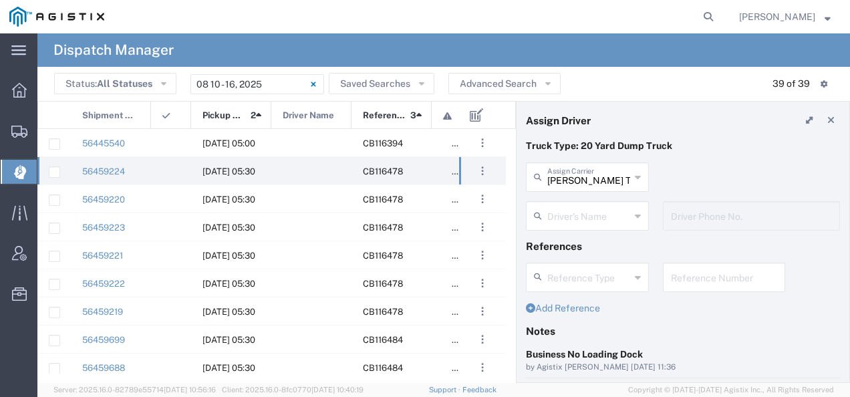
click at [573, 206] on input "text" at bounding box center [588, 214] width 83 height 23
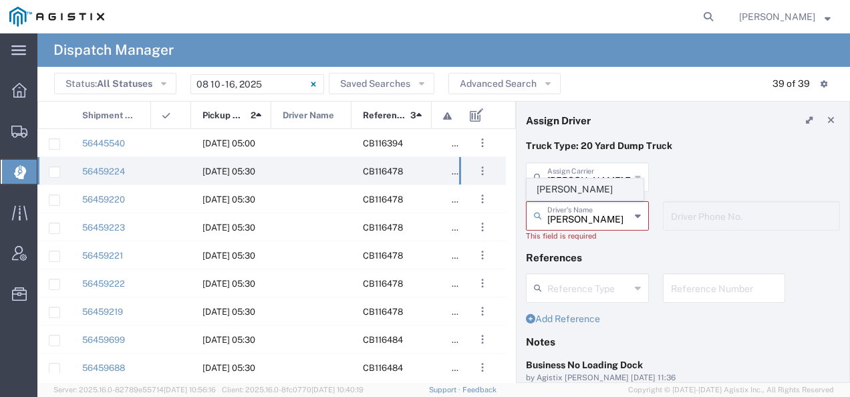
click at [565, 187] on span "Steve Kyles" at bounding box center [585, 189] width 116 height 21
type input "Steve Kyles"
type input "9255182414"
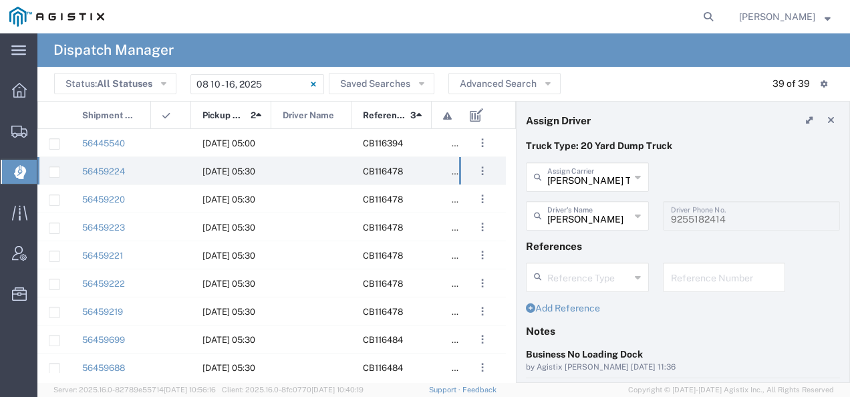
scroll to position [134, 0]
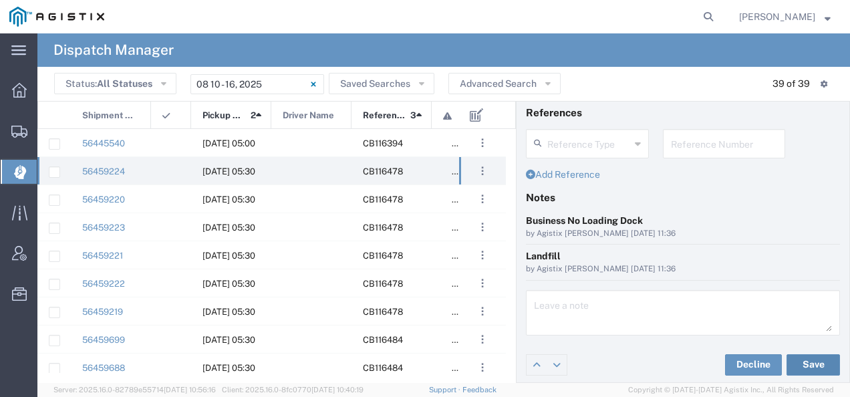
click at [799, 370] on button "Save" at bounding box center [812, 364] width 53 height 21
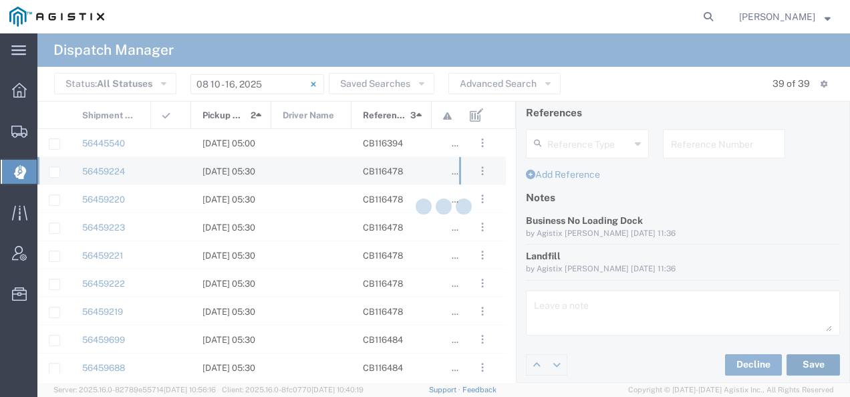
type input "Steve Kyles"
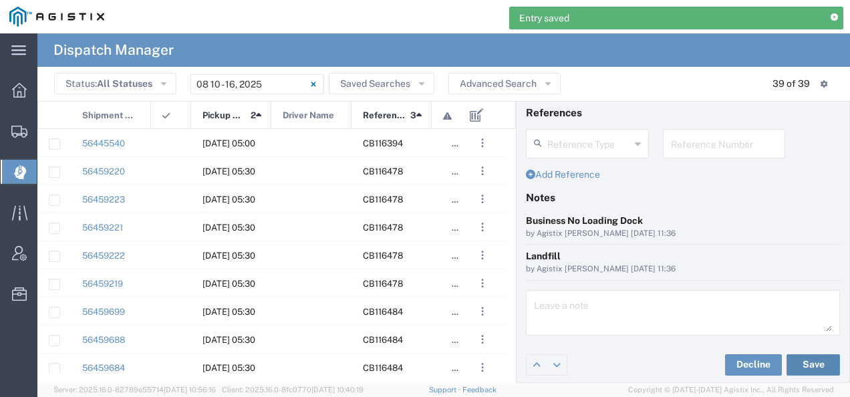
scroll to position [0, 0]
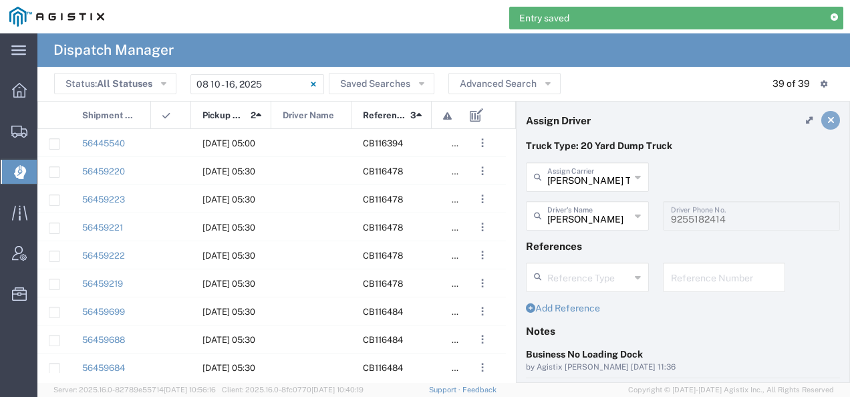
click at [821, 114] on link at bounding box center [830, 120] width 19 height 19
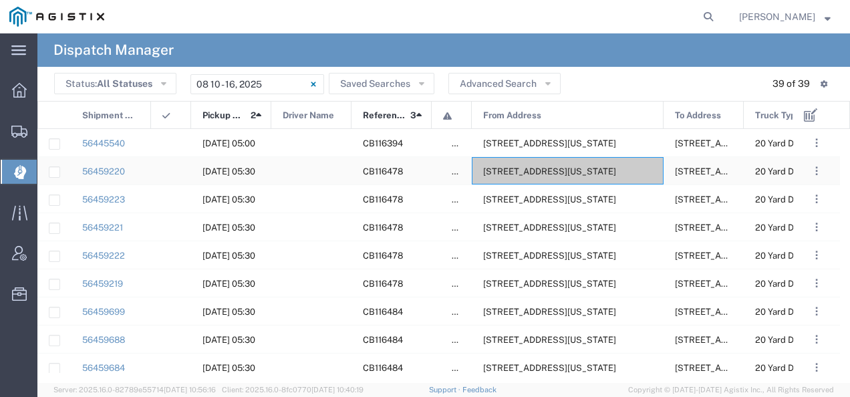
click at [532, 174] on span "2111 Hillcrest Ave, Antioch, California, 94509, United States" at bounding box center [549, 171] width 133 height 10
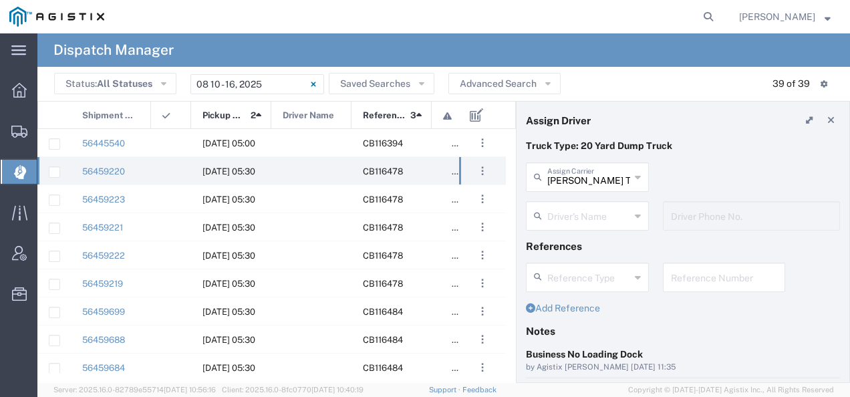
click at [586, 237] on div "Driver's Name Arnoldo Dominguez Brad Bonner Brad Bonner Carlos Gonzalez Cesar C…" at bounding box center [587, 220] width 137 height 39
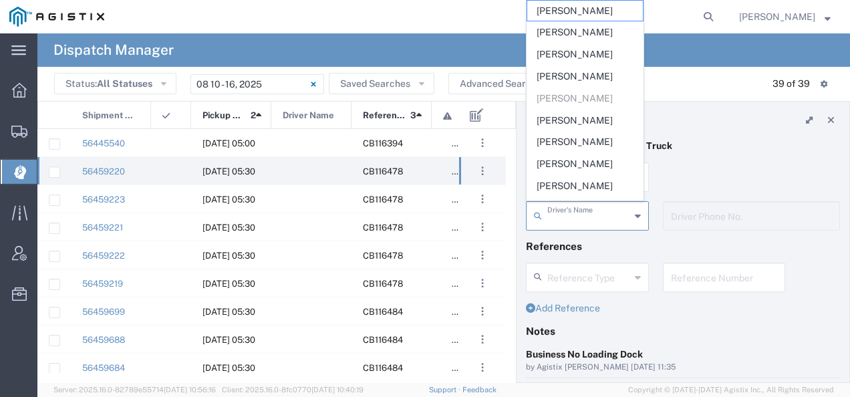
click at [588, 219] on input "text" at bounding box center [588, 214] width 83 height 23
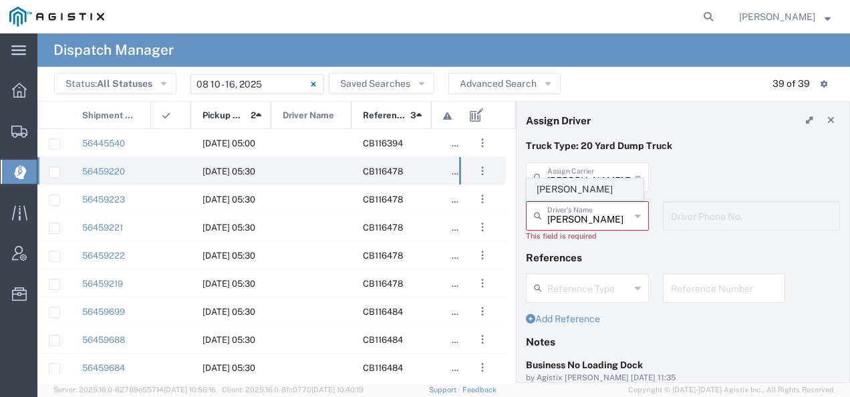
click at [577, 192] on span "Joel Santana" at bounding box center [585, 189] width 116 height 21
type input "Joel Santana"
type input "2097079350"
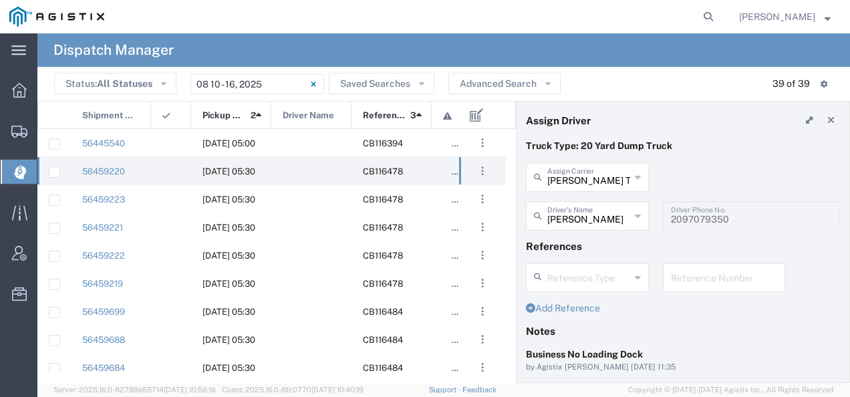
scroll to position [134, 0]
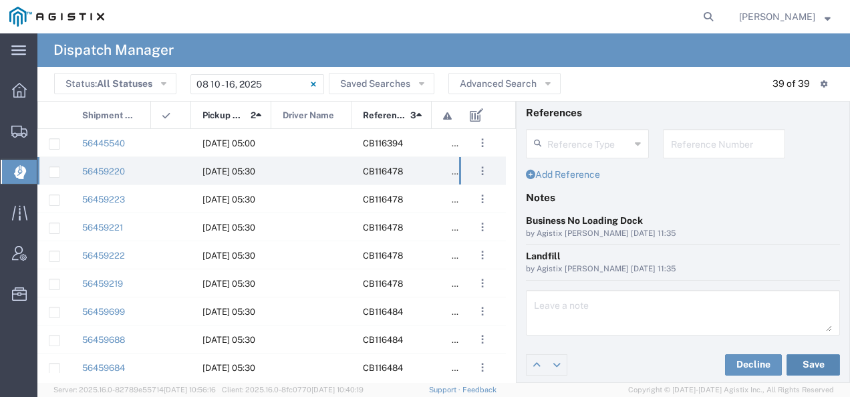
click at [797, 362] on button "Save" at bounding box center [812, 364] width 53 height 21
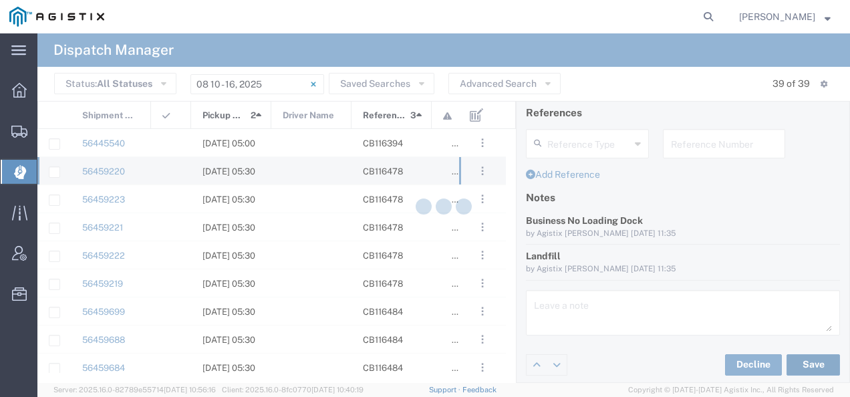
type input "Joel Santana"
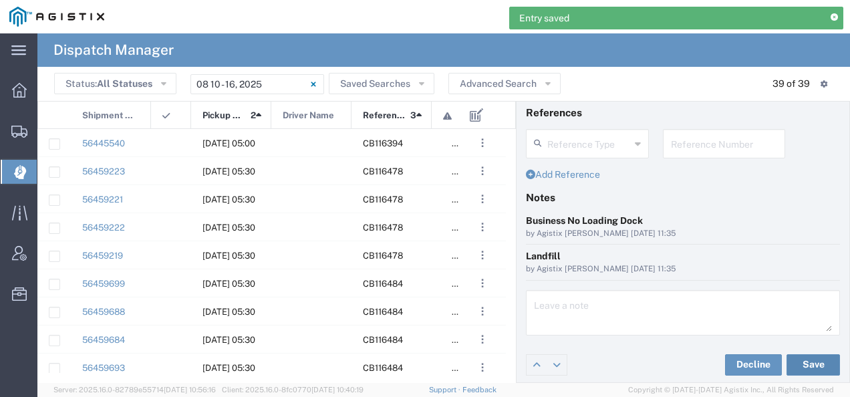
scroll to position [0, 0]
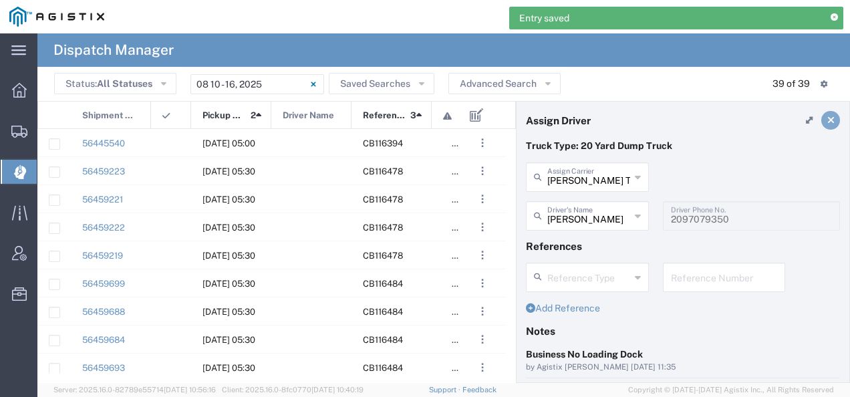
click at [827, 120] on icon at bounding box center [830, 120] width 7 height 9
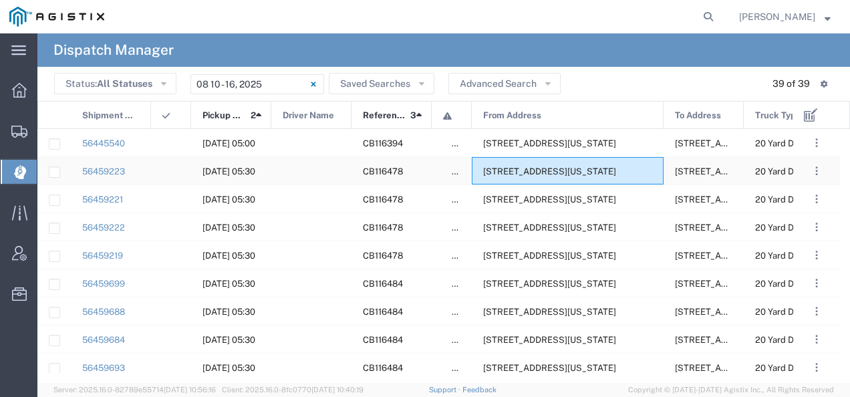
click at [544, 174] on span "2111 Hillcrest Ave, Antioch, California, 94509, United States" at bounding box center [549, 171] width 133 height 10
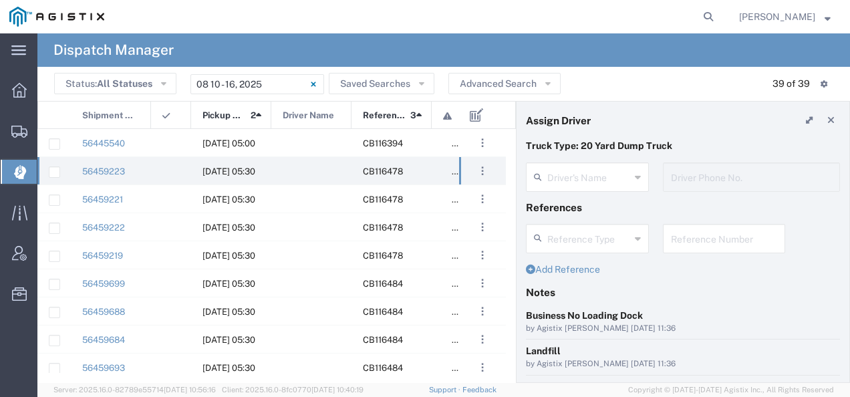
click at [560, 175] on agx-dispatcher-assign-widget "Driver's Name Driver Phone No." at bounding box center [683, 181] width 314 height 39
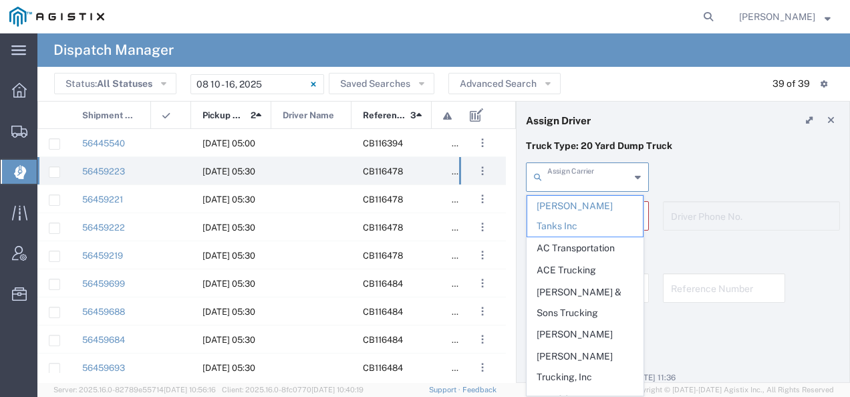
click at [560, 175] on input "text" at bounding box center [588, 175] width 83 height 23
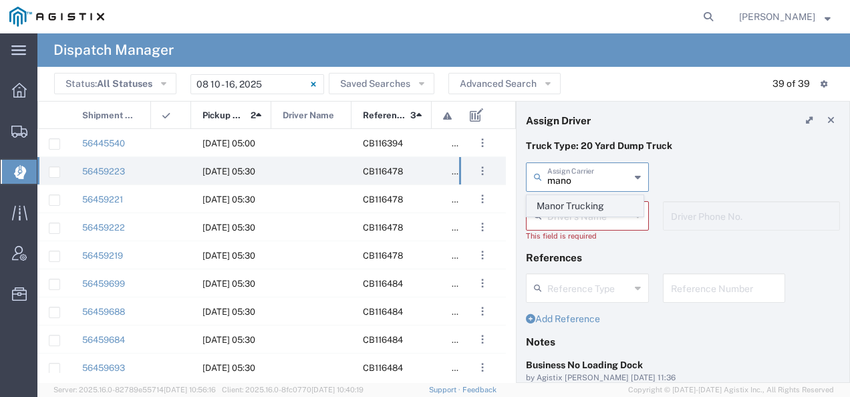
click at [557, 206] on span "Manor Trucking" at bounding box center [585, 206] width 116 height 21
type input "Manor Trucking"
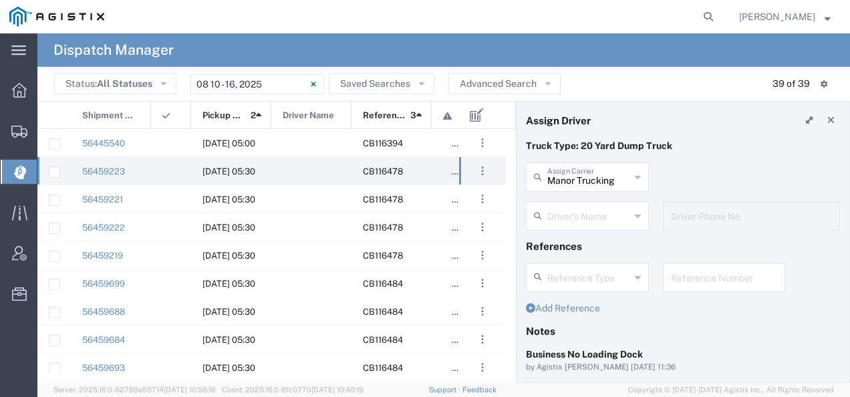
click at [557, 206] on input "text" at bounding box center [588, 214] width 83 height 23
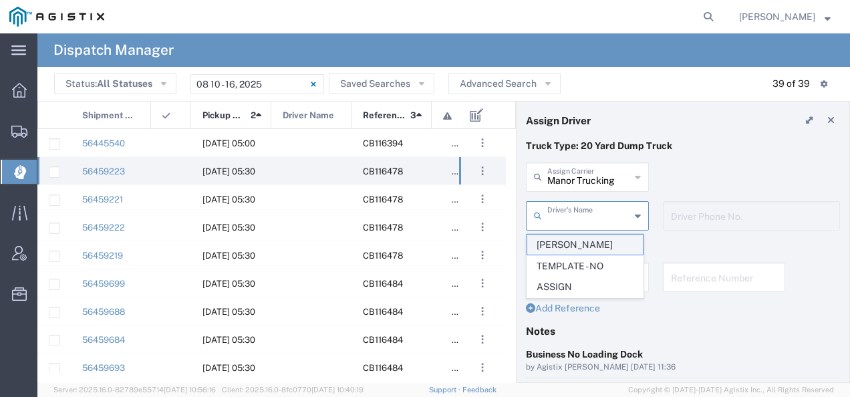
click at [557, 247] on span "Manohar Singh" at bounding box center [585, 244] width 116 height 21
type input "Manohar Singh"
type input "2093218686"
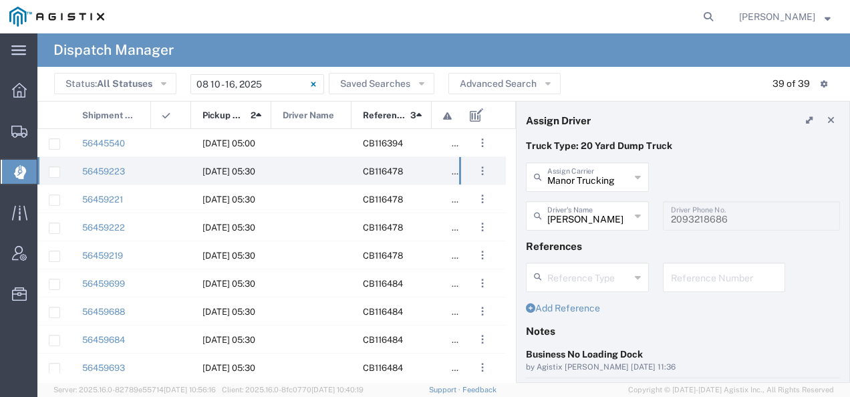
scroll to position [134, 0]
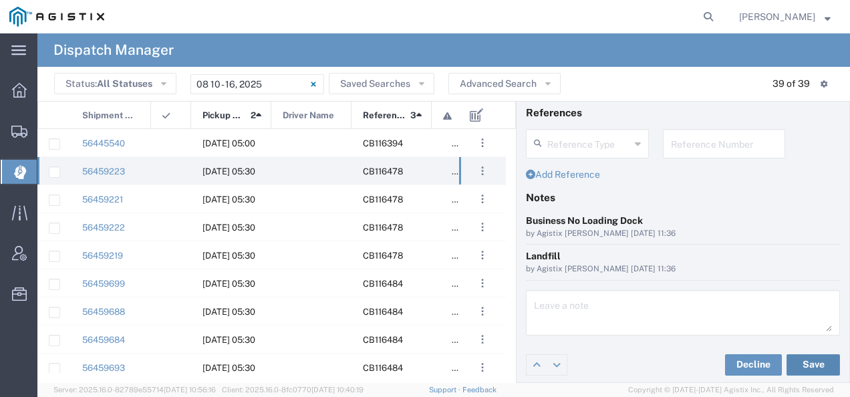
click at [793, 356] on button "Save" at bounding box center [812, 364] width 53 height 21
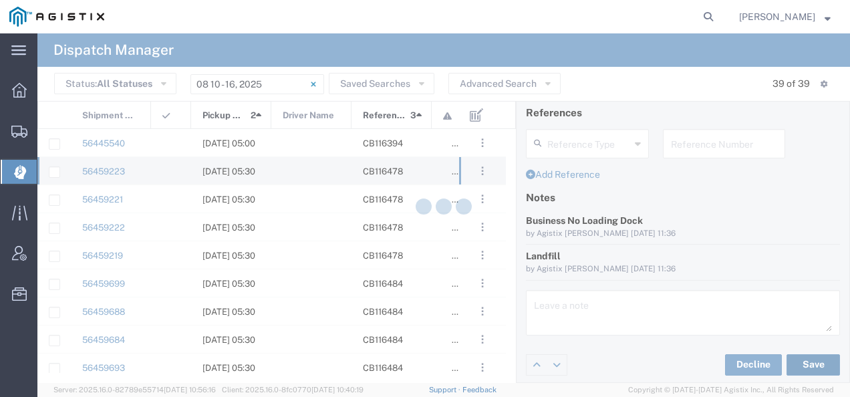
type input "Manohar Singh"
type input "Manor Trucking"
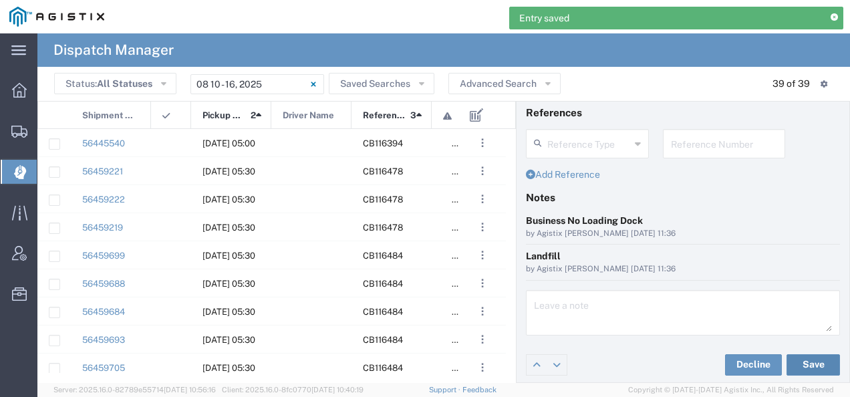
scroll to position [0, 0]
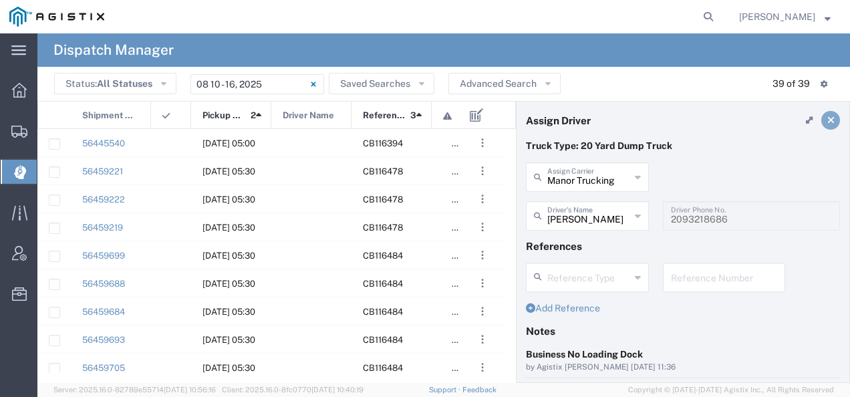
click at [827, 118] on icon at bounding box center [830, 120] width 7 height 9
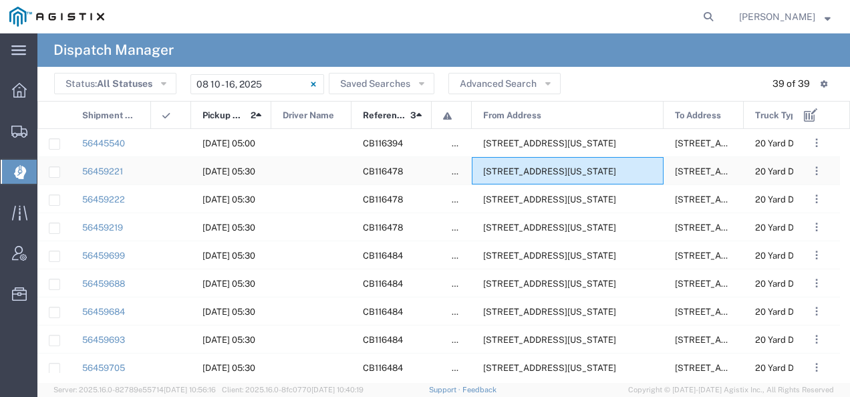
click at [553, 168] on span "2111 Hillcrest Ave, Antioch, California, 94509, United States" at bounding box center [549, 171] width 133 height 10
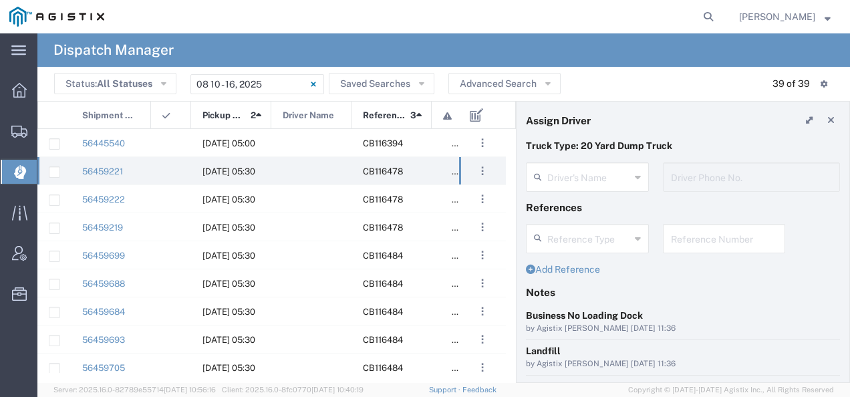
click at [553, 168] on agx-dispatcher-assign-widget "Driver's Name Driver Phone No." at bounding box center [683, 181] width 314 height 39
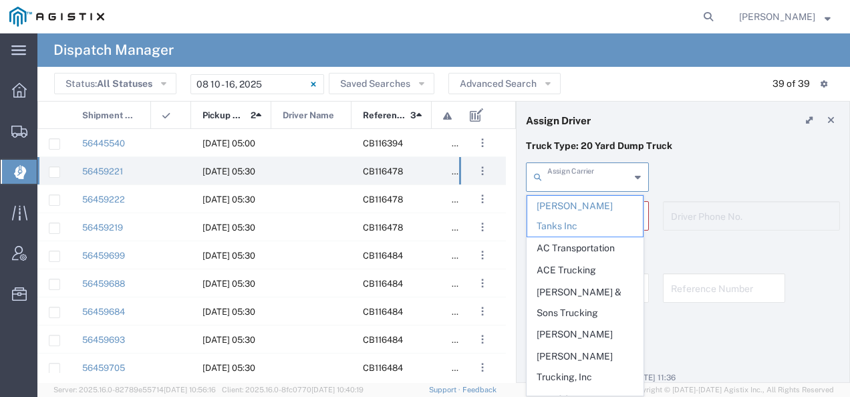
click at [553, 168] on input "text" at bounding box center [588, 175] width 83 height 23
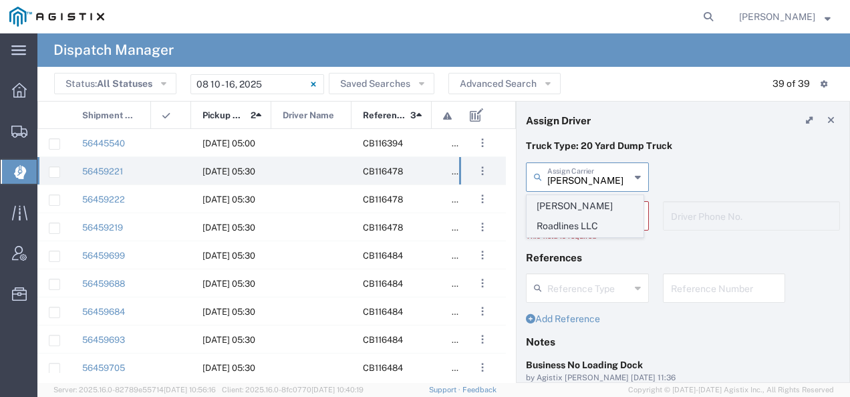
click at [553, 203] on span "Virk Roadlines LLC" at bounding box center [585, 216] width 116 height 41
type input "Virk Roadlines LLC"
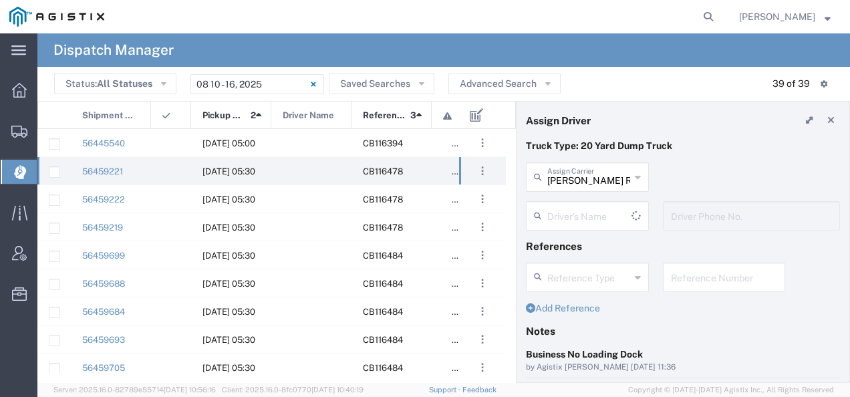
click at [553, 203] on input "text" at bounding box center [589, 214] width 84 height 23
click at [549, 247] on span "Balraj Virk" at bounding box center [585, 244] width 116 height 21
type input "Balraj Virk"
type input "5107149934"
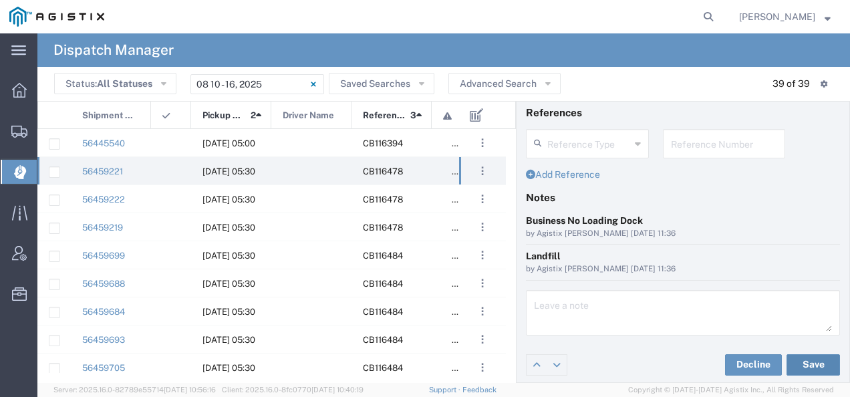
click at [797, 363] on button "Save" at bounding box center [812, 364] width 53 height 21
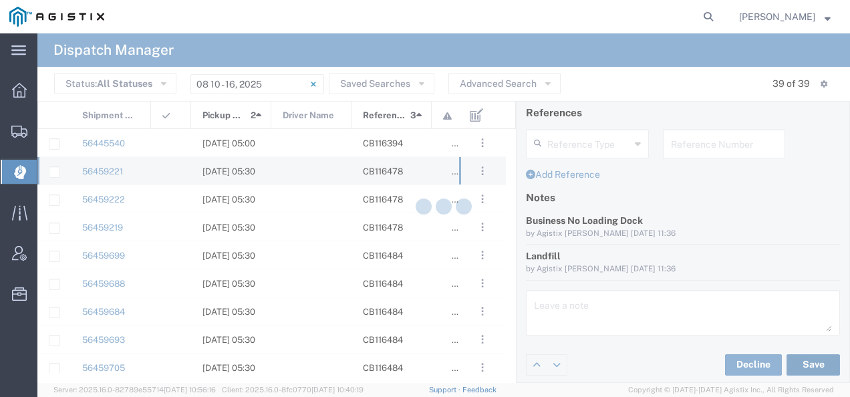
type input "Balraj Virk"
type input "Virk Roadlines LLC"
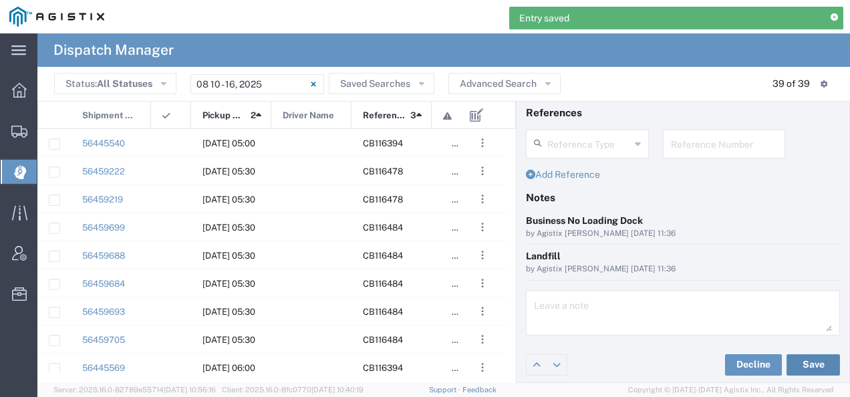
scroll to position [0, 0]
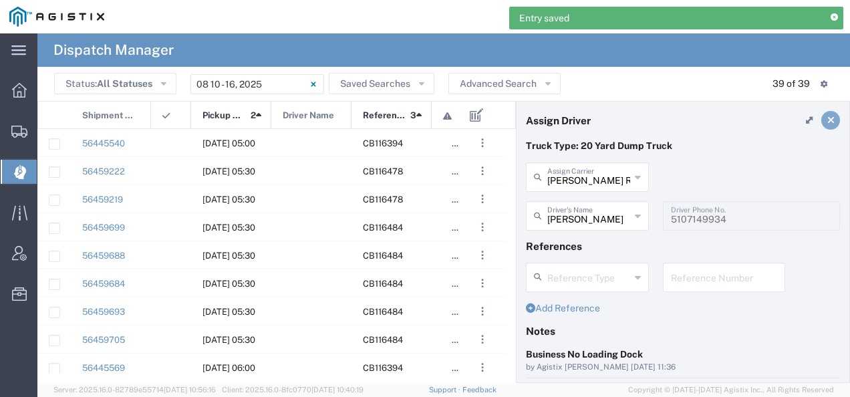
click at [827, 120] on icon at bounding box center [830, 120] width 7 height 9
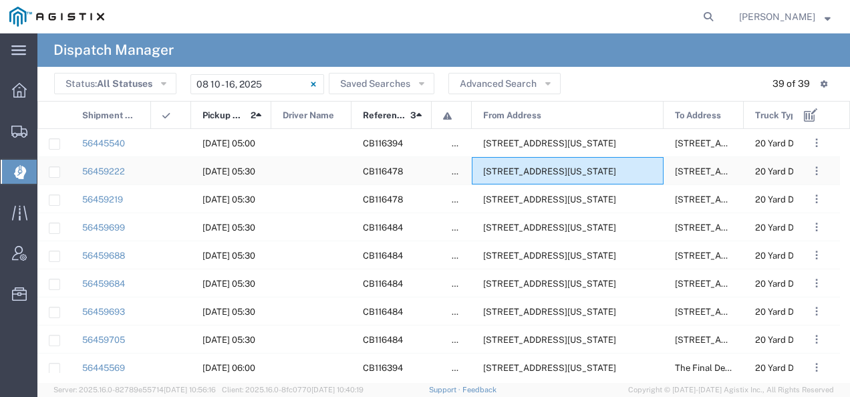
click at [558, 162] on div "2111 Hillcrest Ave, Antioch, California, 94509, United States" at bounding box center [568, 170] width 192 height 27
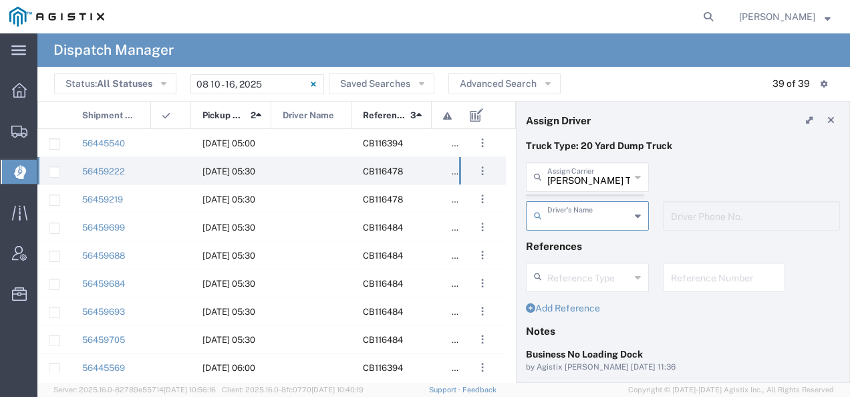
click at [573, 182] on agx-dispatcher-assign-widget "Bradley Tanks Inc Assign Carrier Bradley Tanks Inc AC Transportation ACE Trucki…" at bounding box center [683, 200] width 314 height 77
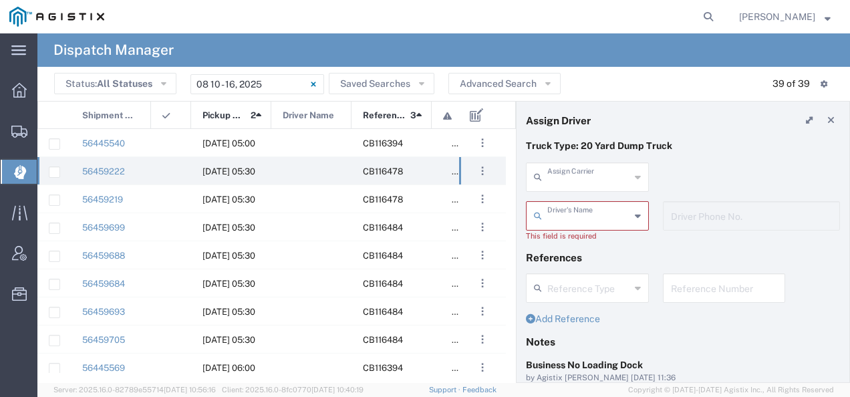
click at [573, 182] on input "text" at bounding box center [588, 175] width 83 height 23
click at [564, 204] on span "JMS Carriers Inc" at bounding box center [585, 206] width 116 height 21
type input "JMS Carriers Inc"
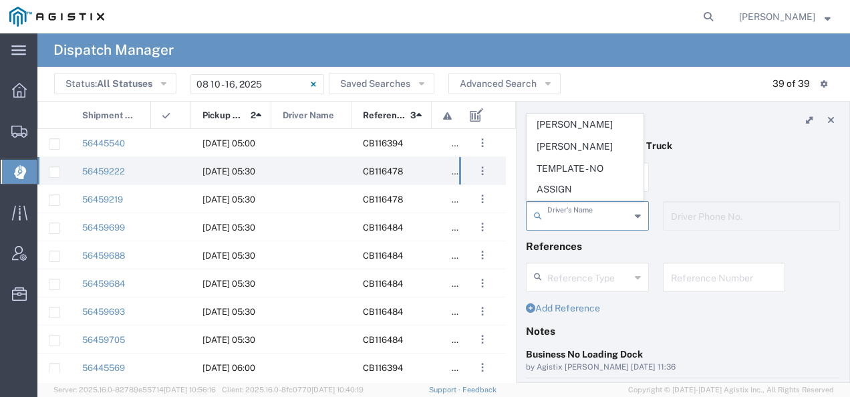
click at [564, 204] on input "text" at bounding box center [588, 214] width 83 height 23
click at [568, 129] on span "Jihtan Singh" at bounding box center [585, 124] width 116 height 21
type input "Jihtan Singh"
type input "925-303-7291"
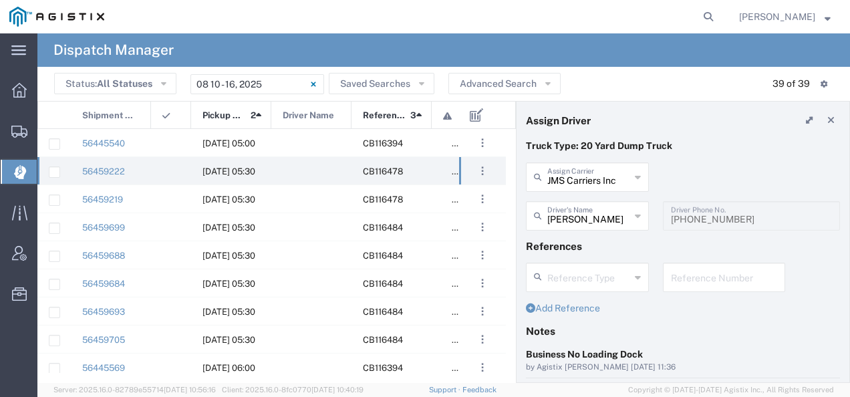
scroll to position [134, 0]
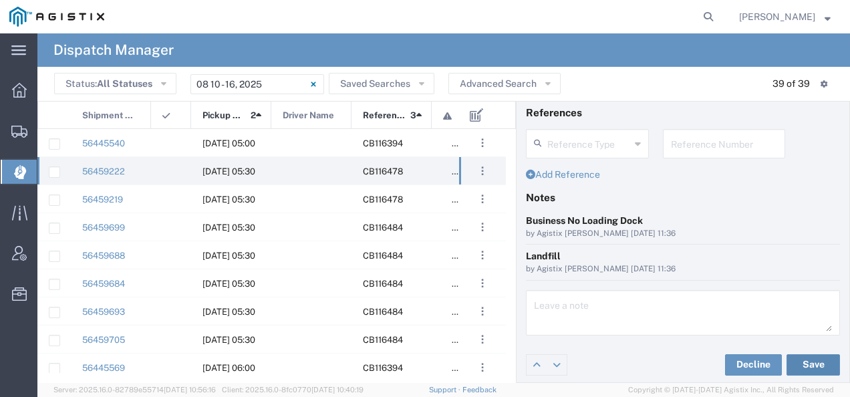
click at [803, 359] on button "Save" at bounding box center [812, 364] width 53 height 21
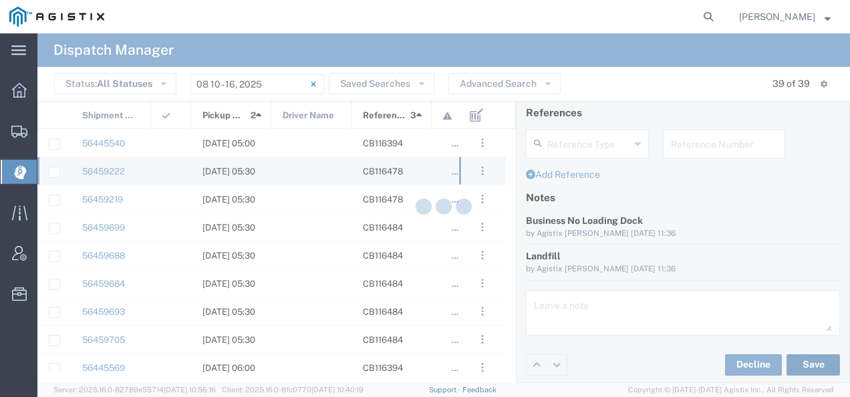
type input "Jihtan Singh"
type input "JMS Carriers Inc"
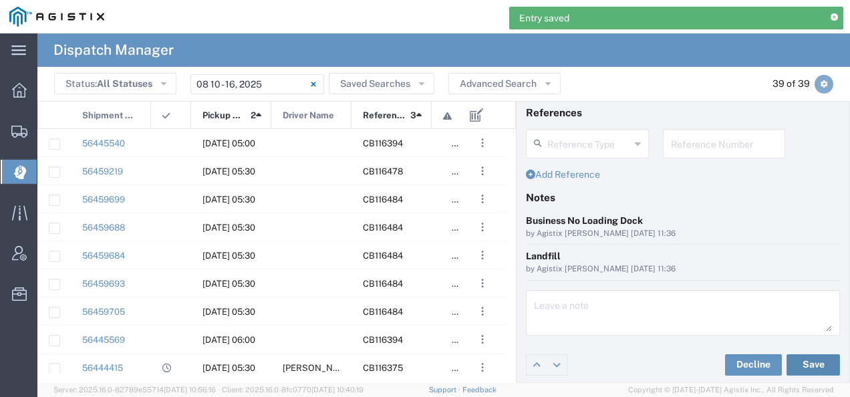
scroll to position [0, 0]
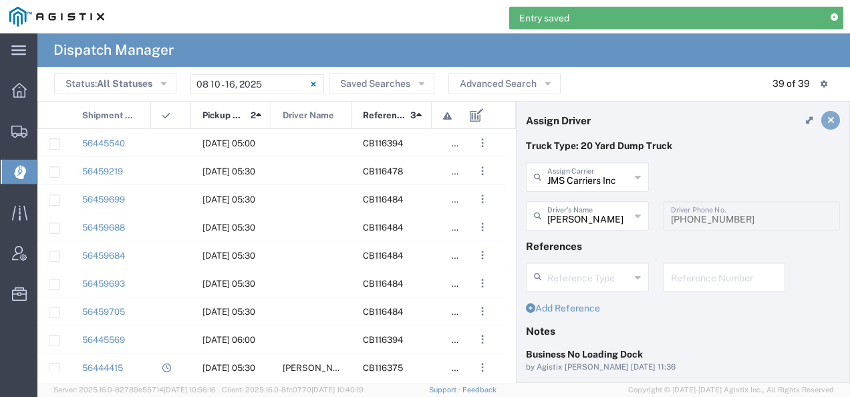
click at [827, 123] on icon at bounding box center [830, 120] width 7 height 9
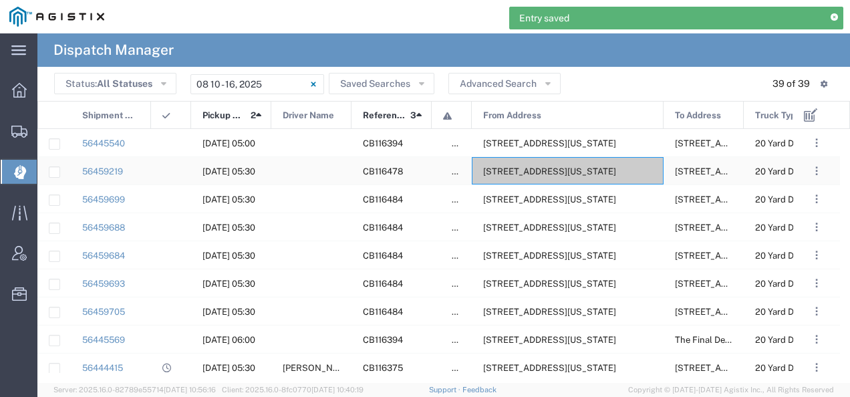
click at [578, 158] on div "2111 Hillcrest Ave, Antioch, California, 94509, United States" at bounding box center [568, 170] width 192 height 27
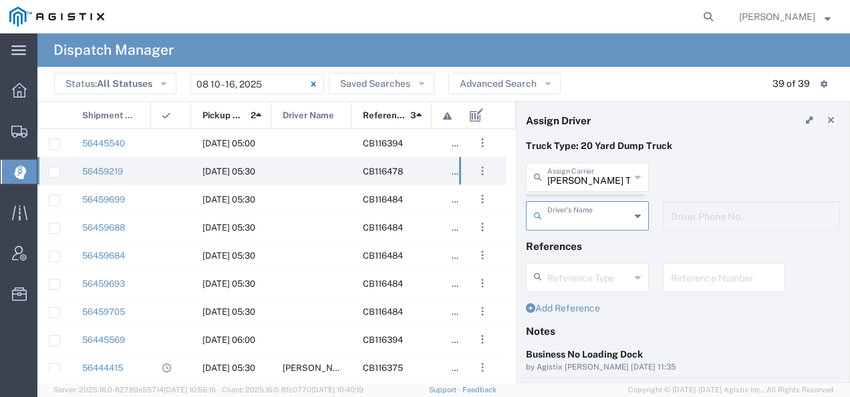
click at [589, 172] on agx-dispatcher-assign-widget "Bradley Tanks Inc Assign Carrier Bradley Tanks Inc AC Transportation ACE Trucki…" at bounding box center [683, 200] width 314 height 77
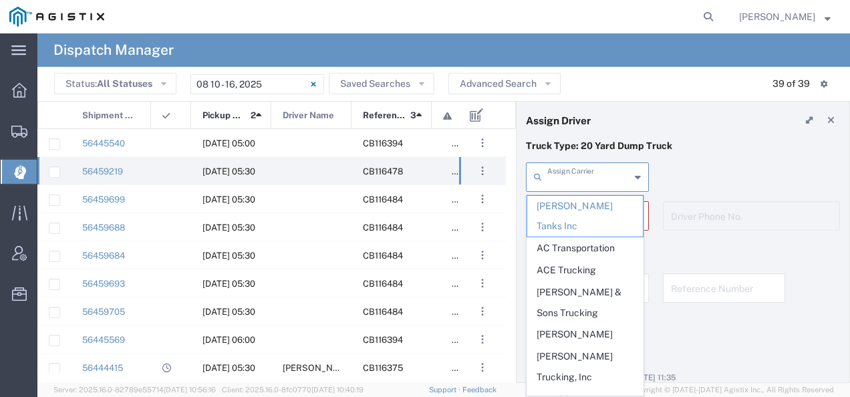
click at [589, 172] on input "text" at bounding box center [588, 175] width 83 height 23
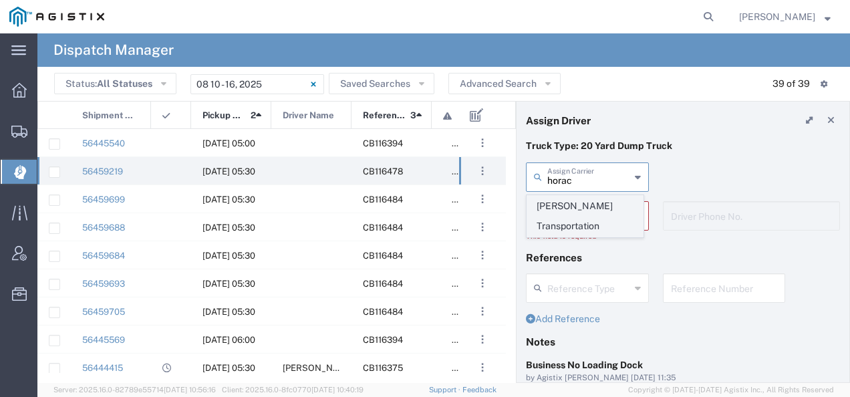
click at [578, 203] on span "Horacio Lopez Transportation" at bounding box center [585, 216] width 116 height 41
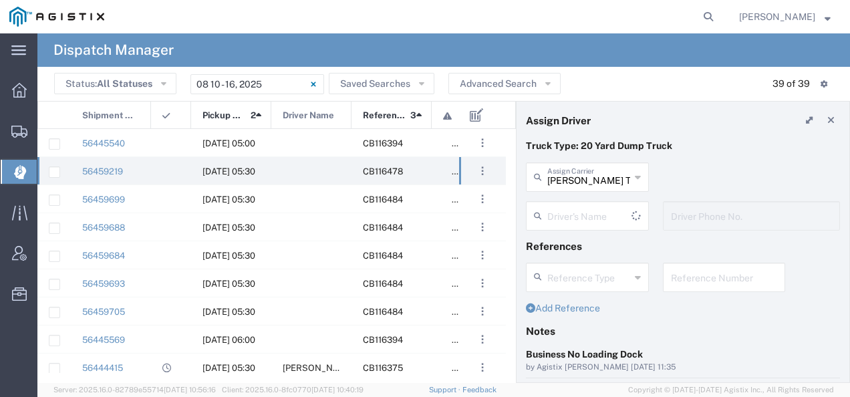
click at [578, 203] on input "text" at bounding box center [589, 214] width 84 height 23
click at [664, 176] on div "Horacio Lopez Transportation Assign Carrier Horacio Lopez Transportation" at bounding box center [683, 181] width 328 height 39
type input "Horacio Lopez Transportation"
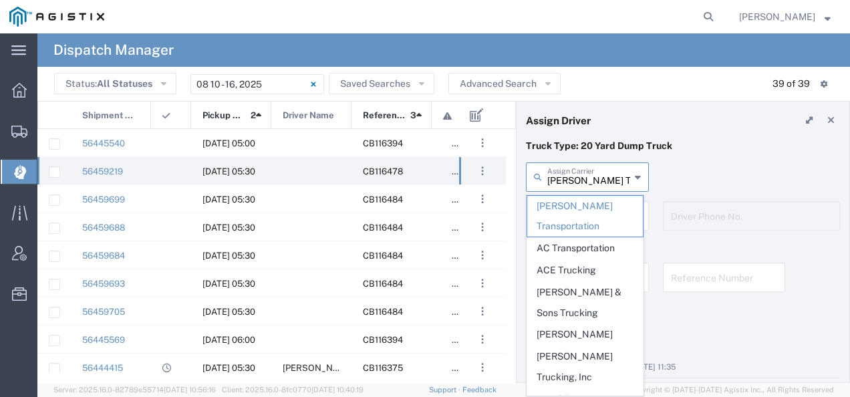
click at [584, 175] on input "Horacio Lopez Transportation" at bounding box center [588, 175] width 83 height 23
click at [711, 123] on header "Assign Driver" at bounding box center [682, 120] width 333 height 37
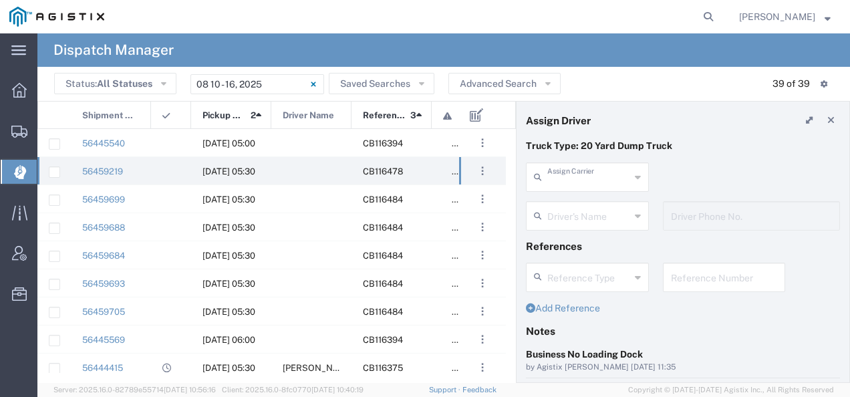
click at [584, 184] on input "text" at bounding box center [588, 175] width 83 height 23
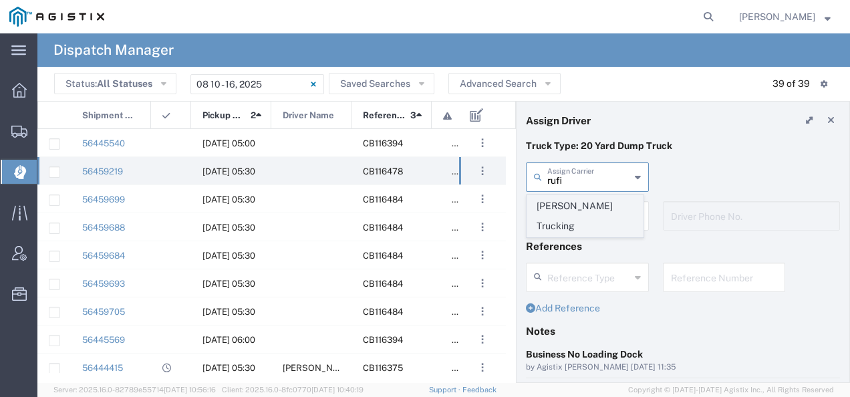
click at [561, 216] on span "Rufino Hernandez Trucking" at bounding box center [585, 216] width 116 height 41
type input "Rufino Hernandez Trucking"
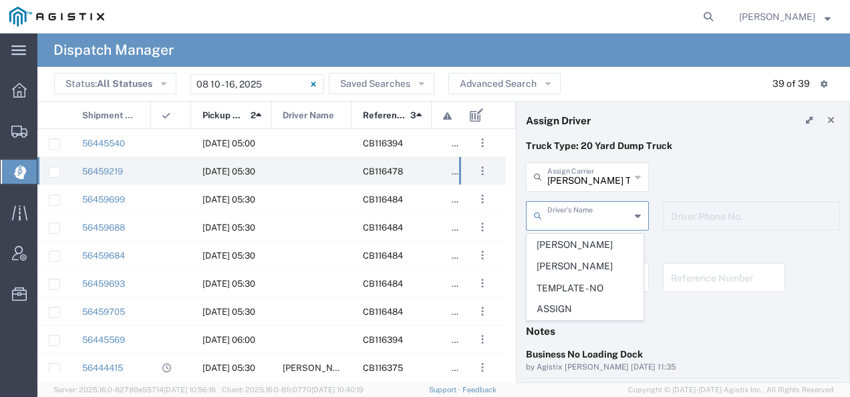
click at [561, 216] on input "text" at bounding box center [588, 214] width 83 height 23
click at [558, 237] on span "Horacio Lopez" at bounding box center [585, 244] width 116 height 21
type input "Horacio Lopez"
type input "209-595-1385"
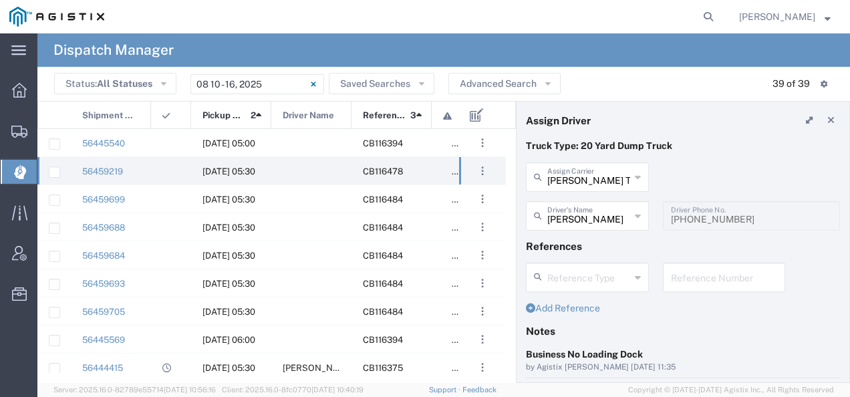
scroll to position [134, 0]
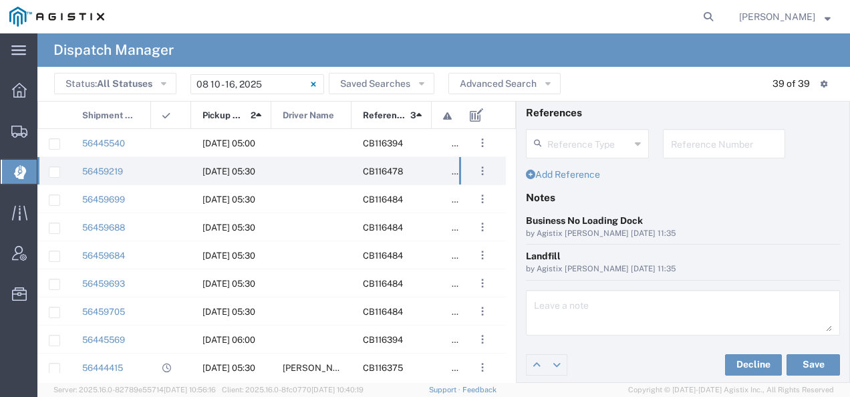
click at [811, 351] on div "Decline Save" at bounding box center [682, 365] width 333 height 40
click at [812, 357] on button "Save" at bounding box center [812, 364] width 53 height 21
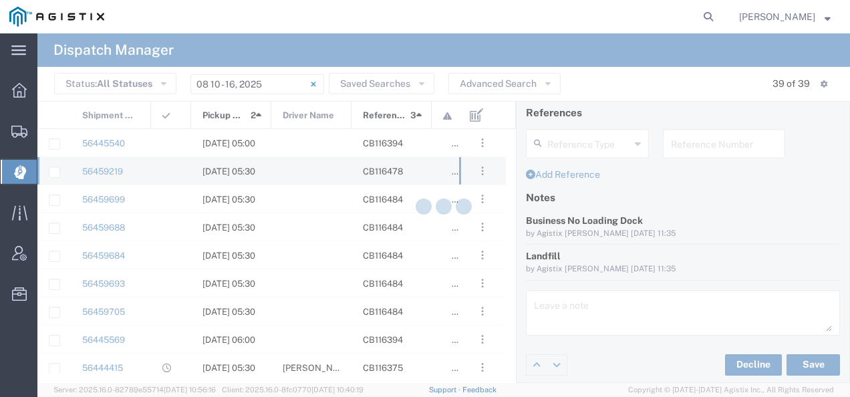
type input "Horacio Lopez"
type input "Rufino Hernandez Trucking"
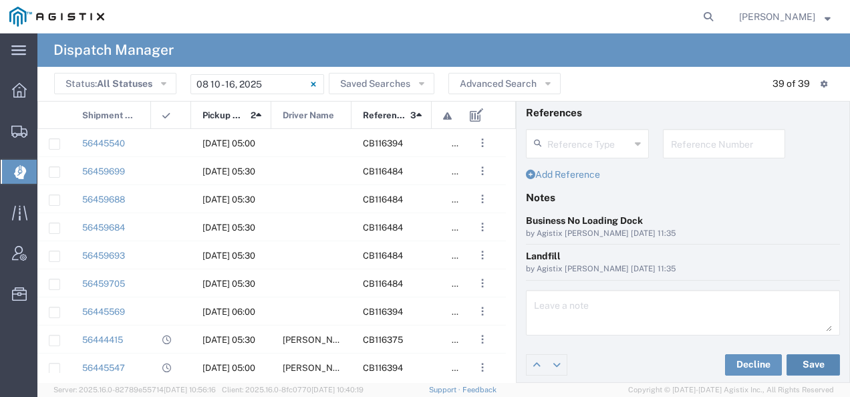
scroll to position [0, 0]
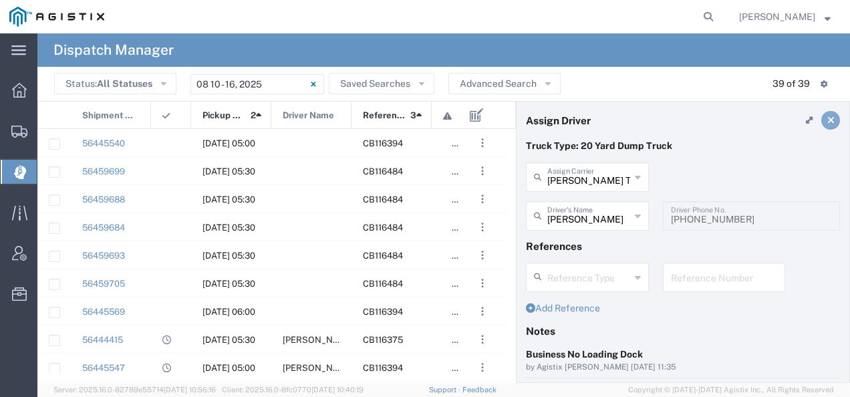
click at [827, 122] on icon at bounding box center [830, 120] width 7 height 9
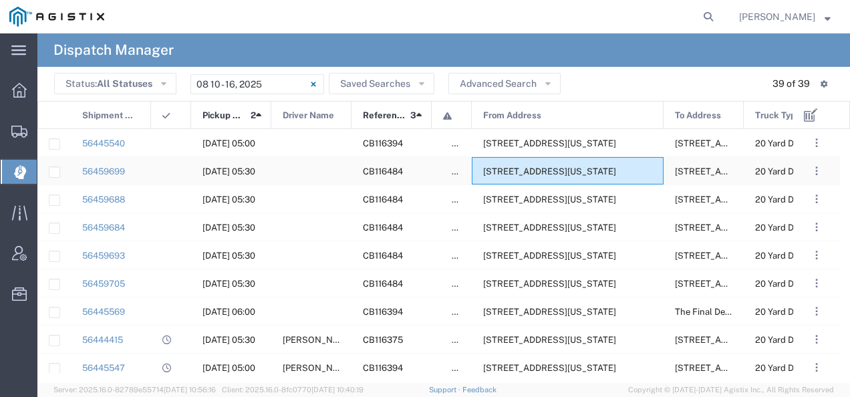
click at [569, 164] on div "356 E Allisal St, Salinas, California, 93901, United States" at bounding box center [568, 170] width 192 height 27
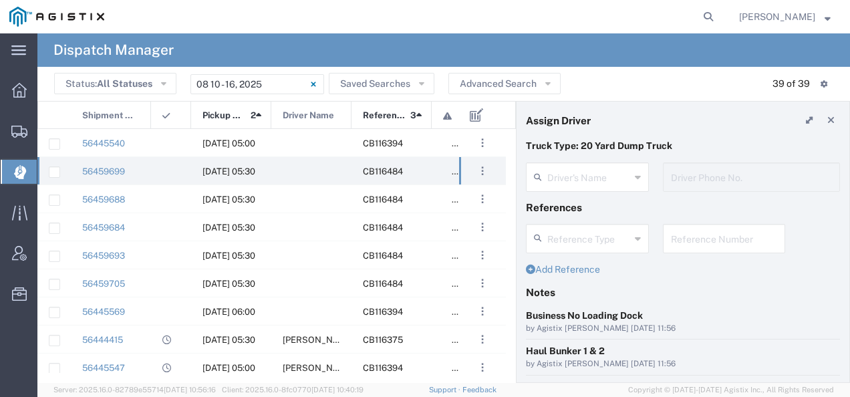
click at [569, 175] on agx-dispatcher-assign-widget "Driver's Name Driver Phone No." at bounding box center [683, 181] width 314 height 39
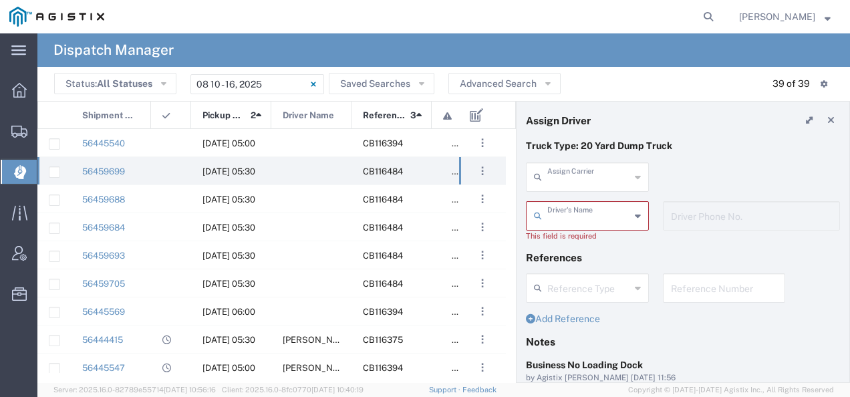
click at [569, 175] on input "text" at bounding box center [588, 175] width 83 height 23
click at [560, 202] on span "I.E.C. Puno Transport" at bounding box center [585, 206] width 116 height 21
type input "I.E.C. Puno Transport"
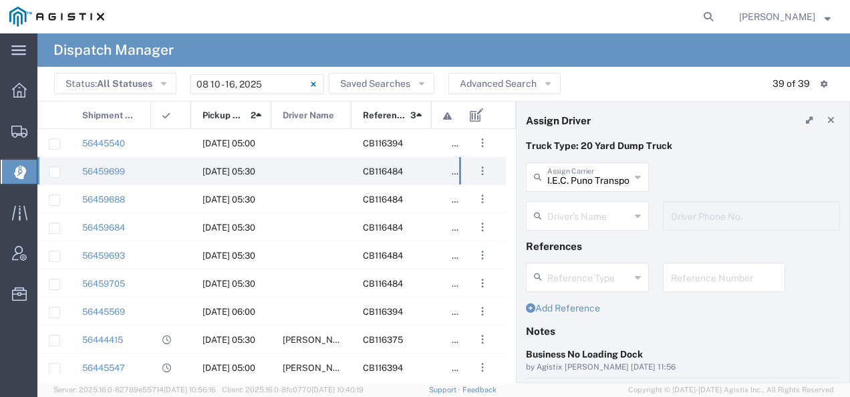
click at [560, 202] on div "Driver's Name" at bounding box center [587, 215] width 123 height 29
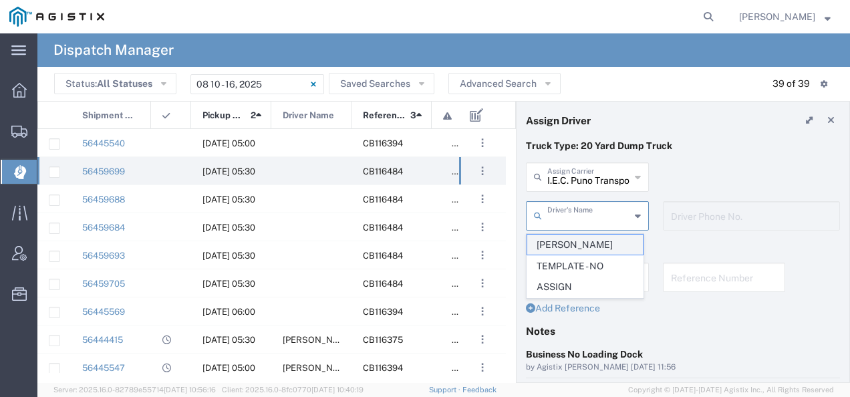
click at [555, 240] on span "Randy Puno" at bounding box center [585, 244] width 116 height 21
type input "Randy Puno"
type input "2099932486"
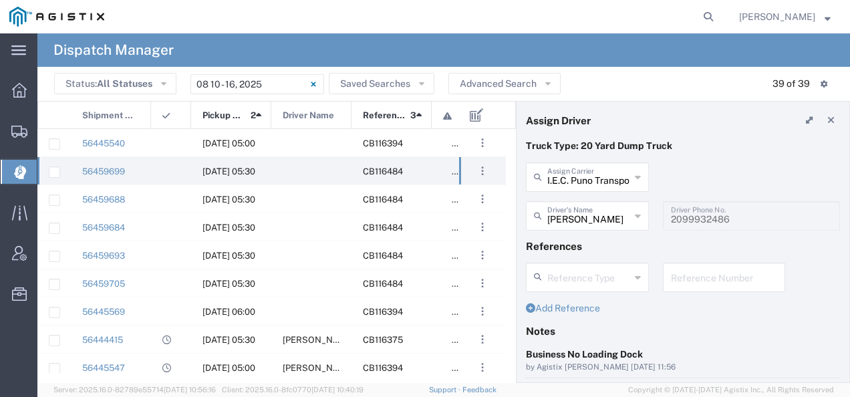
scroll to position [205, 0]
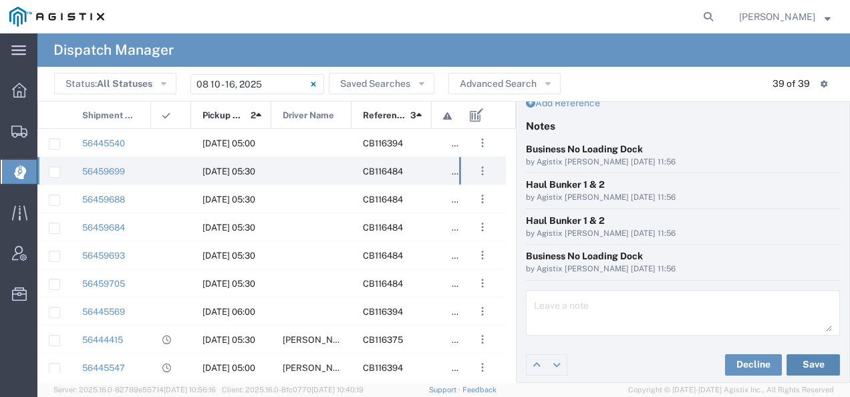
click at [806, 356] on button "Save" at bounding box center [812, 364] width 53 height 21
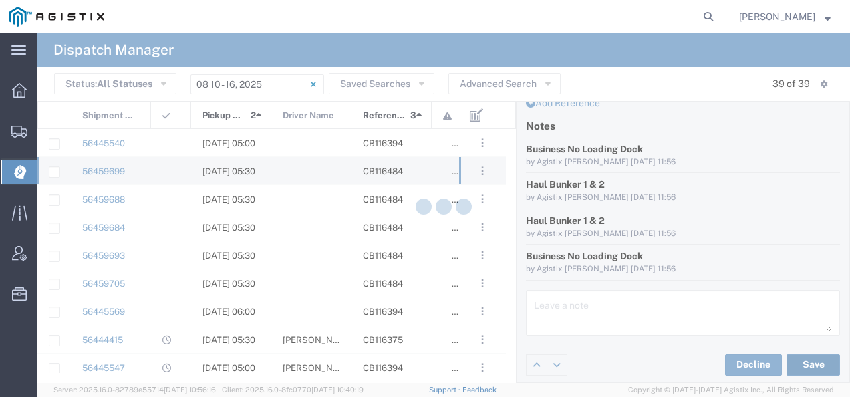
type input "Randy Puno"
type input "I.E.C. Puno Transport"
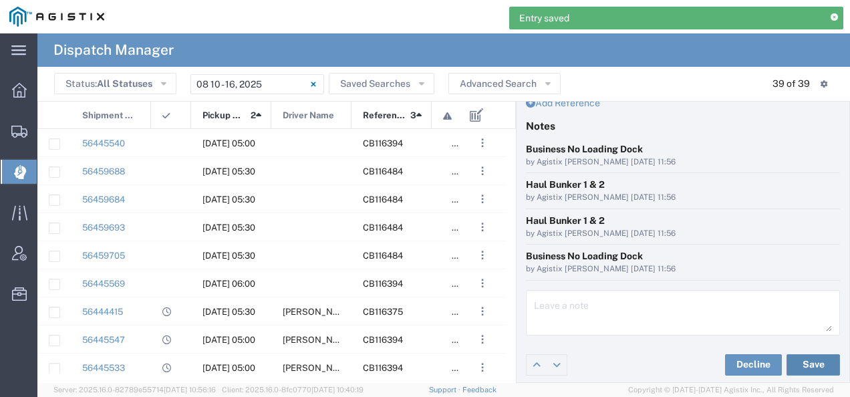
scroll to position [0, 0]
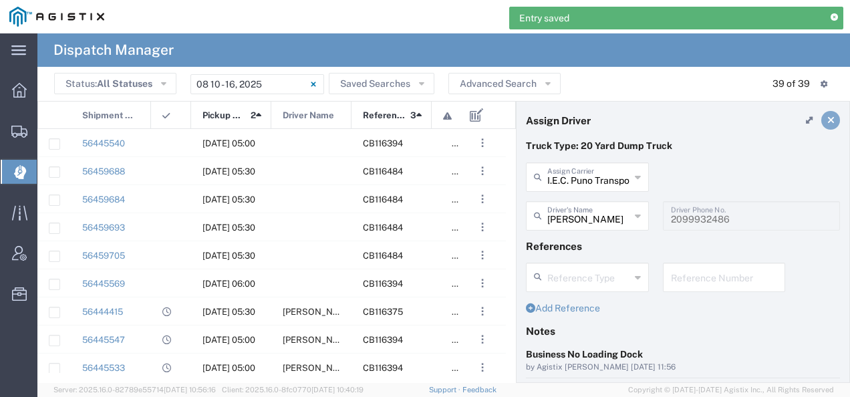
click at [827, 119] on icon at bounding box center [830, 120] width 7 height 9
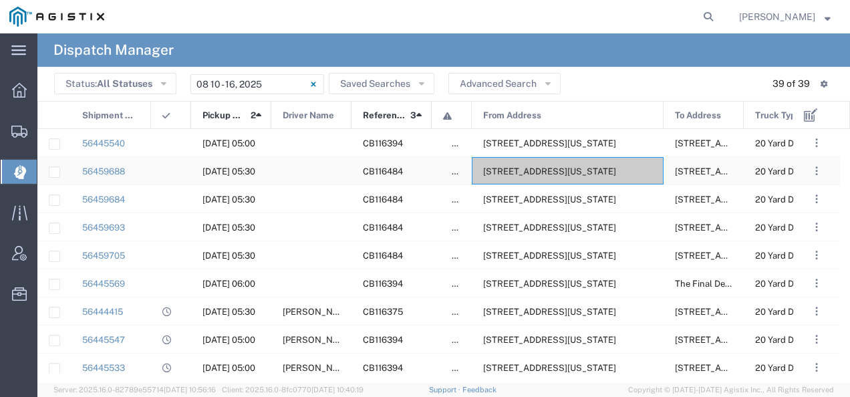
click at [537, 169] on span "356 E Allisal St, Salinas, California, 93901, United States" at bounding box center [549, 171] width 133 height 10
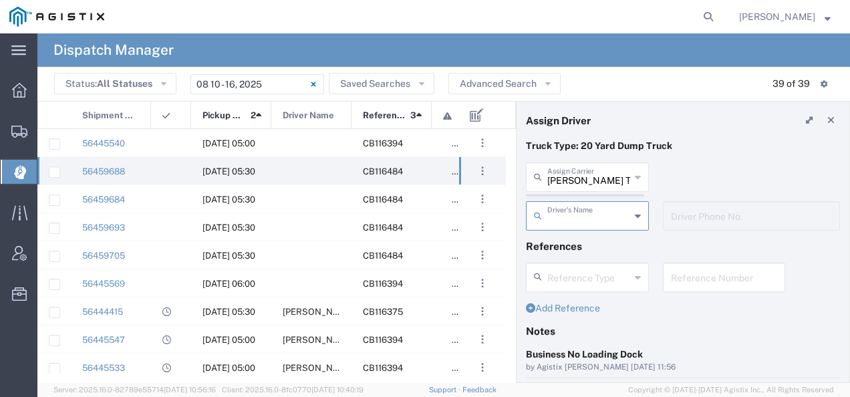
click at [568, 185] on agx-dispatcher-assign-widget "Bradley Tanks Inc Assign Carrier Bradley Tanks Inc AC Transportation ACE Trucki…" at bounding box center [683, 200] width 314 height 77
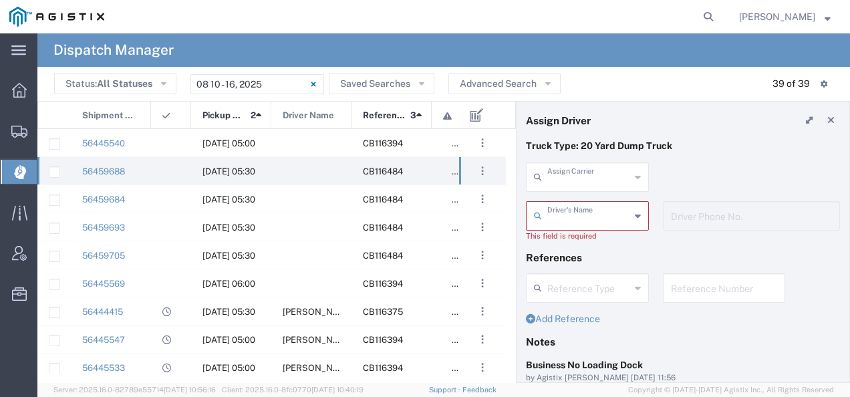
click at [568, 185] on input "text" at bounding box center [588, 175] width 83 height 23
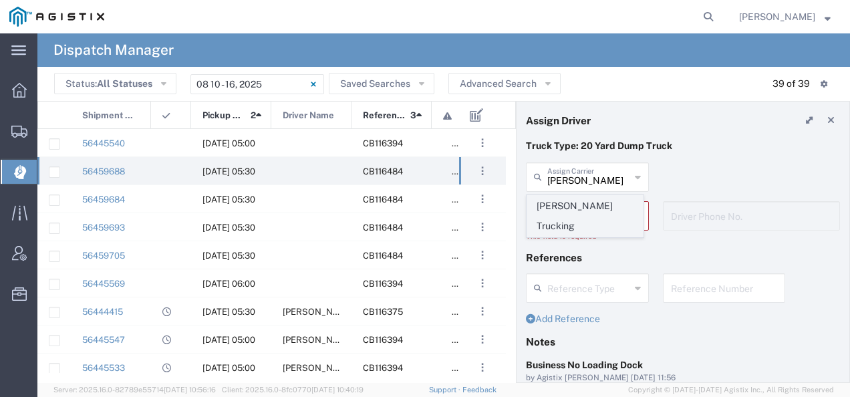
click at [563, 199] on span "Millan Trucking" at bounding box center [585, 216] width 116 height 41
type input "Millan Trucking"
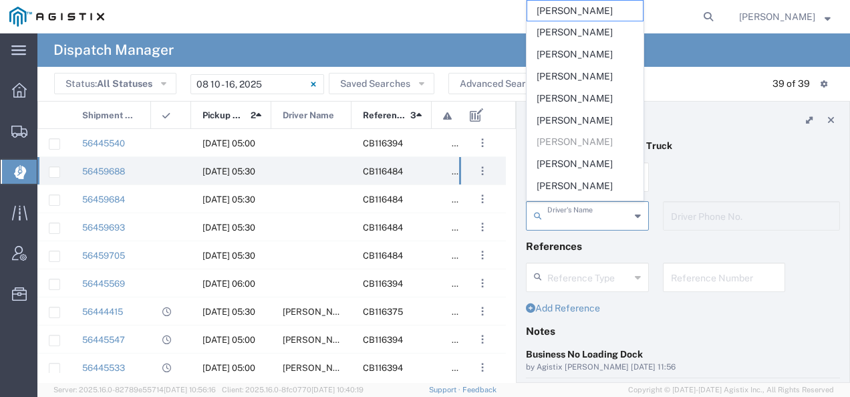
click at [560, 208] on input "text" at bounding box center [588, 214] width 83 height 23
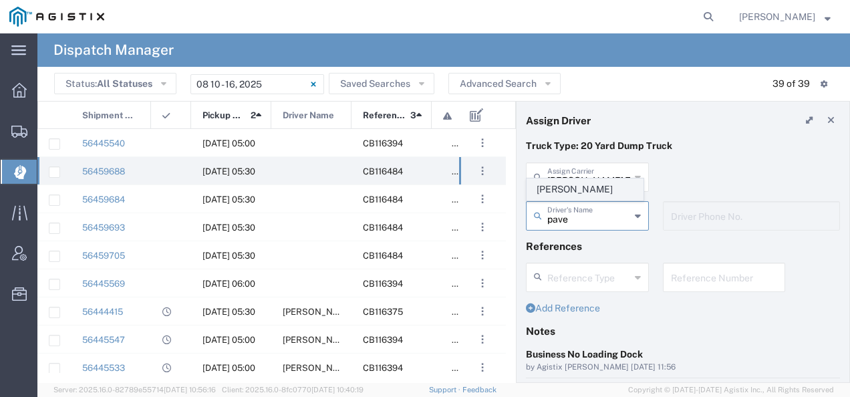
click at [558, 190] on span "Pavel Luna" at bounding box center [585, 189] width 116 height 21
type input "Pavel Luna"
type input "6692604984"
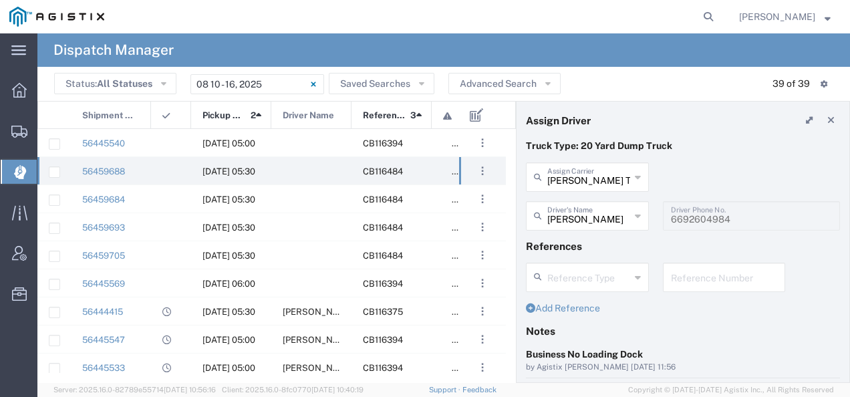
scroll to position [203, 0]
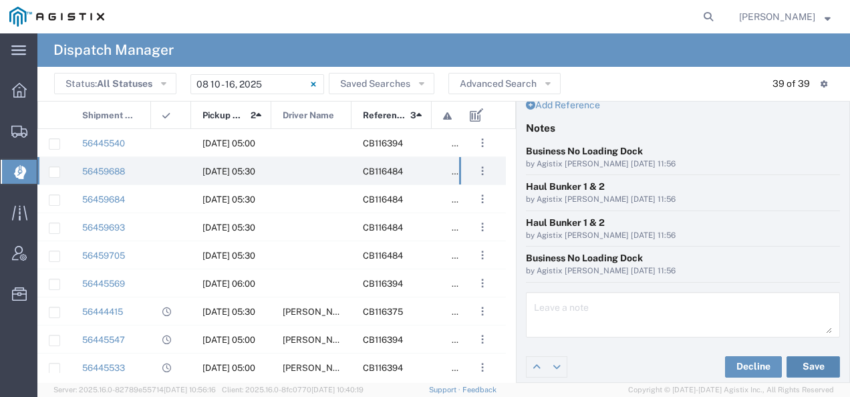
click at [802, 358] on button "Save" at bounding box center [812, 366] width 53 height 21
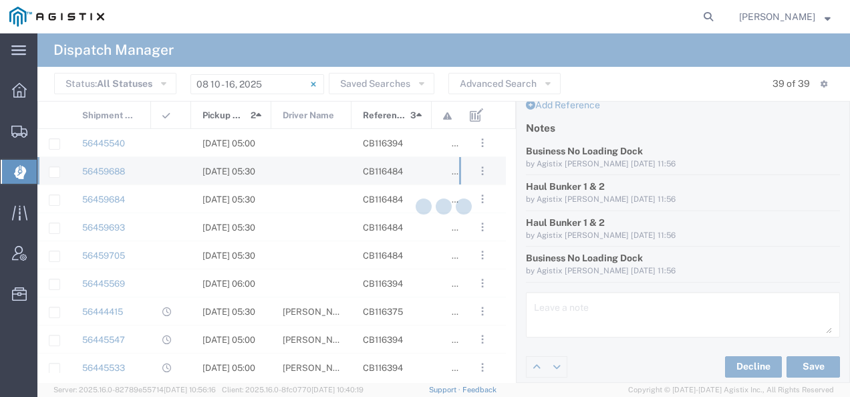
type input "Pavel Luna"
type input "Millan Trucking"
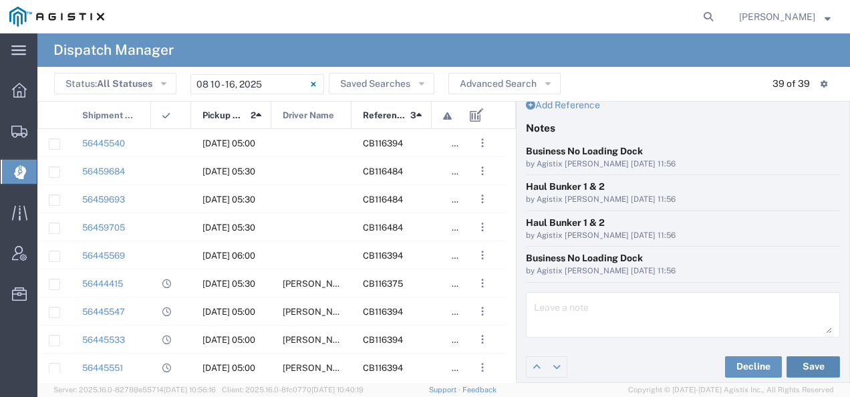
scroll to position [0, 0]
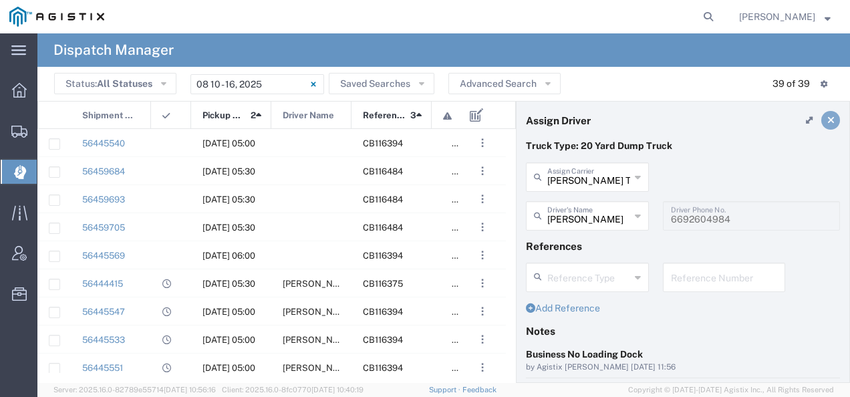
click at [827, 124] on icon at bounding box center [830, 120] width 7 height 9
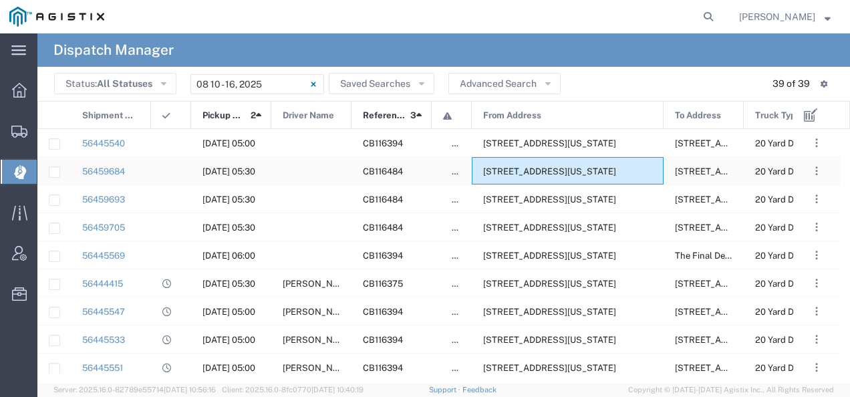
click at [525, 176] on span "356 E Allisal St, Salinas, California, 93901, United States" at bounding box center [549, 171] width 133 height 10
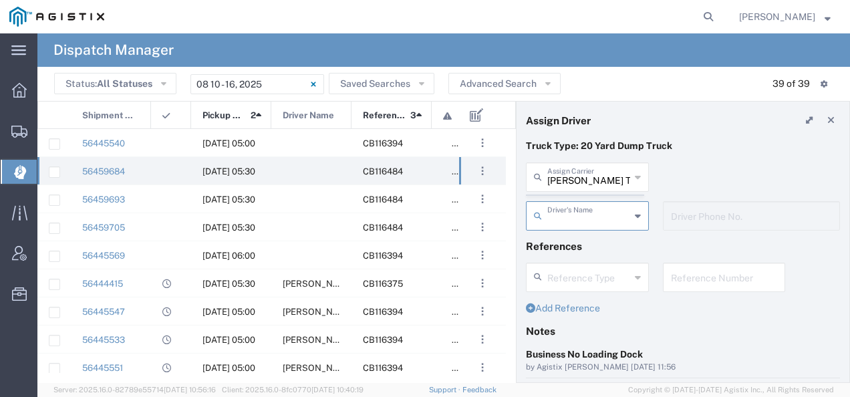
click at [553, 178] on agx-dispatcher-assign-widget "Bradley Tanks Inc Assign Carrier Bradley Tanks Inc AC Transportation ACE Trucki…" at bounding box center [683, 200] width 314 height 77
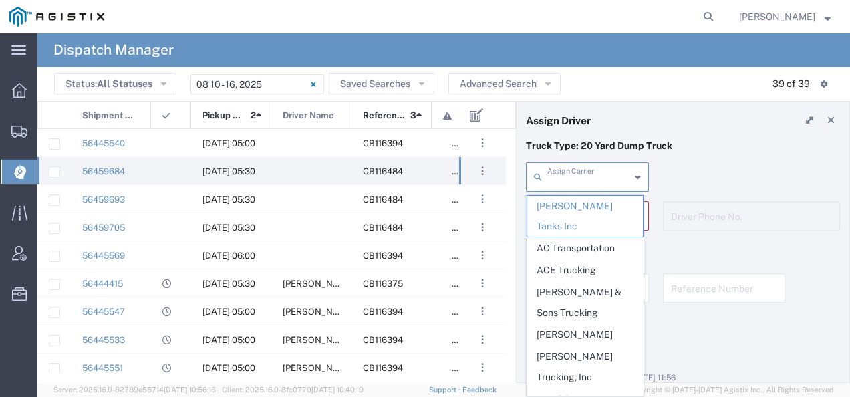
click at [552, 178] on input "text" at bounding box center [588, 175] width 83 height 23
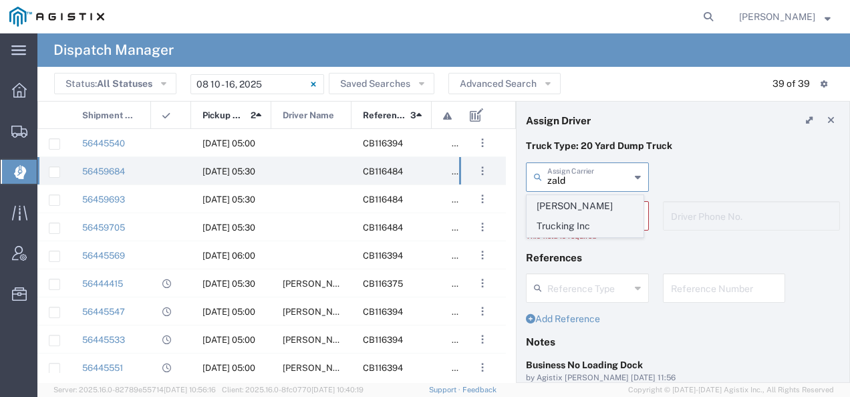
click at [557, 210] on span "Zaldana Trucking Inc" at bounding box center [585, 216] width 116 height 41
type input "Zaldana Trucking Inc"
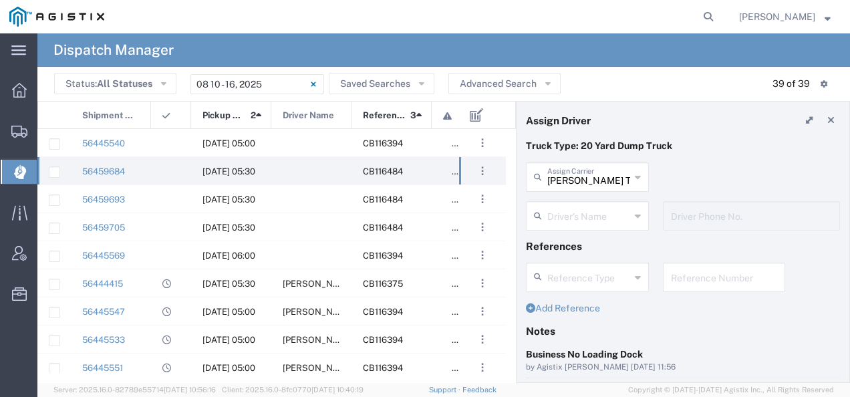
click at [556, 210] on input "text" at bounding box center [588, 214] width 83 height 23
click at [557, 240] on span "Bernabe Zaldena" at bounding box center [585, 244] width 116 height 21
type input "Bernabe Zaldena"
type input "4082306534"
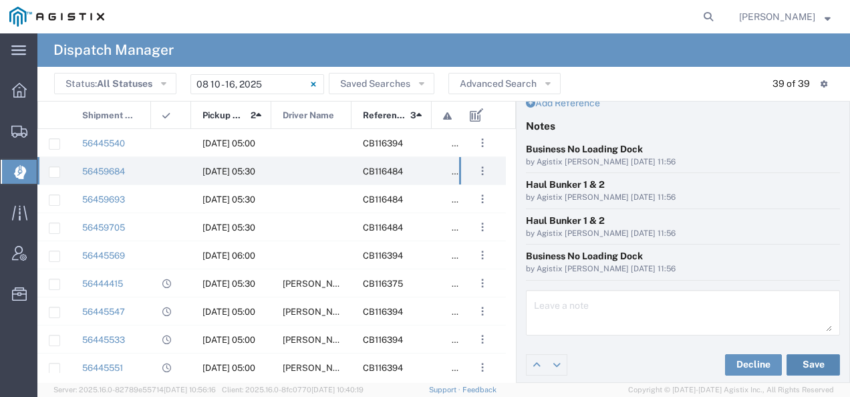
click at [809, 355] on button "Save" at bounding box center [812, 364] width 53 height 21
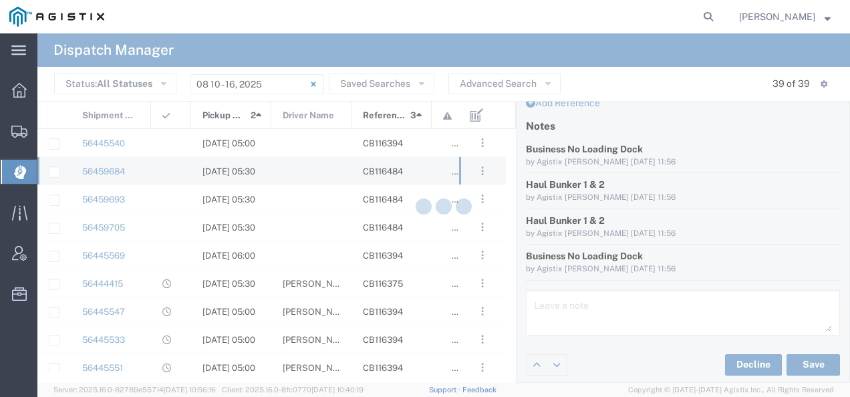
type input "Bernabe Zaldena"
type input "Zaldana Trucking Inc"
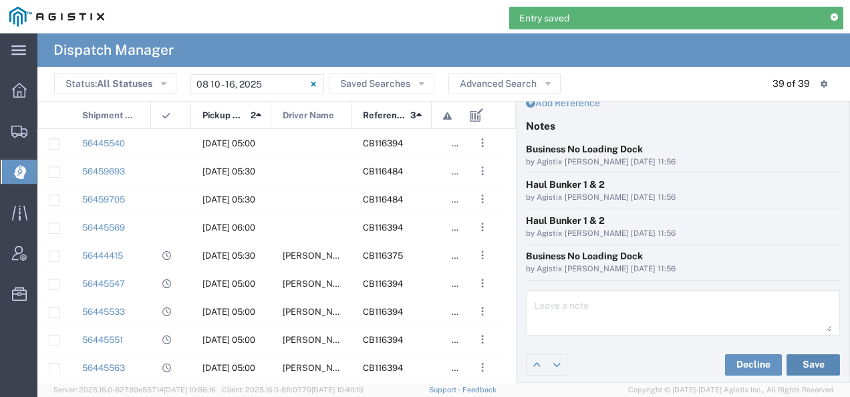
scroll to position [0, 0]
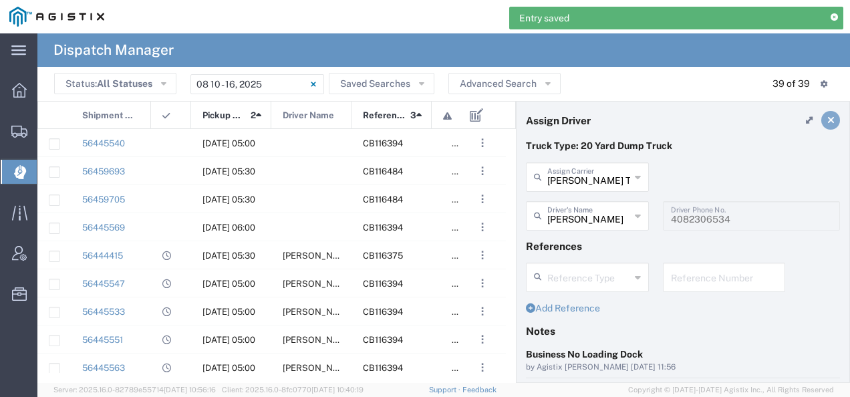
click at [826, 114] on link at bounding box center [830, 120] width 19 height 19
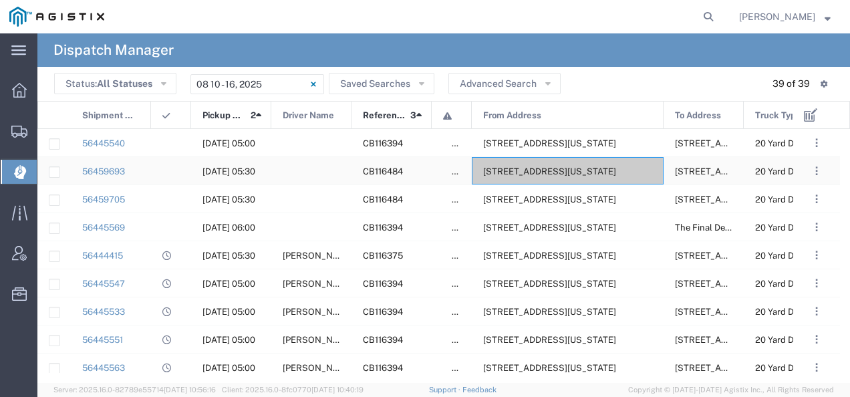
click at [570, 168] on span "356 E Allisal St, Salinas, California, 93901, United States" at bounding box center [549, 171] width 133 height 10
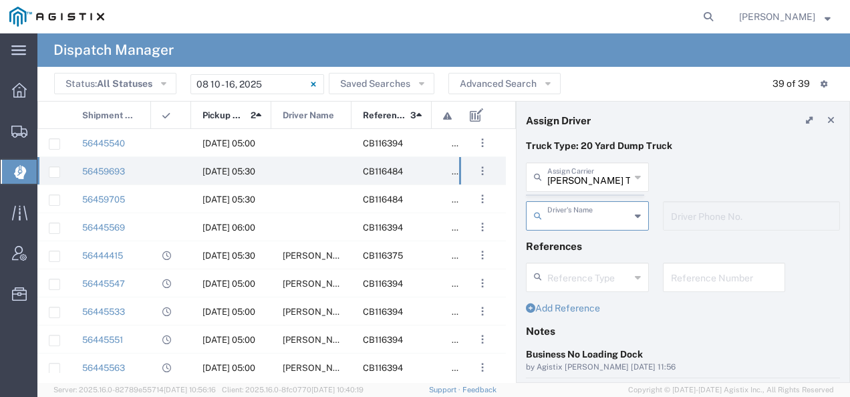
click at [580, 172] on agx-dispatcher-assign-widget "Bradley Tanks Inc Assign Carrier Bradley Tanks Inc AC Transportation ACE Trucki…" at bounding box center [683, 200] width 314 height 77
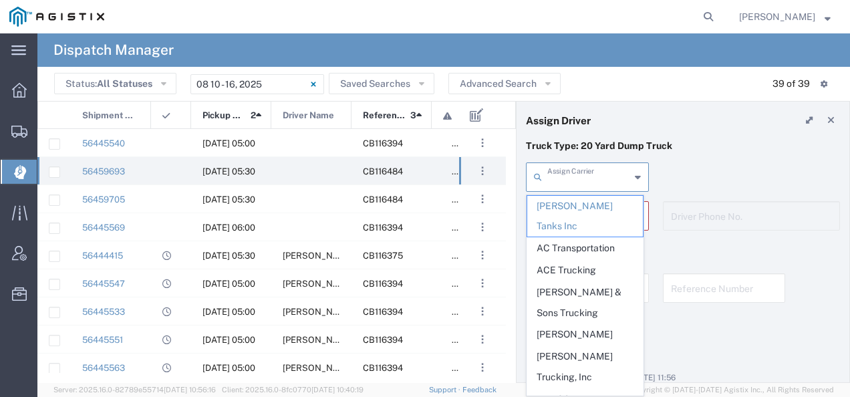
click at [580, 172] on input "text" at bounding box center [588, 175] width 83 height 23
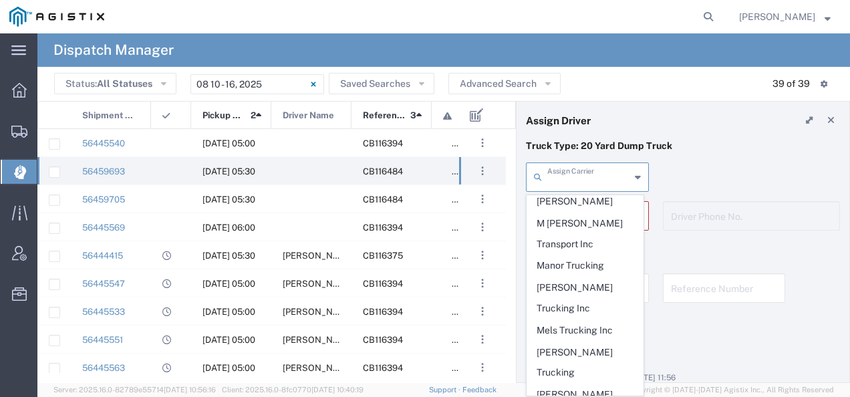
scroll to position [1242, 0]
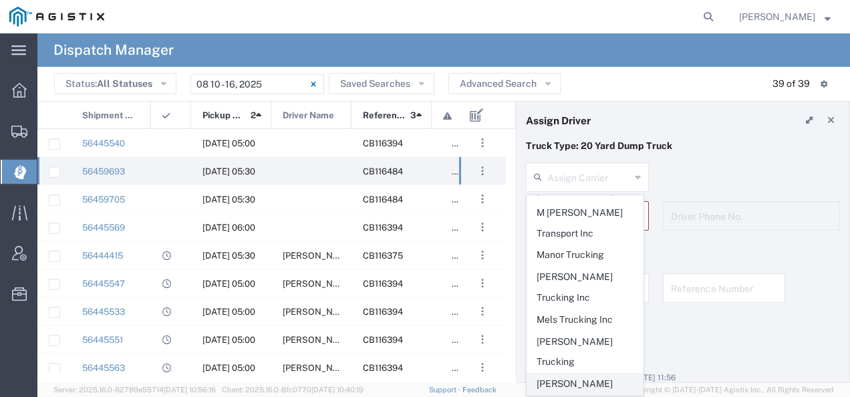
click at [609, 373] on span "Millan Trucking" at bounding box center [585, 393] width 116 height 41
type input "Millan Trucking"
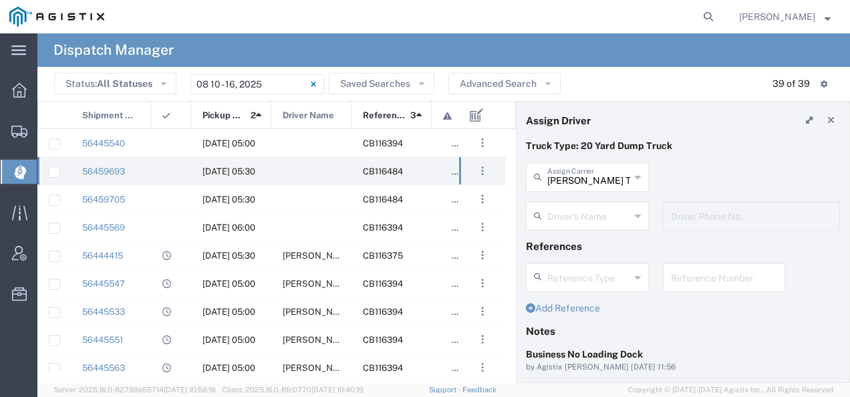
click at [606, 215] on input "text" at bounding box center [588, 214] width 83 height 23
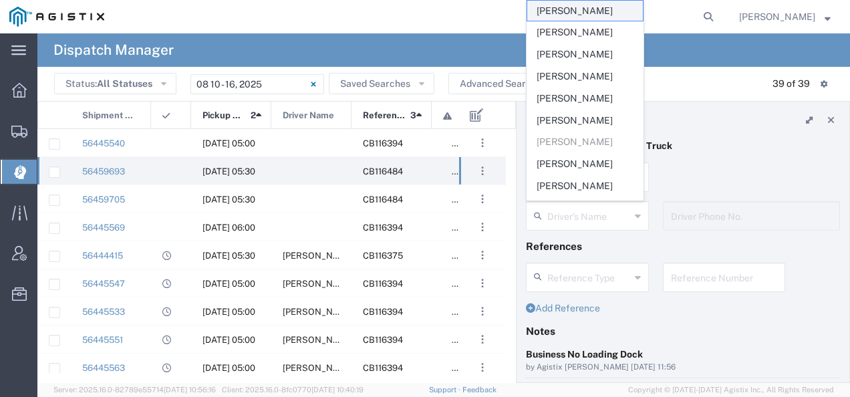
click at [611, 13] on span "Clemente Estrada" at bounding box center [585, 11] width 116 height 21
type input "Clemente Estrada"
type input "4082068295"
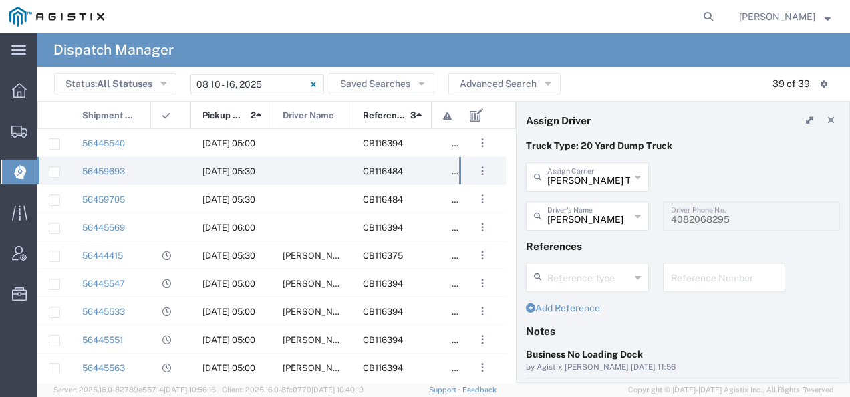
scroll to position [205, 0]
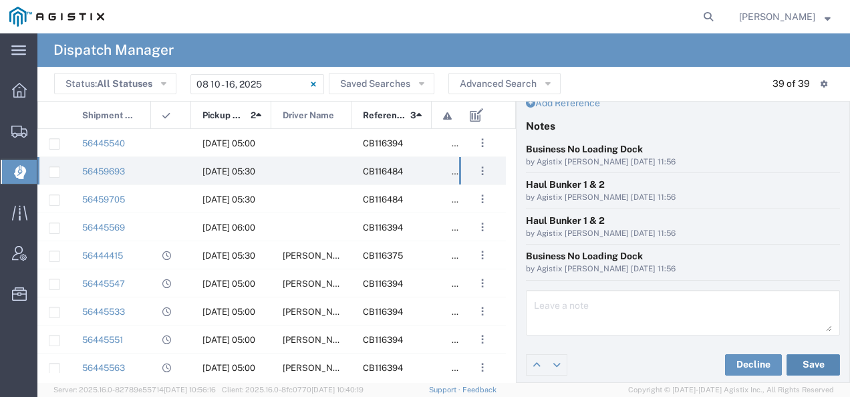
click at [803, 354] on button "Save" at bounding box center [812, 364] width 53 height 21
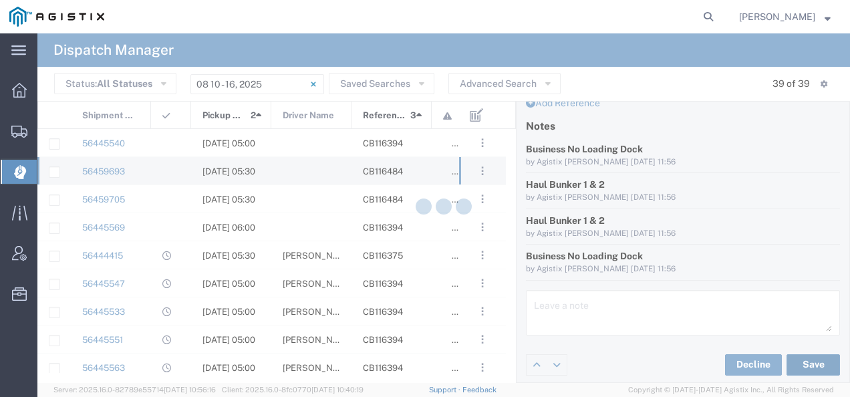
type input "Clemente Estrada"
type input "Millan Trucking"
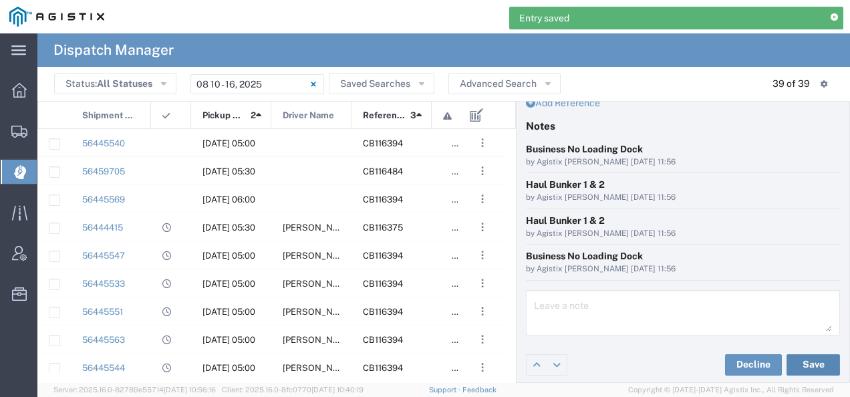
scroll to position [0, 0]
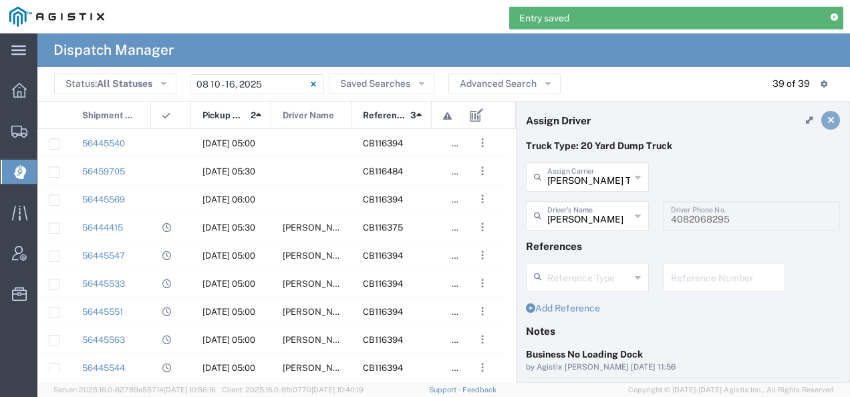
click at [827, 119] on icon at bounding box center [830, 120] width 7 height 9
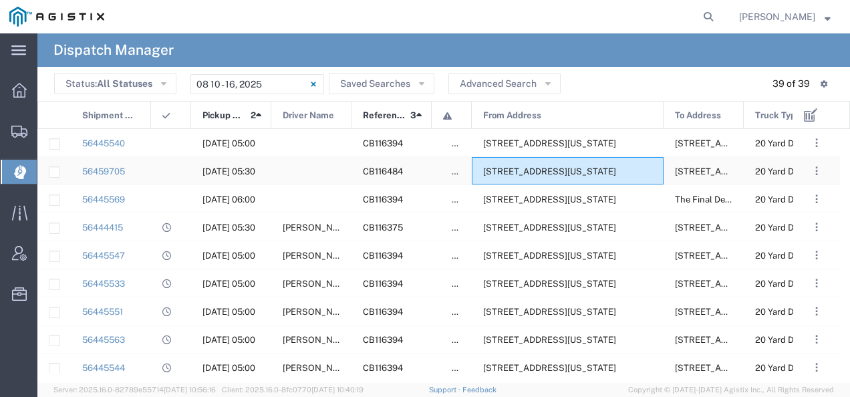
click at [571, 175] on span "356 E Allisal St, Salinas, California, 93901, United States" at bounding box center [549, 171] width 133 height 10
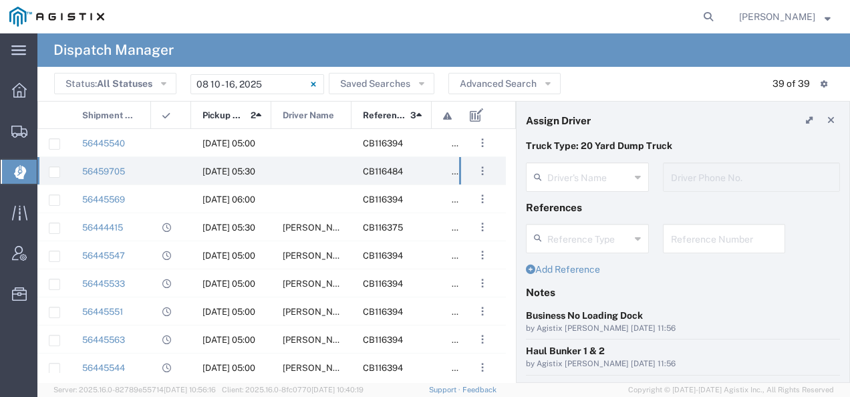
click at [596, 172] on agx-dispatcher-assign-widget "Driver's Name Driver Phone No." at bounding box center [683, 181] width 314 height 39
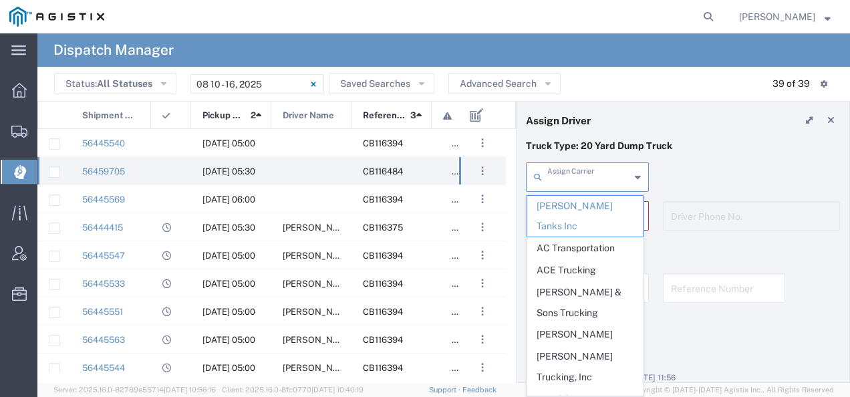
click at [597, 174] on input "text" at bounding box center [588, 175] width 83 height 23
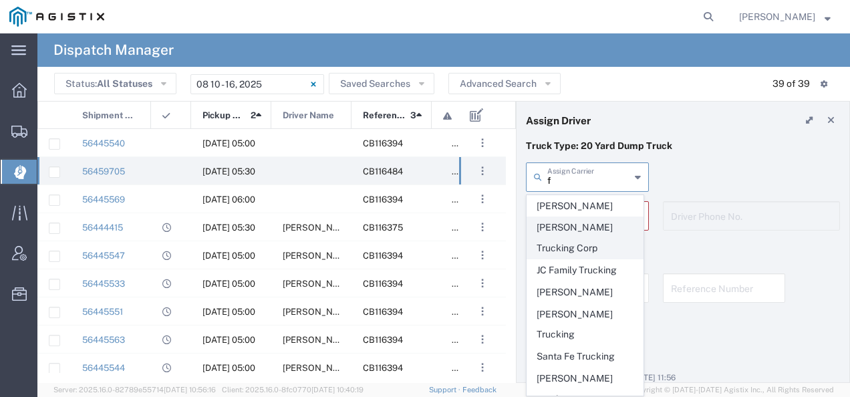
click at [600, 234] on span "Fernandez Trucking Corp" at bounding box center [585, 237] width 116 height 41
type input "Fernandez Trucking Corp"
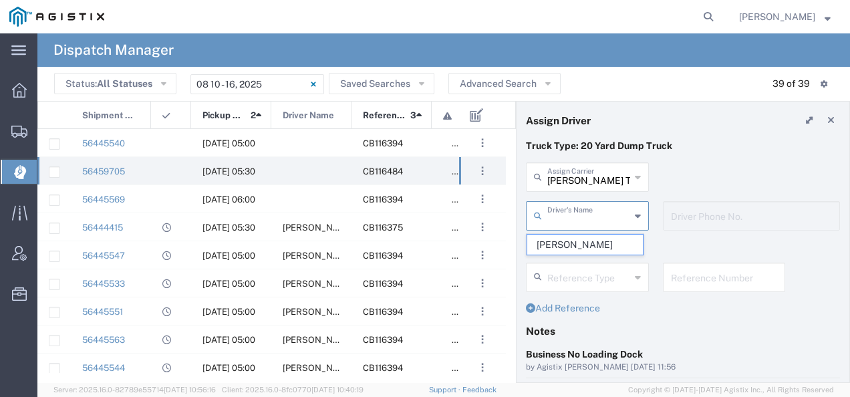
click at [594, 217] on input "text" at bounding box center [588, 214] width 83 height 23
click at [587, 241] on span "Cesar Fernandez" at bounding box center [585, 244] width 116 height 21
type input "Cesar Fernandez"
type input "4086871836"
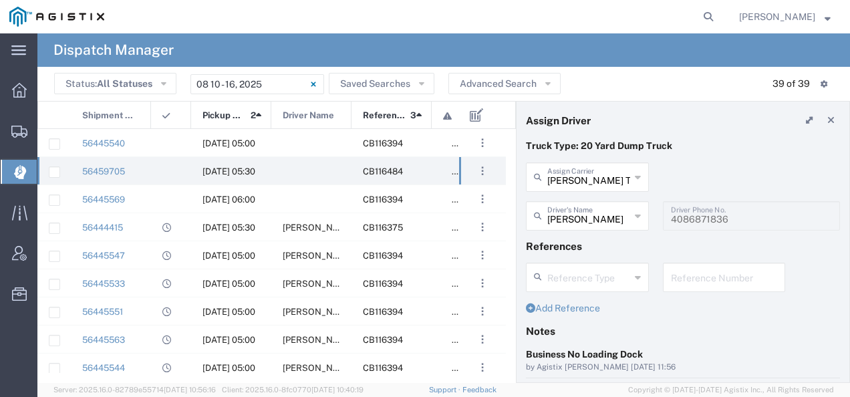
scroll to position [205, 0]
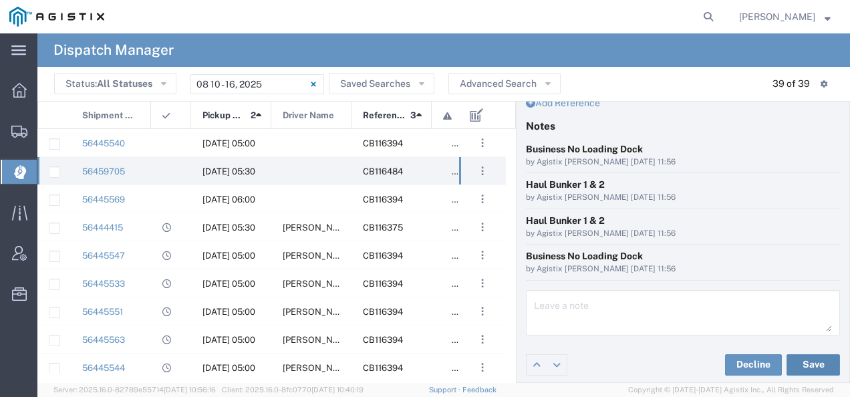
click at [809, 361] on button "Save" at bounding box center [812, 364] width 53 height 21
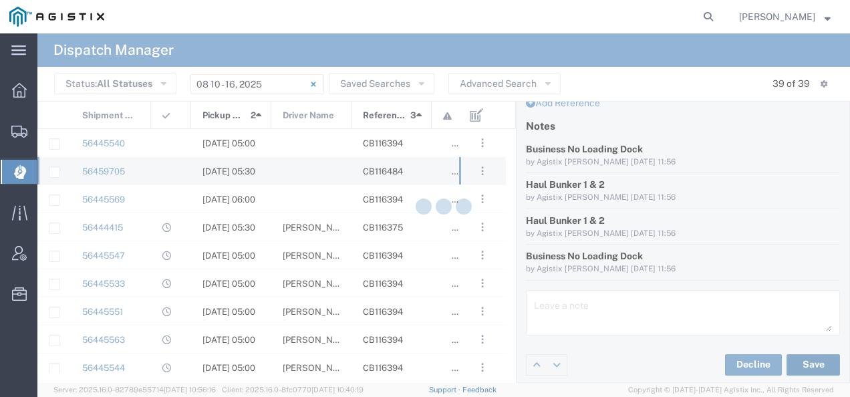
type input "Cesar Fernandez"
type input "Fernandez Trucking Corp"
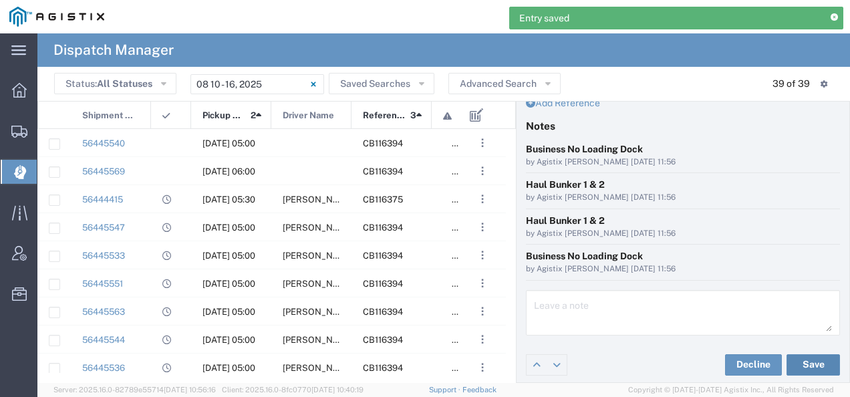
scroll to position [0, 0]
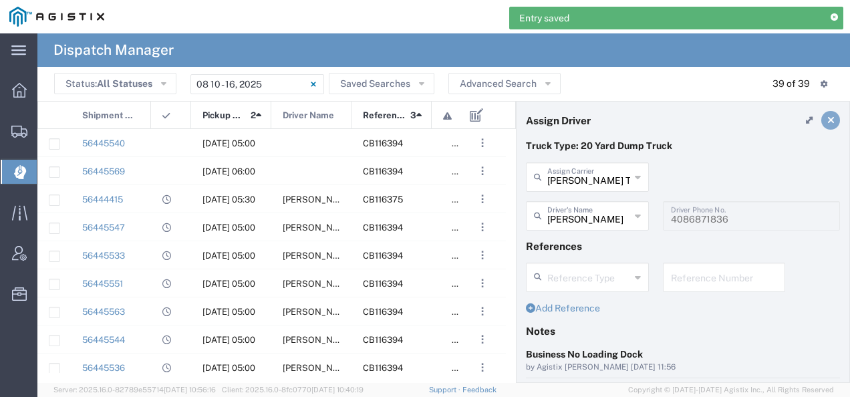
click at [821, 126] on link at bounding box center [830, 120] width 19 height 19
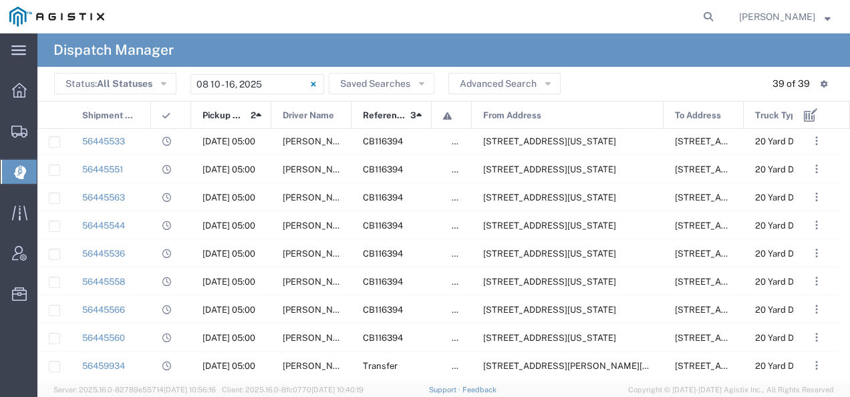
scroll to position [108, 0]
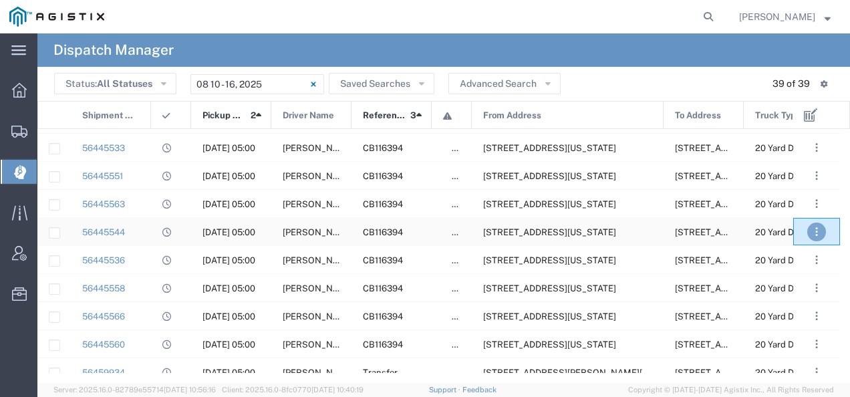
click at [811, 232] on button ". . ." at bounding box center [816, 231] width 19 height 19
click at [793, 310] on link "Unassign" at bounding box center [790, 314] width 47 height 10
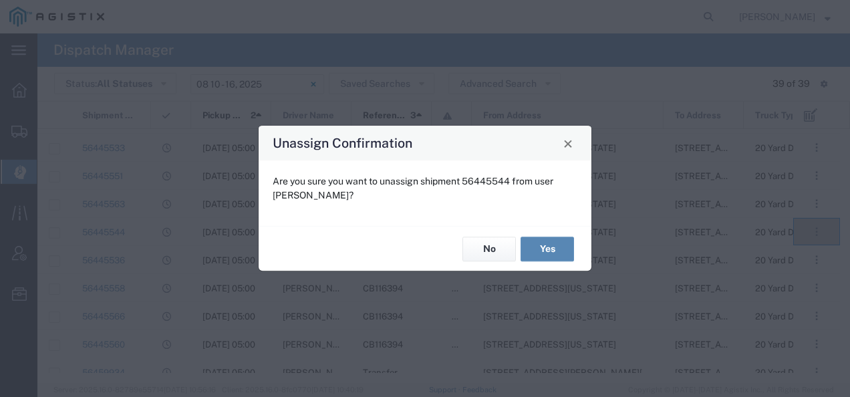
click at [552, 240] on button "Yes" at bounding box center [546, 248] width 53 height 25
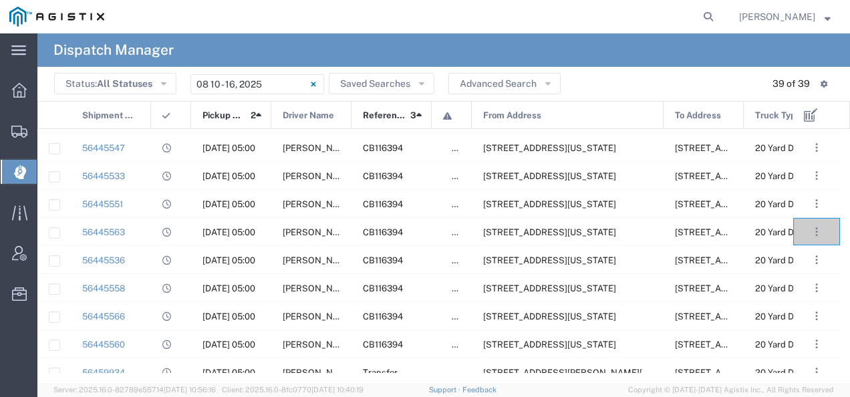
scroll to position [0, 0]
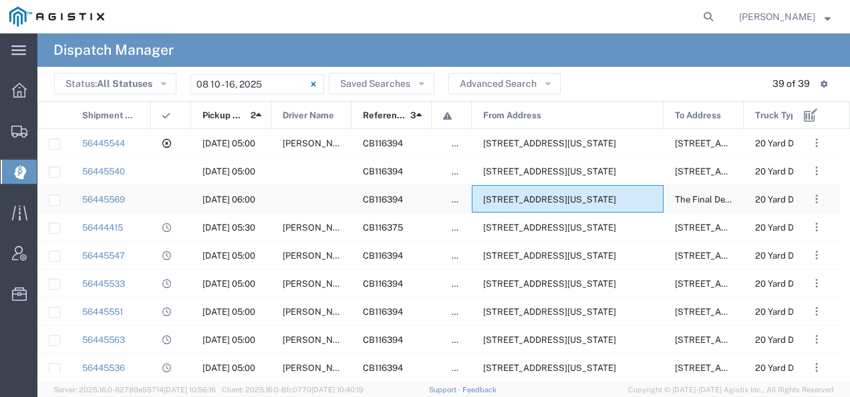
click at [575, 200] on span "8517 Panama Ln, Bakersfield, California, 93311, United States" at bounding box center [549, 199] width 133 height 10
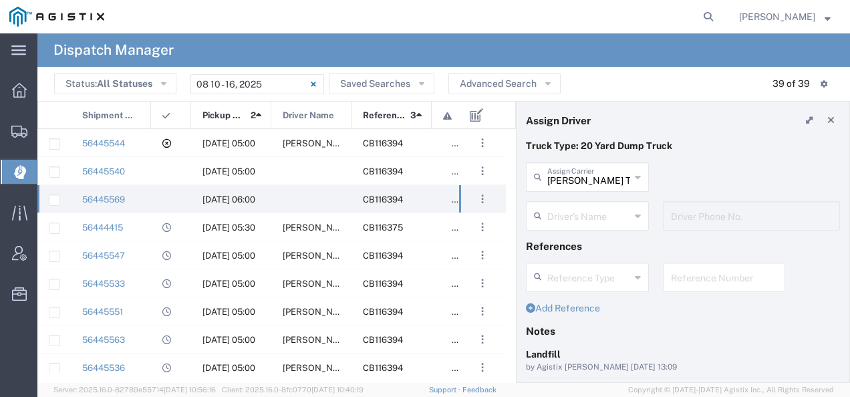
click at [583, 214] on input "text" at bounding box center [588, 214] width 83 height 23
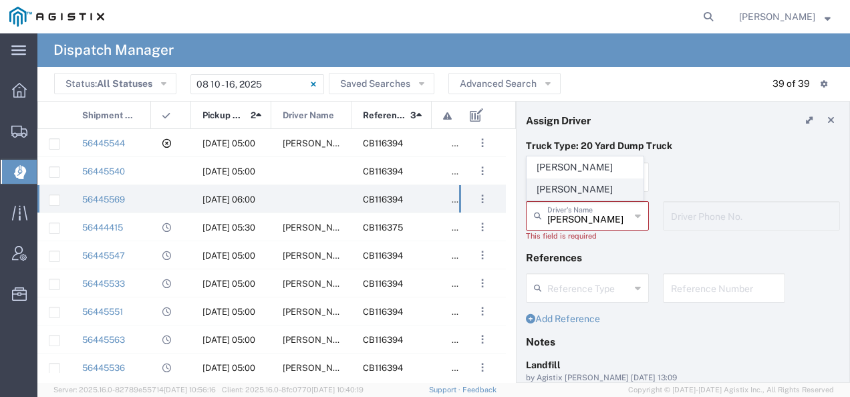
click at [580, 198] on span "Juan Gutierrez" at bounding box center [585, 189] width 116 height 21
type input "Juan Gutierrez"
type input "9257869714"
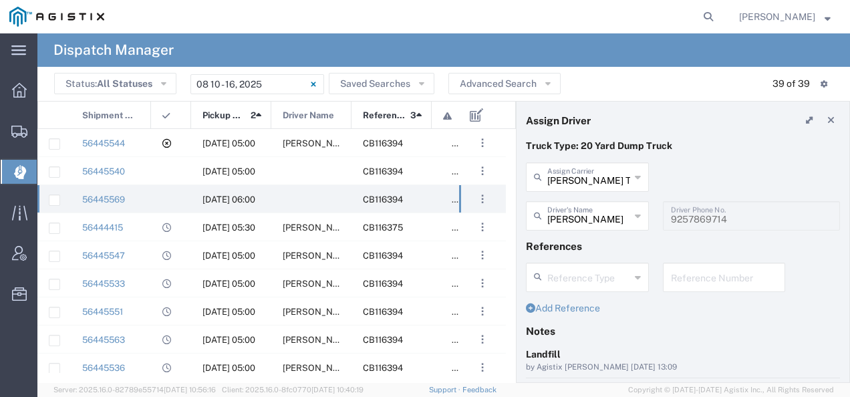
scroll to position [205, 0]
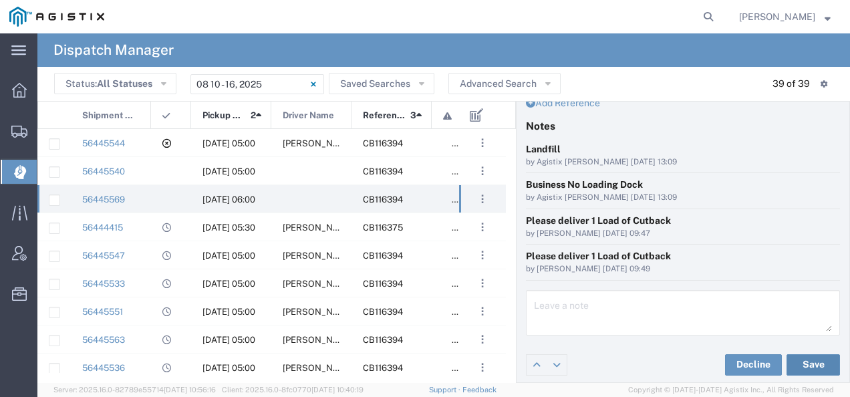
click at [812, 360] on button "Save" at bounding box center [812, 364] width 53 height 21
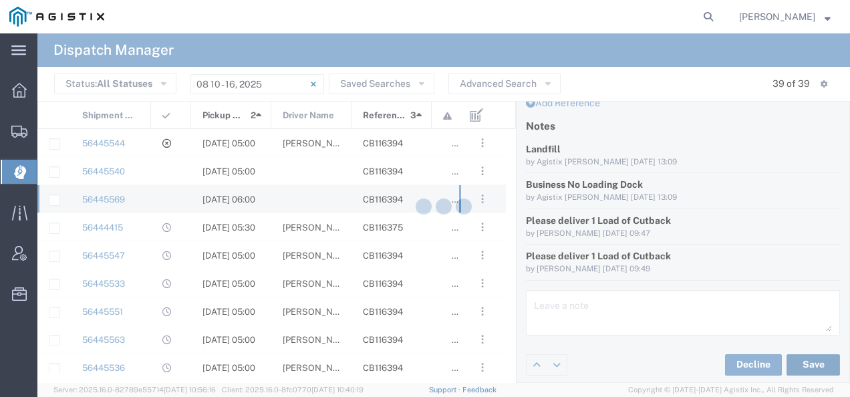
type input "Juan Gutierrez"
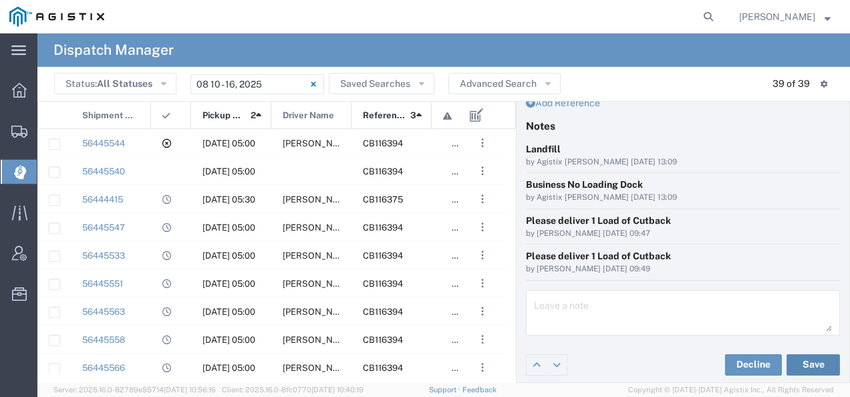
scroll to position [0, 0]
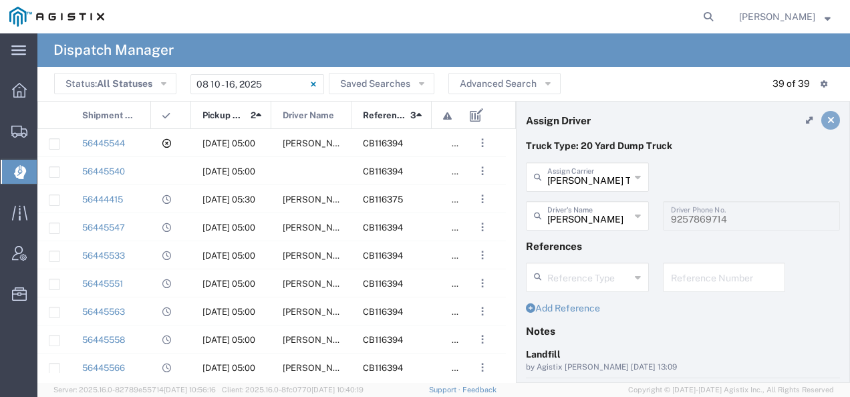
click at [824, 124] on link at bounding box center [830, 120] width 19 height 19
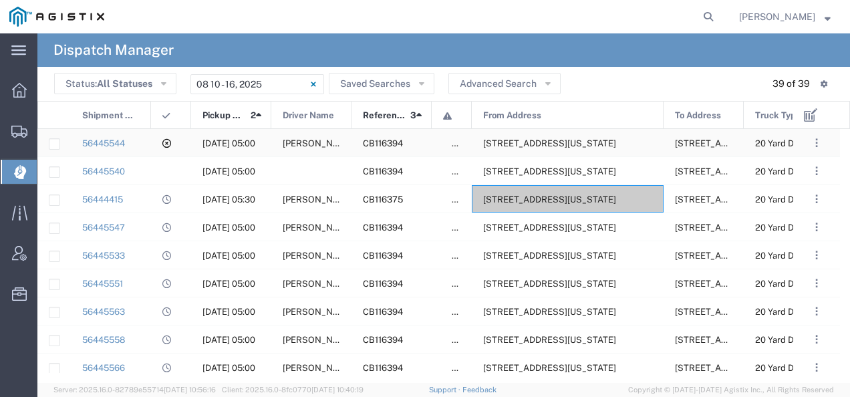
click at [560, 136] on div "2401 Coffee Rd, Bakersfield, California, 93308, United States" at bounding box center [568, 142] width 192 height 27
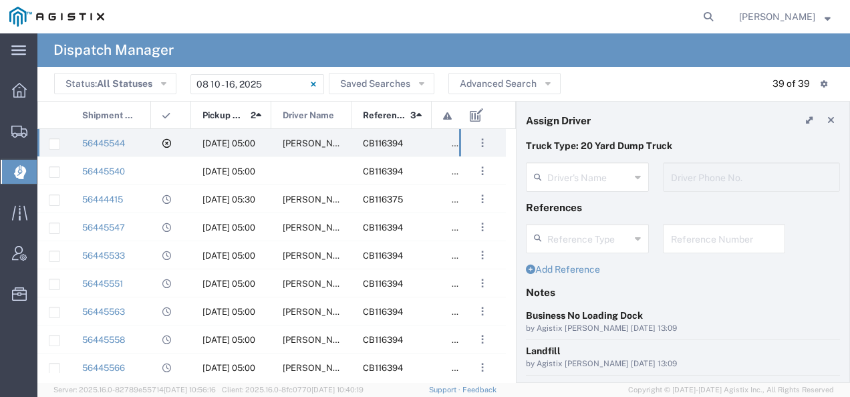
click at [562, 171] on agx-dispatcher-assign-widget "Driver's Name Driver Phone No." at bounding box center [683, 181] width 314 height 39
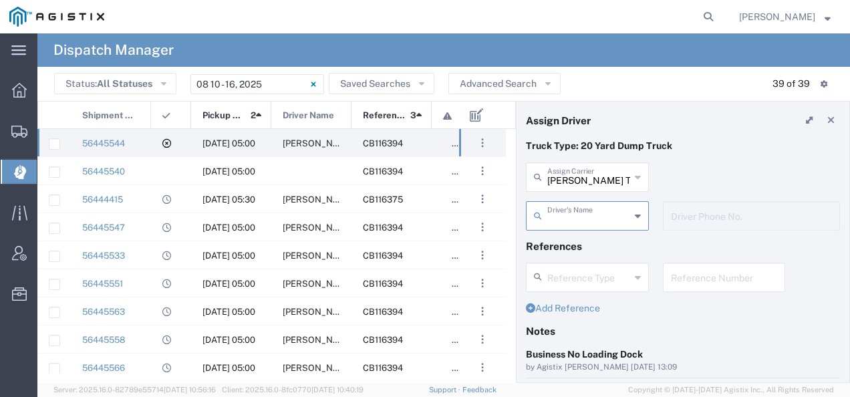
type input "Juan Gutierrez"
type input "9257869714"
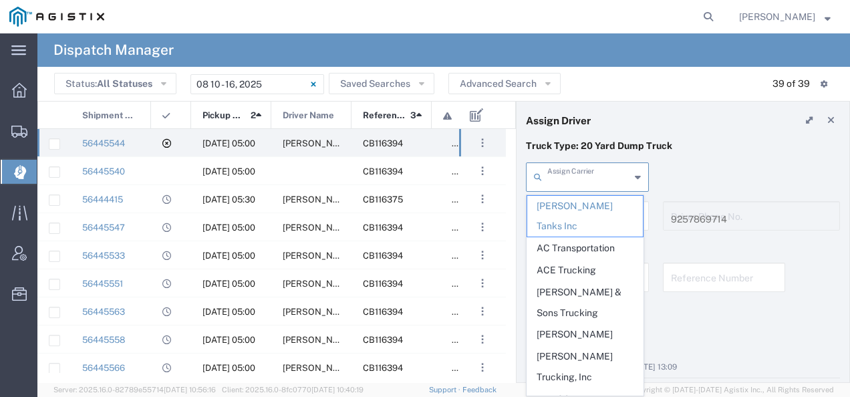
click at [562, 171] on input "text" at bounding box center [588, 175] width 83 height 23
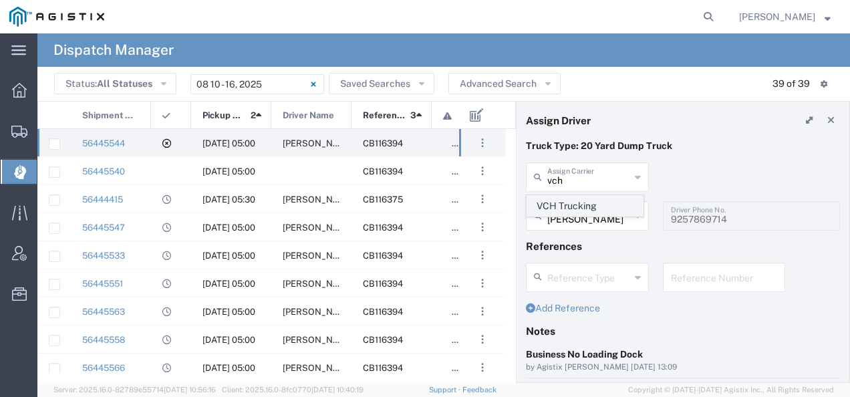
click at [564, 203] on span "VCH Trucking" at bounding box center [585, 206] width 116 height 21
type input "VCH Trucking"
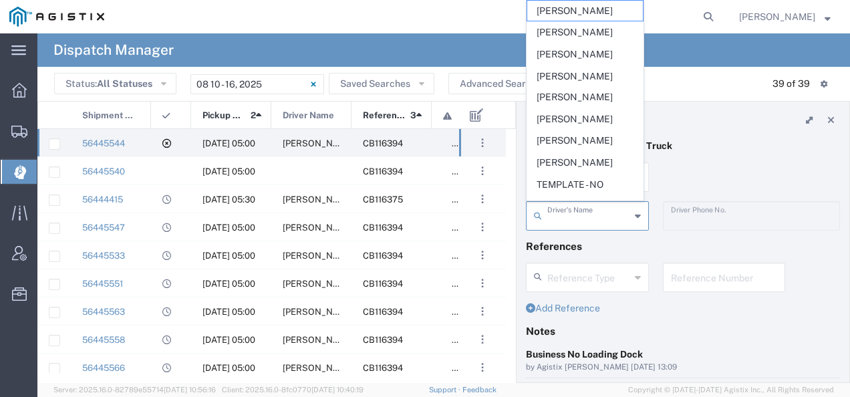
click at [565, 206] on input "text" at bounding box center [588, 214] width 83 height 23
click at [596, 10] on span "Brandon Zambrano" at bounding box center [585, 11] width 116 height 21
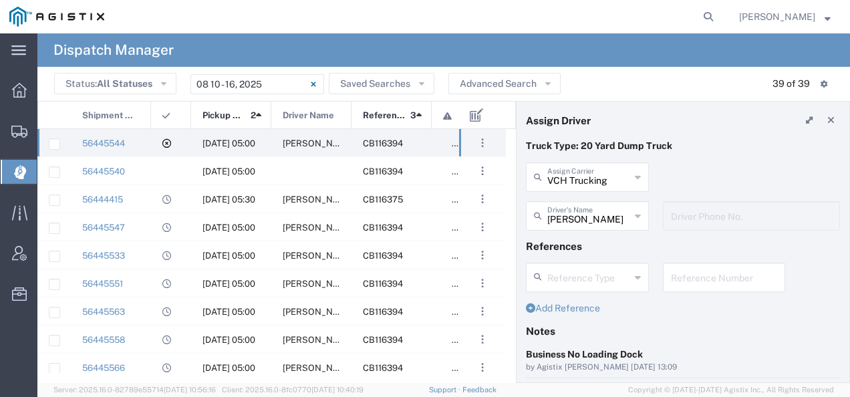
scroll to position [134, 0]
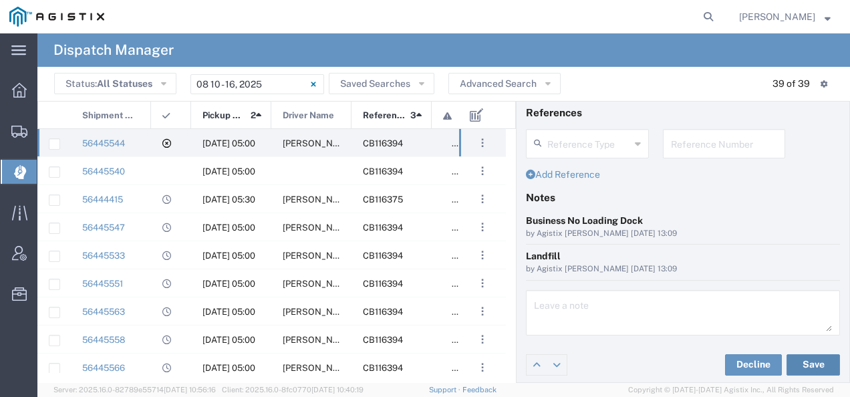
click at [804, 359] on button "Save" at bounding box center [812, 364] width 53 height 21
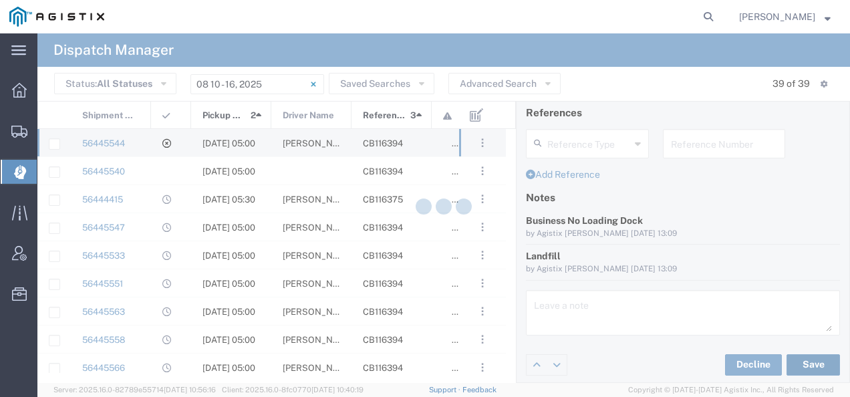
type input "Brandon Zambrano"
type input "VCH Trucking"
